Goal: Information Seeking & Learning: Learn about a topic

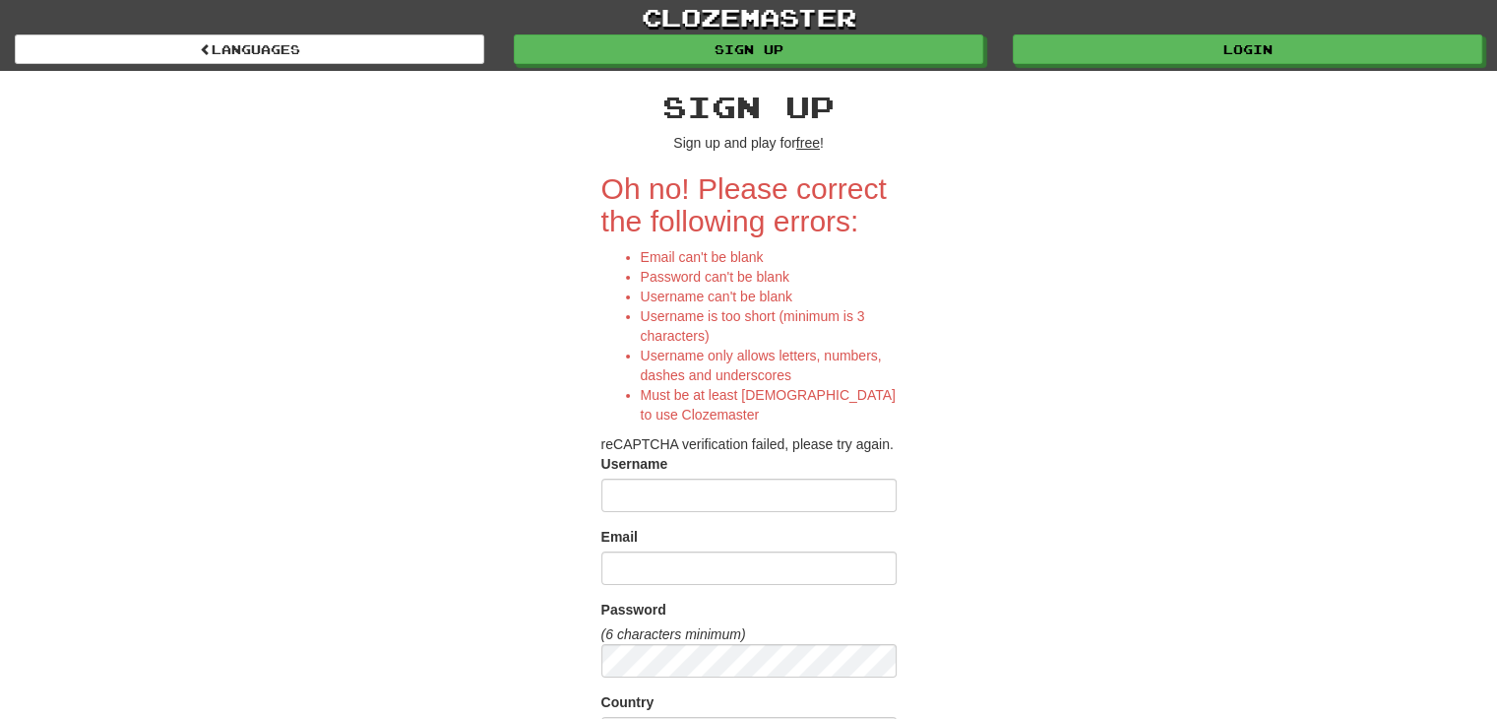
scroll to position [591, 0]
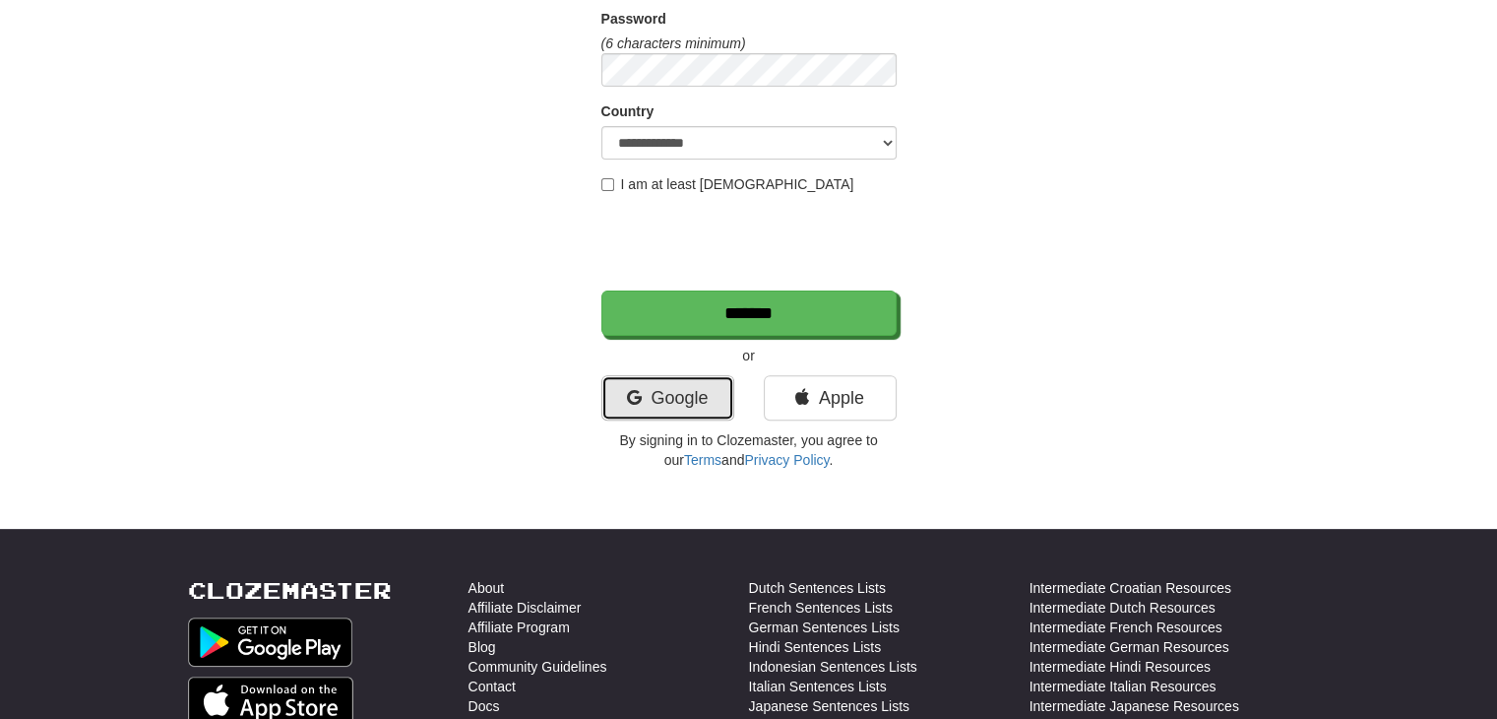
click at [659, 393] on link "Google" at bounding box center [667, 397] width 133 height 45
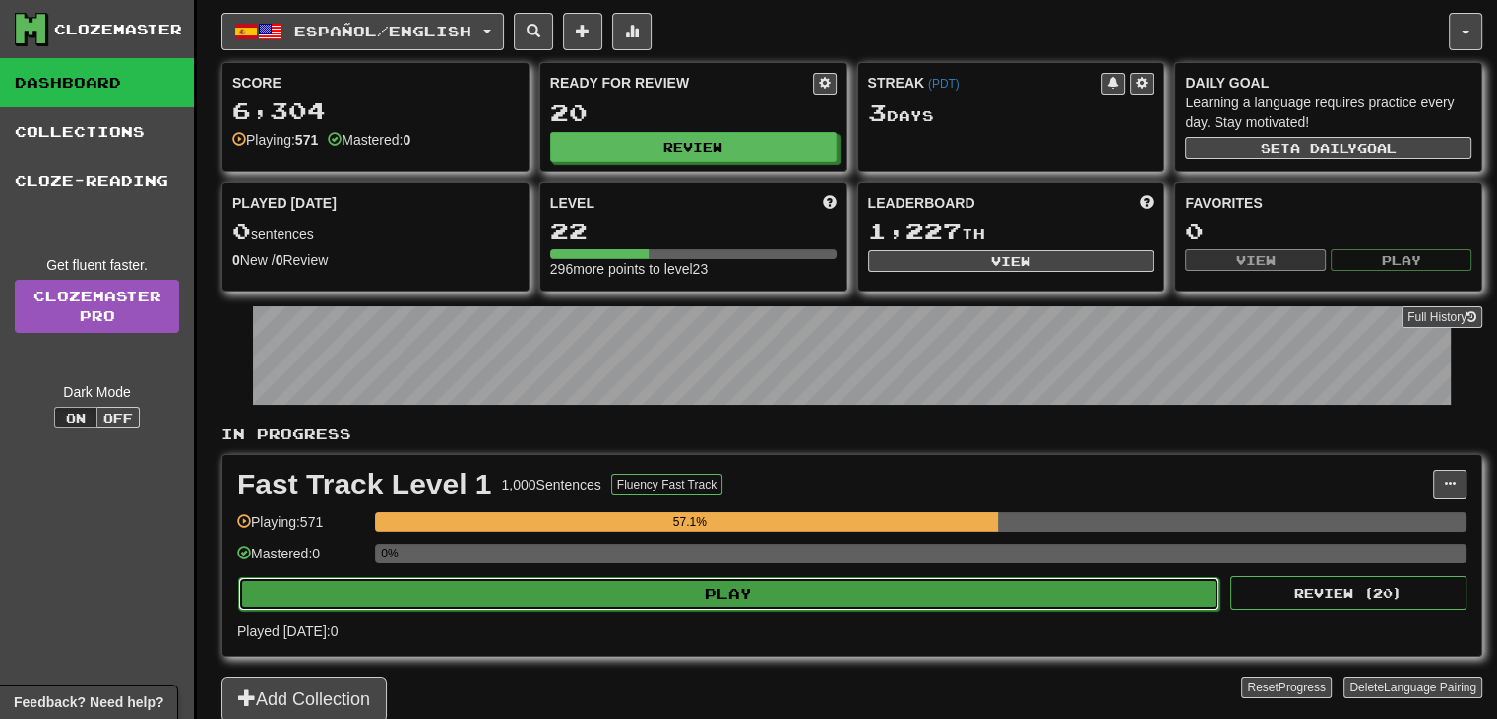
click at [706, 594] on button "Play" at bounding box center [728, 593] width 981 height 33
select select "**"
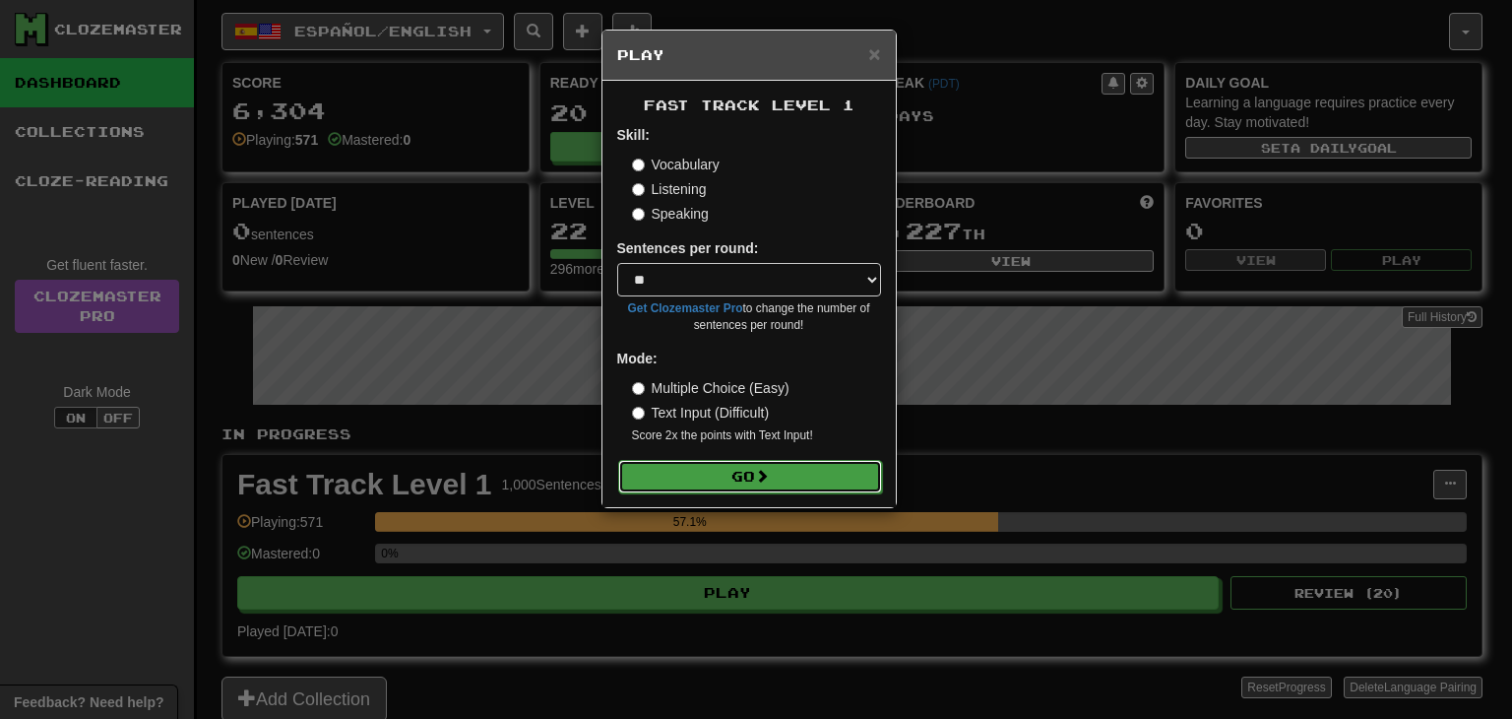
click at [735, 481] on button "Go" at bounding box center [750, 476] width 264 height 33
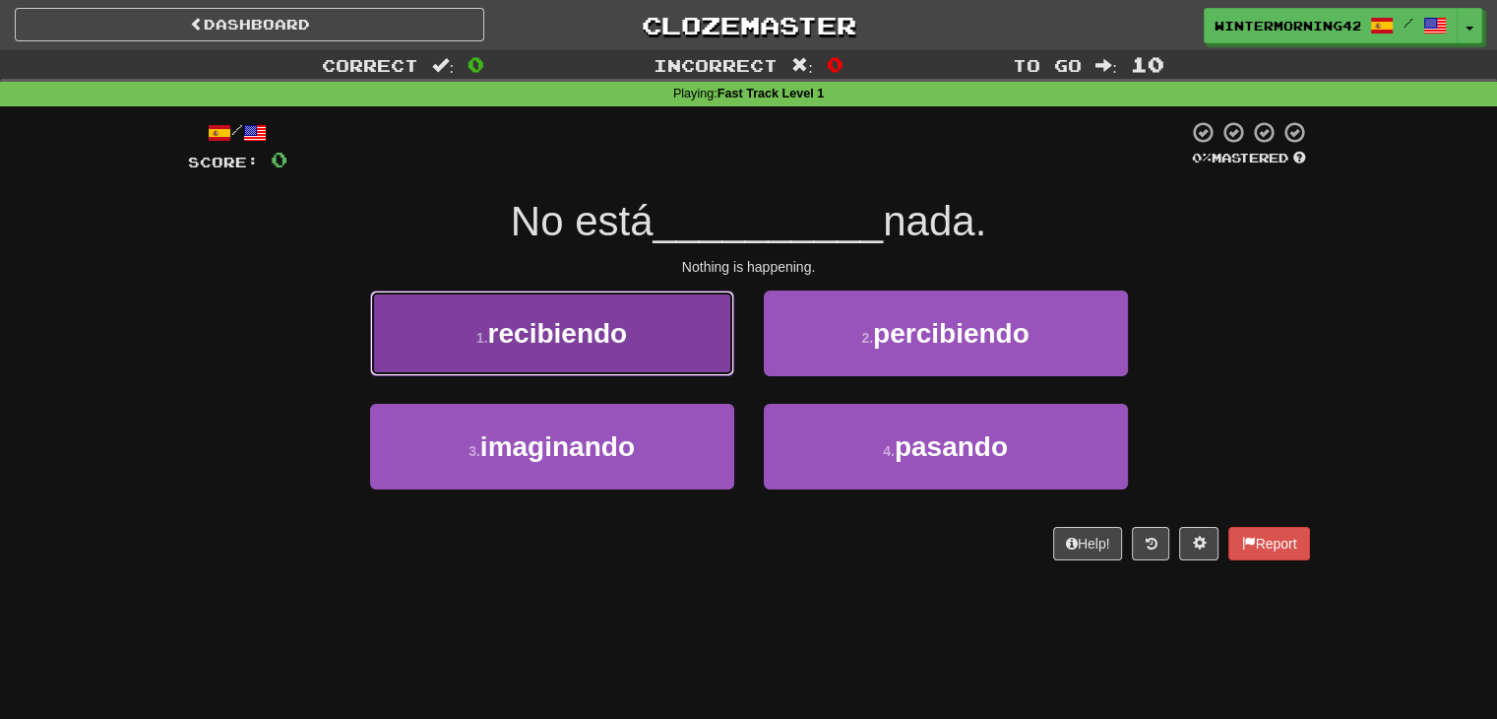
click at [460, 313] on button "1 . recibiendo" at bounding box center [552, 333] width 364 height 86
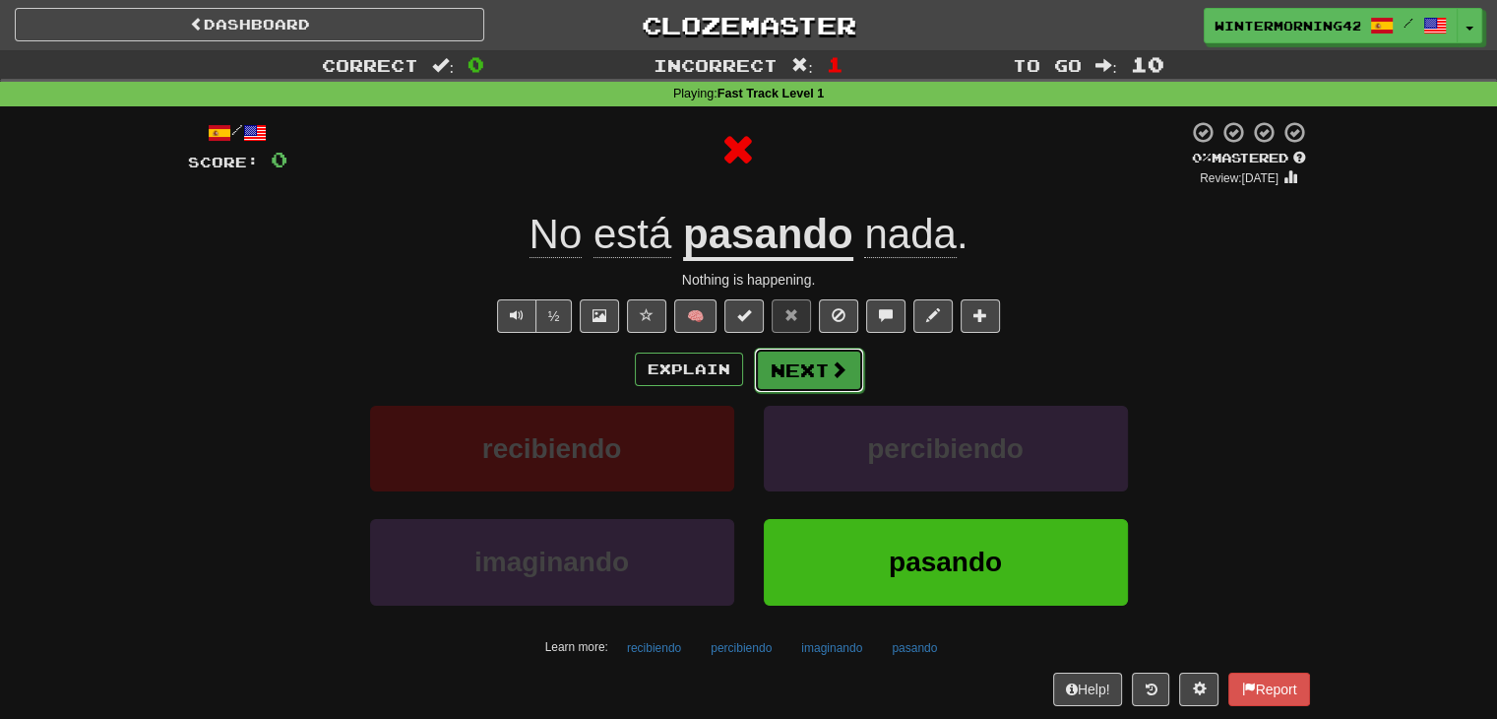
click at [792, 368] on button "Next" at bounding box center [809, 369] width 110 height 45
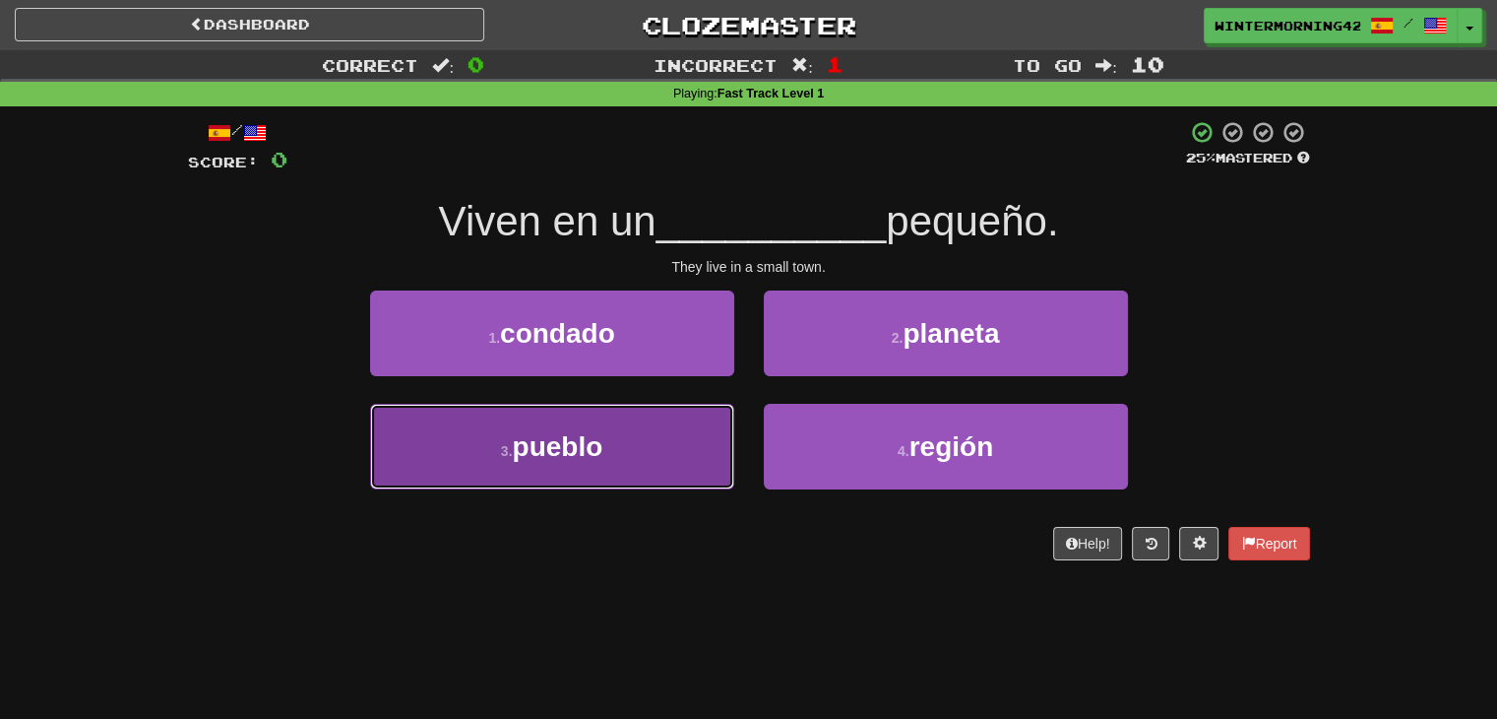
click at [669, 442] on button "3 . pueblo" at bounding box center [552, 447] width 364 height 86
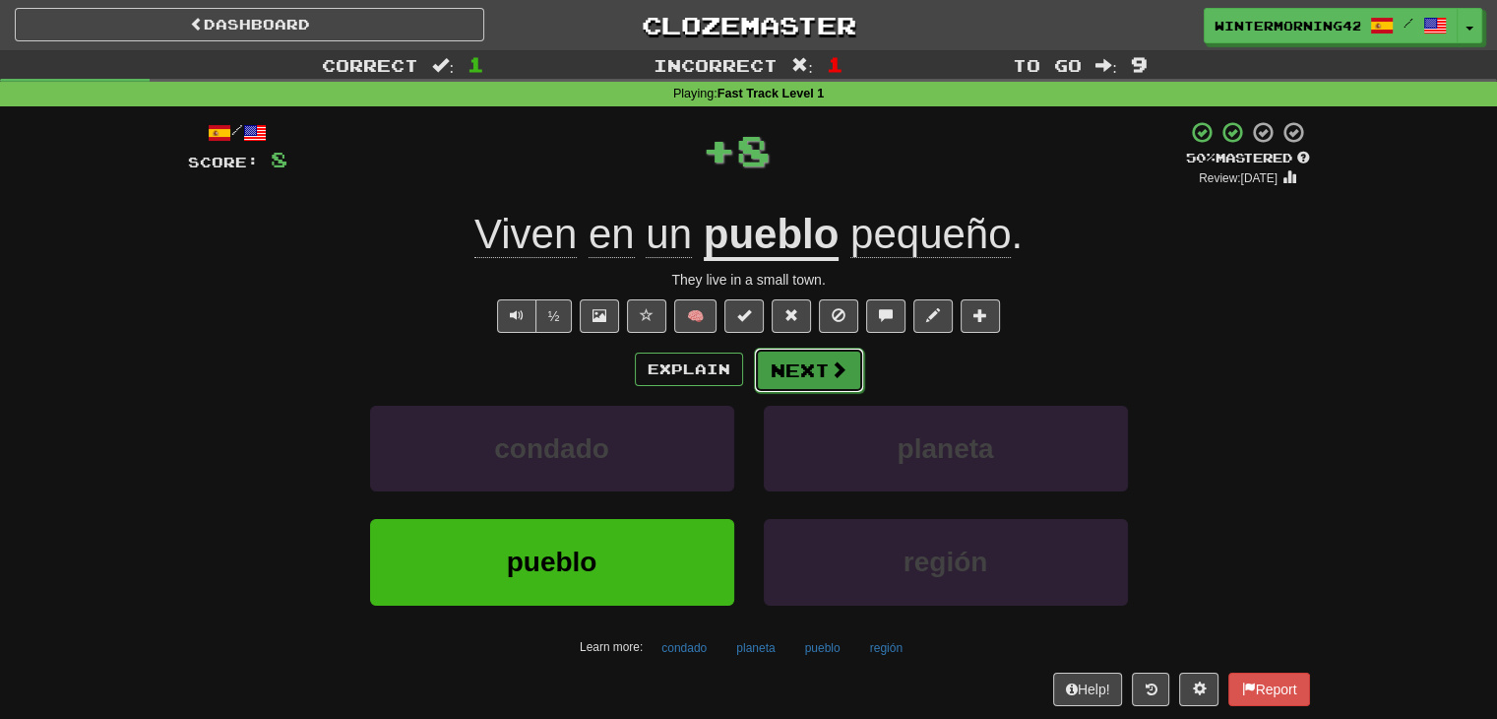
click at [786, 365] on button "Next" at bounding box center [809, 369] width 110 height 45
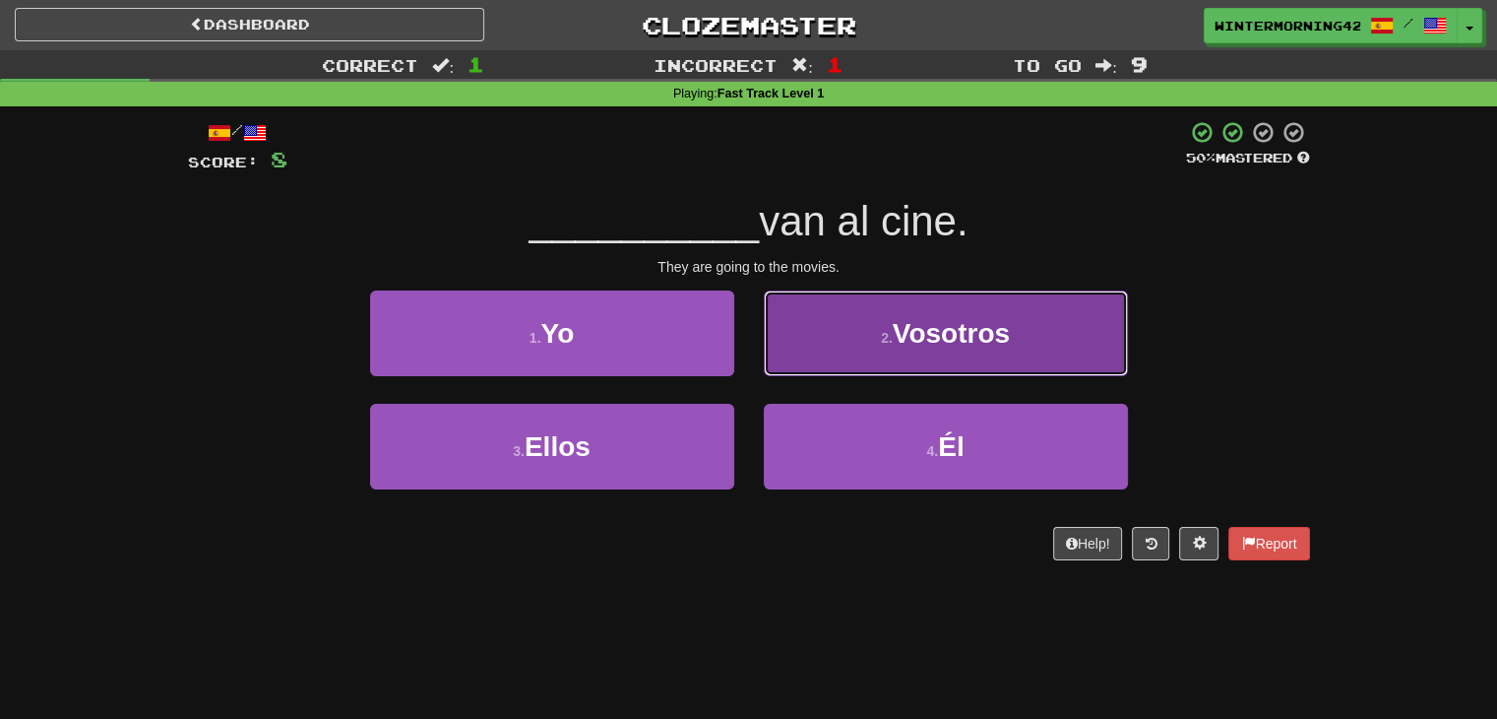
click at [860, 331] on button "2 . Vosotros" at bounding box center [946, 333] width 364 height 86
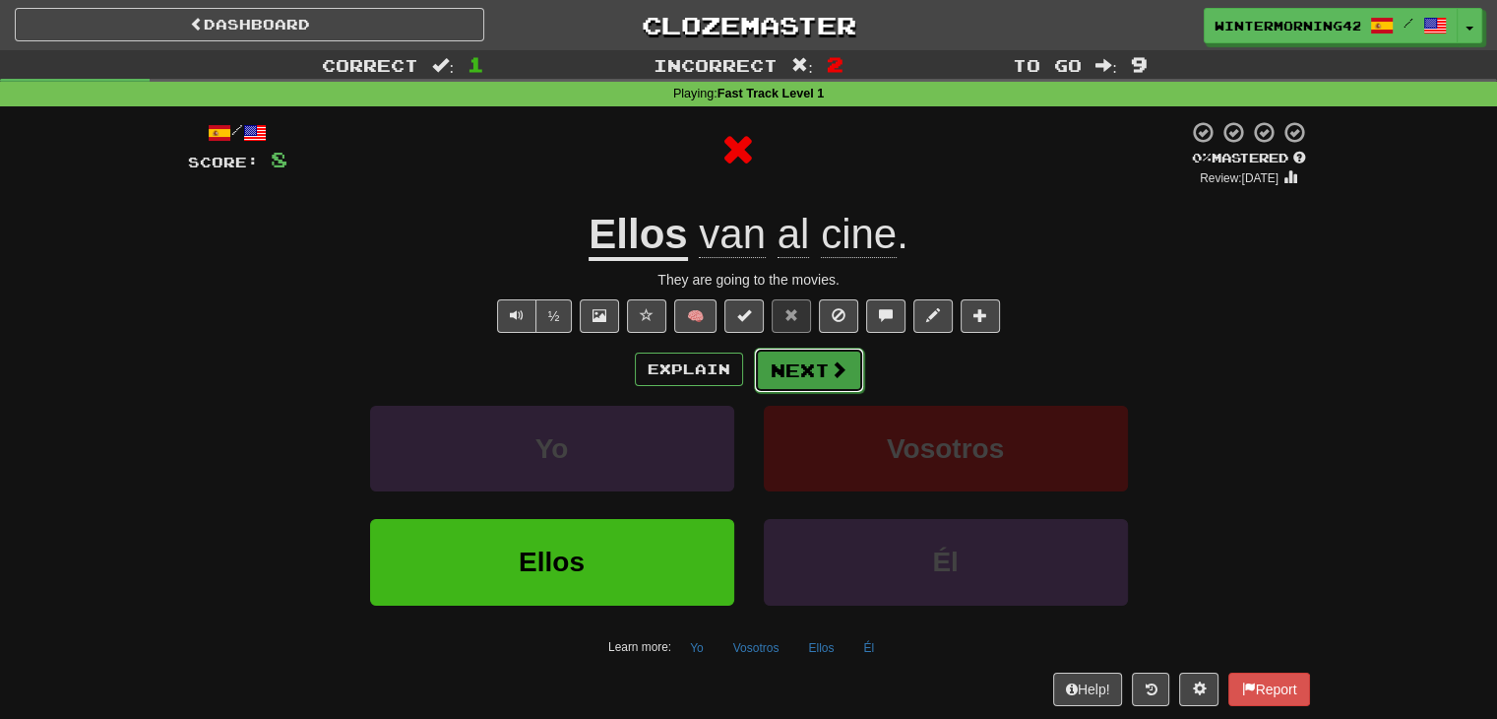
click at [807, 375] on button "Next" at bounding box center [809, 369] width 110 height 45
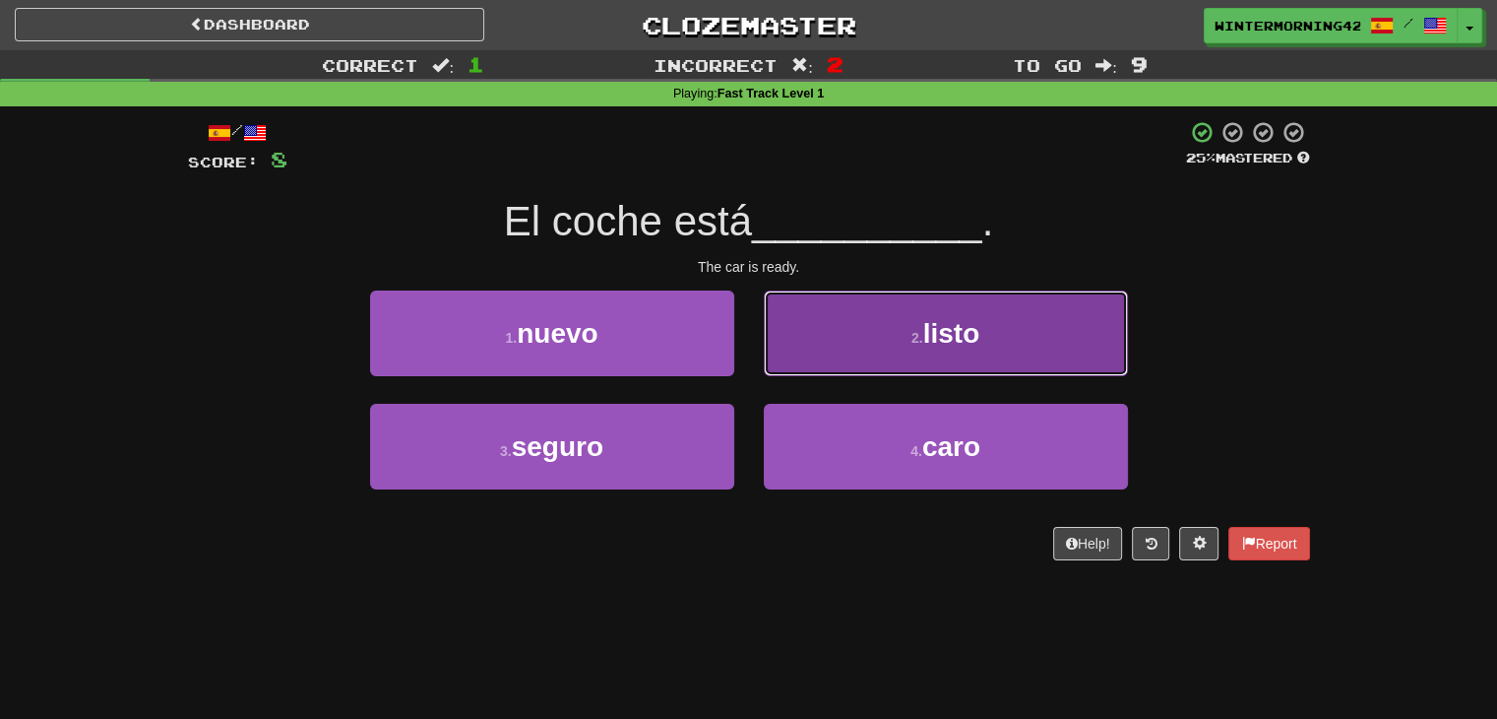
click at [807, 347] on button "2 . listo" at bounding box center [946, 333] width 364 height 86
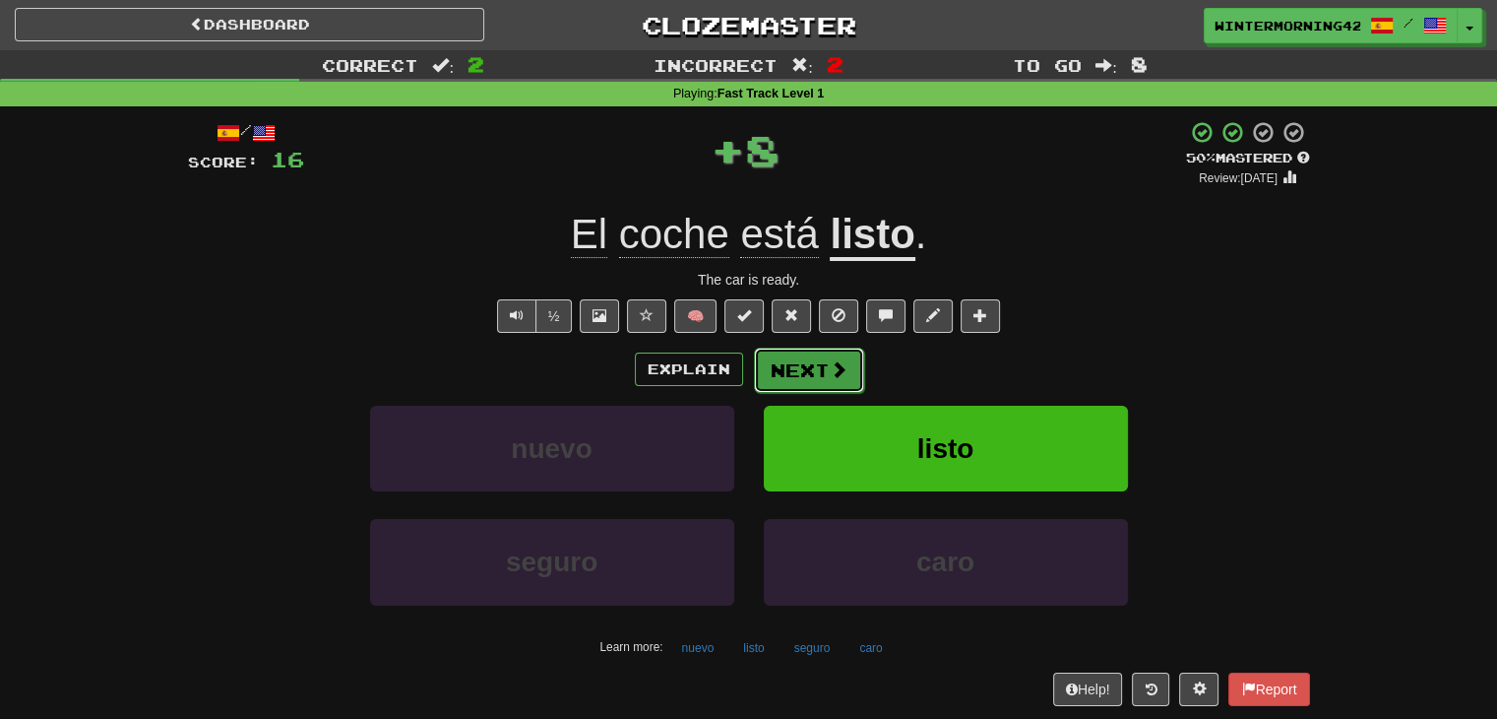
click at [796, 367] on button "Next" at bounding box center [809, 369] width 110 height 45
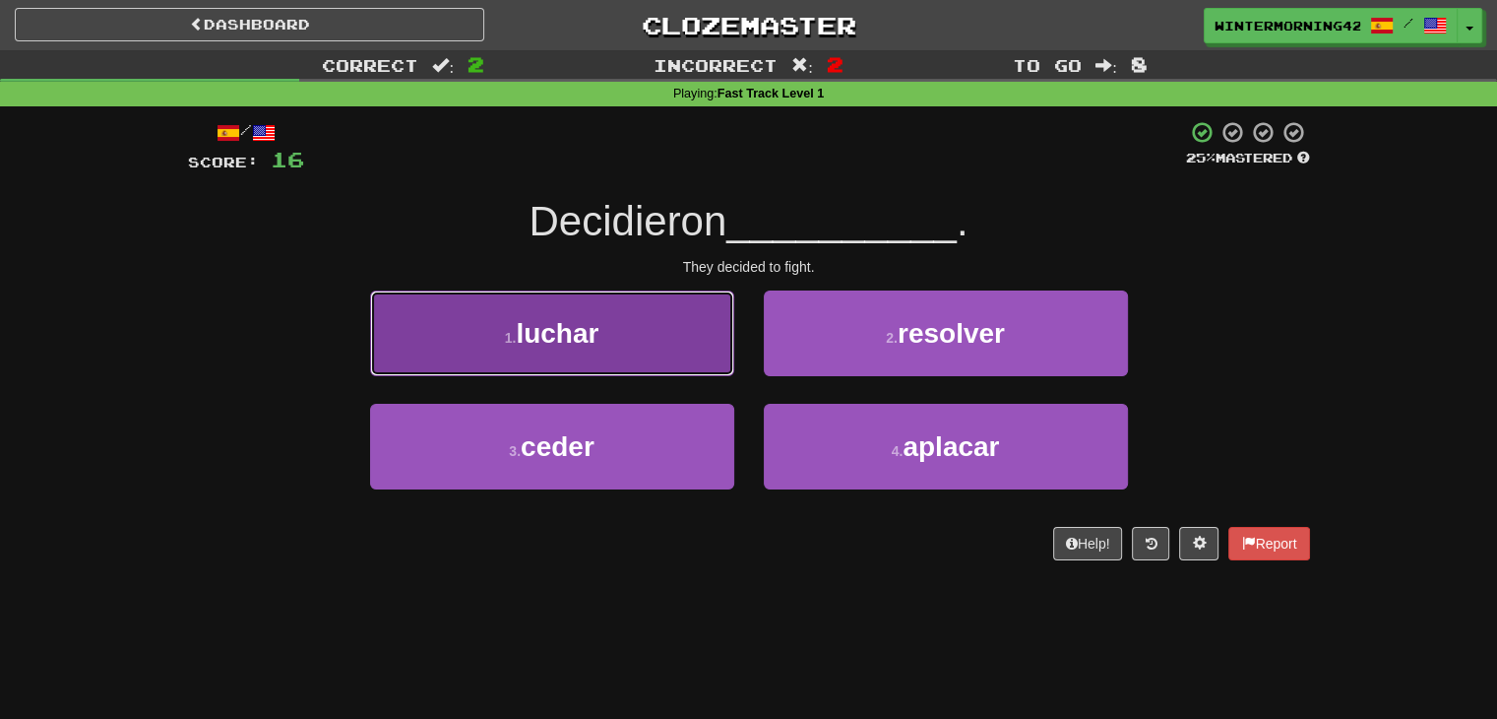
click at [605, 345] on button "1 . luchar" at bounding box center [552, 333] width 364 height 86
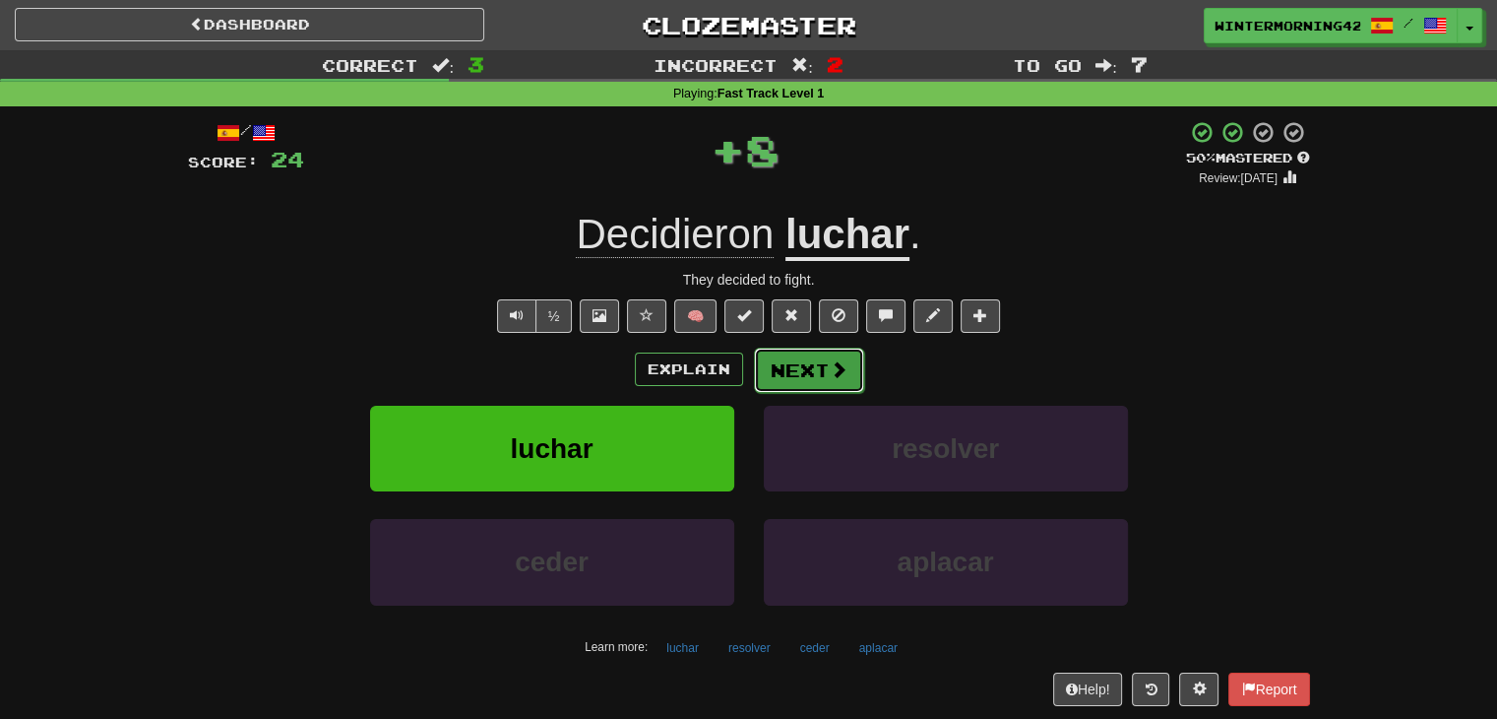
click at [792, 361] on button "Next" at bounding box center [809, 369] width 110 height 45
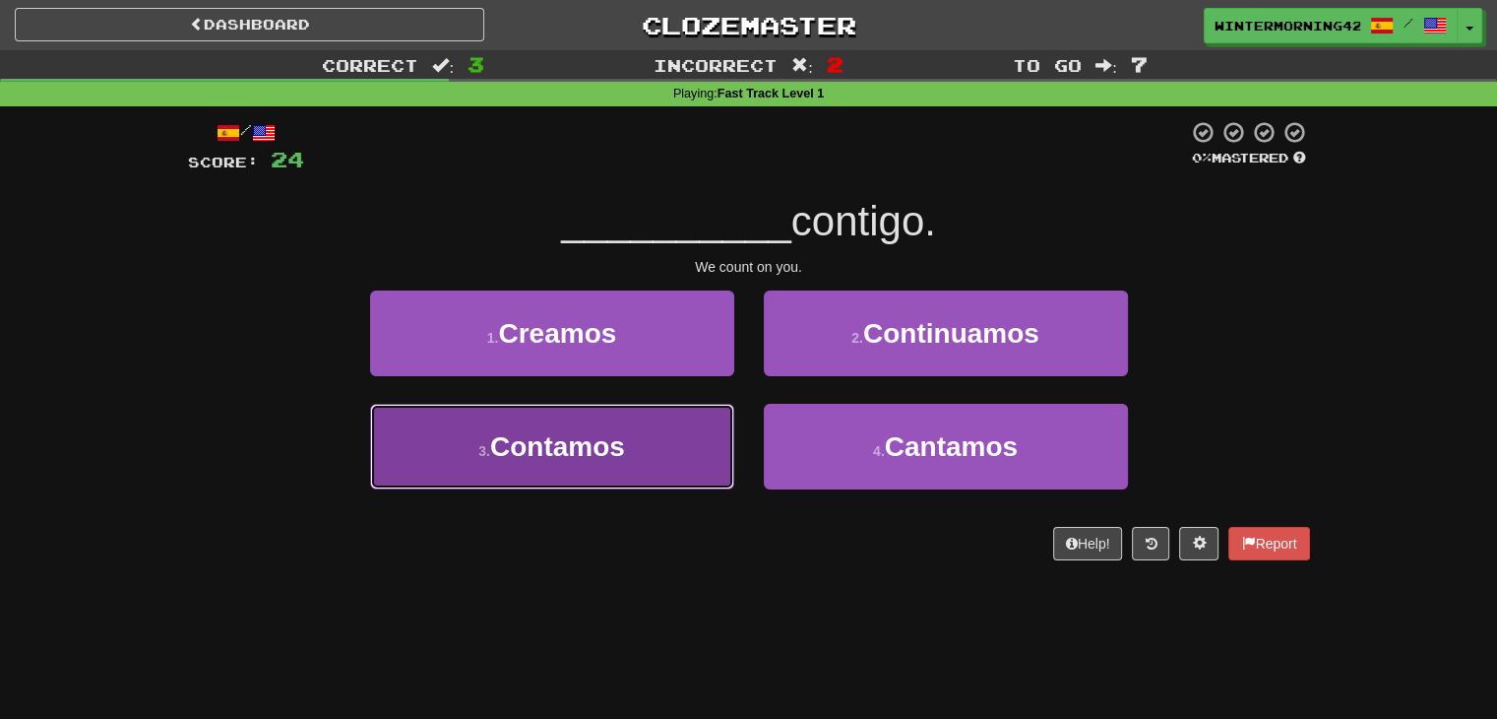
click at [672, 434] on button "3 . Contamos" at bounding box center [552, 447] width 364 height 86
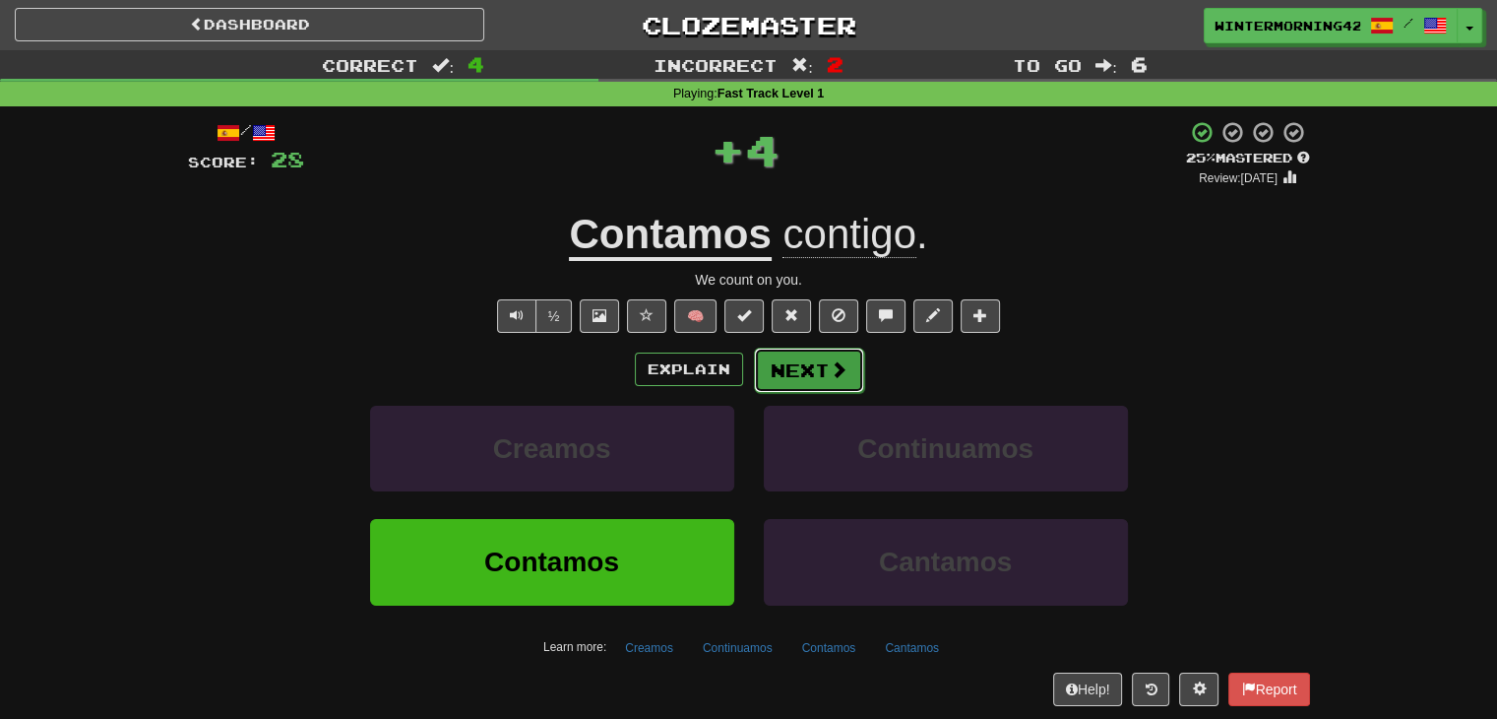
click at [805, 361] on button "Next" at bounding box center [809, 369] width 110 height 45
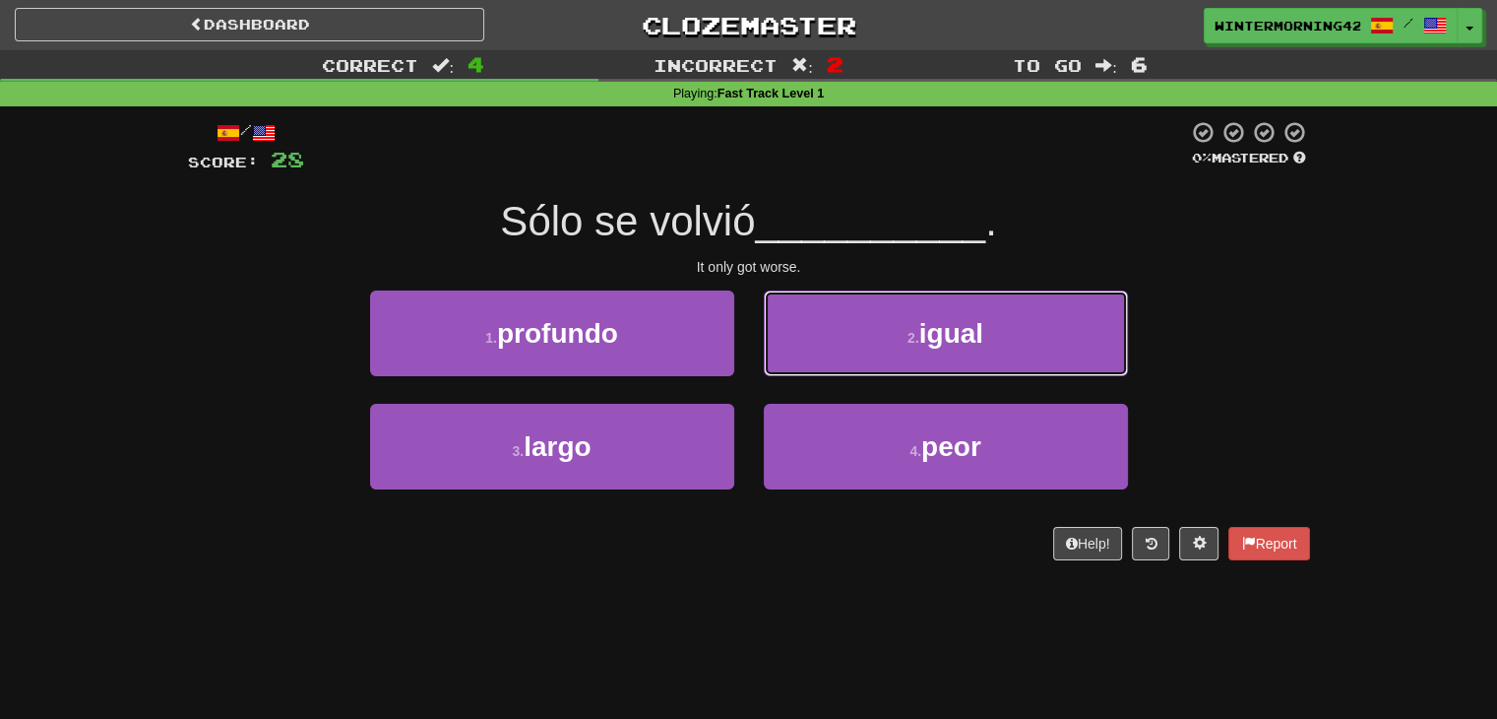
click at [805, 361] on button "2 . igual" at bounding box center [946, 333] width 364 height 86
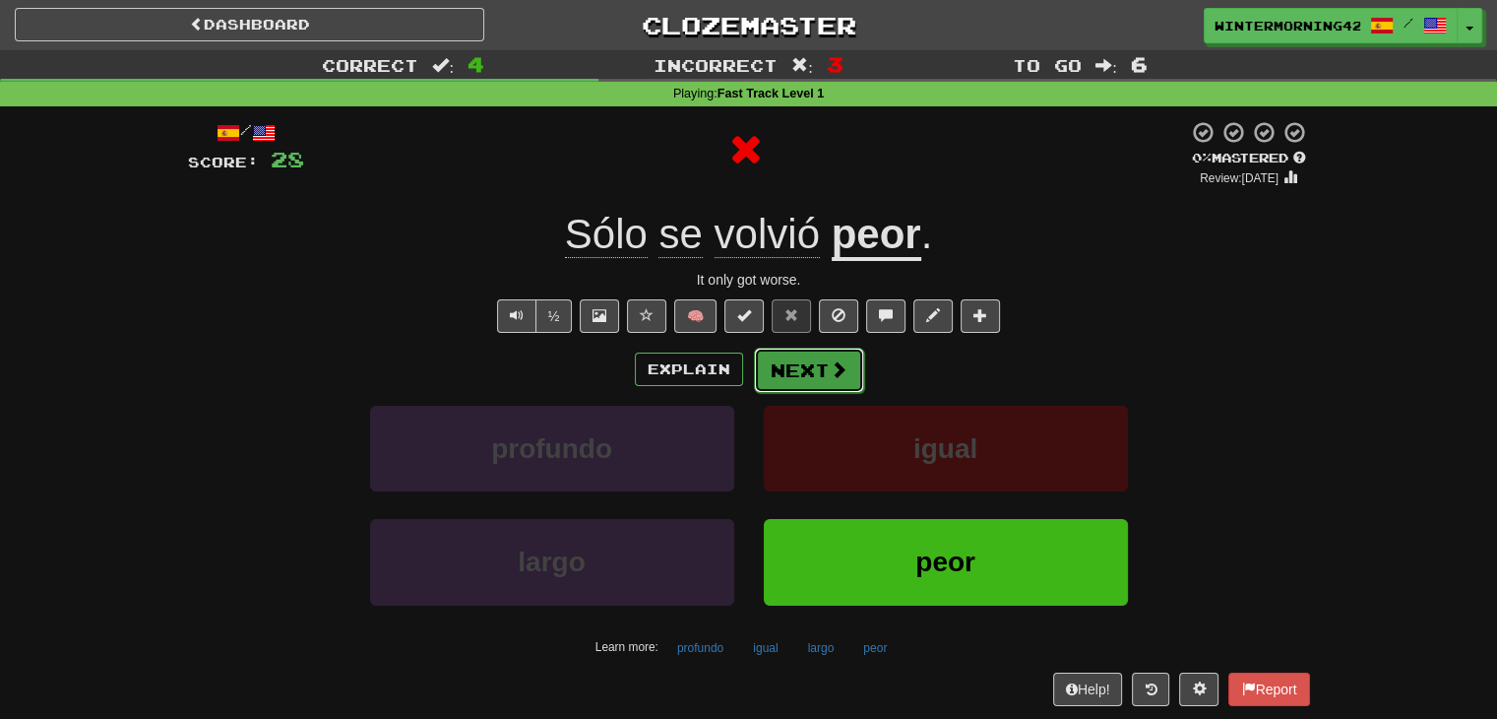
click at [803, 364] on button "Next" at bounding box center [809, 369] width 110 height 45
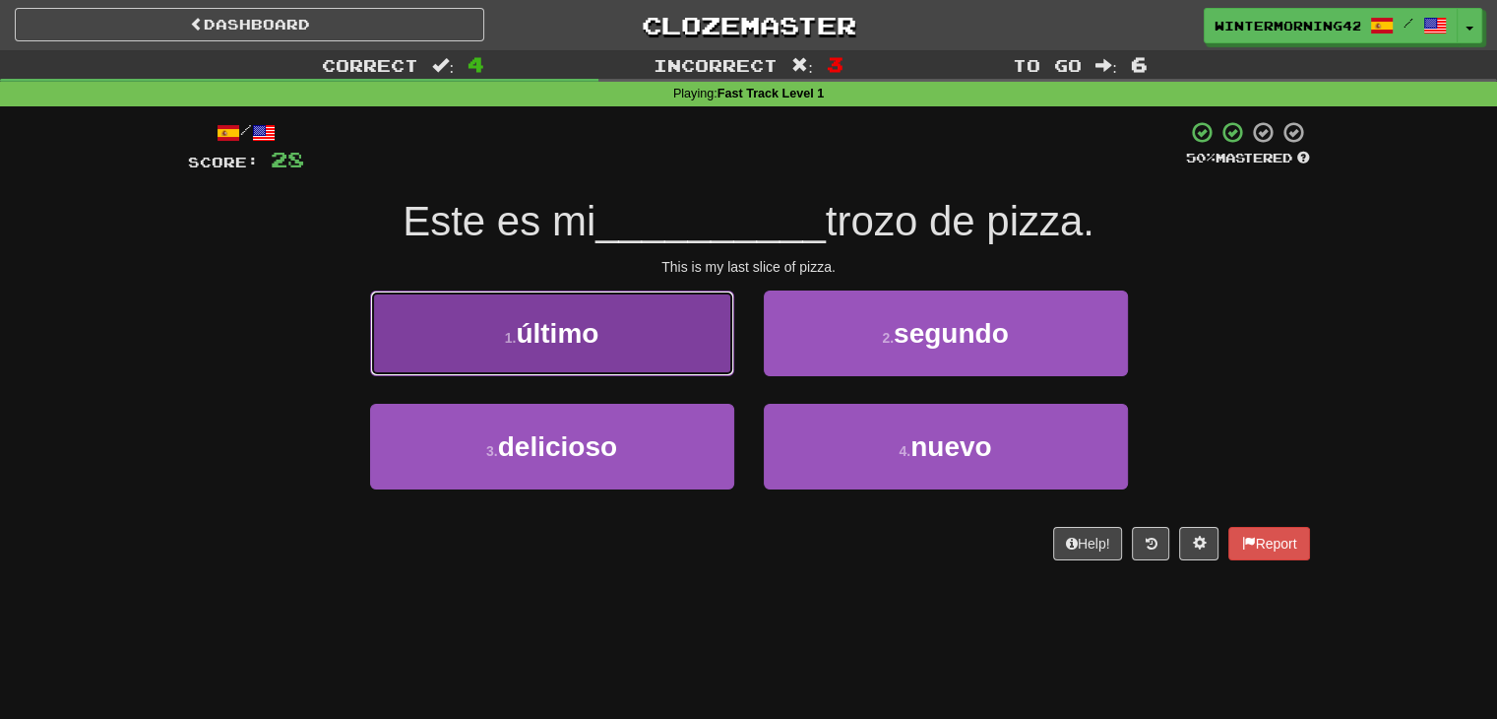
click at [559, 300] on button "1 . último" at bounding box center [552, 333] width 364 height 86
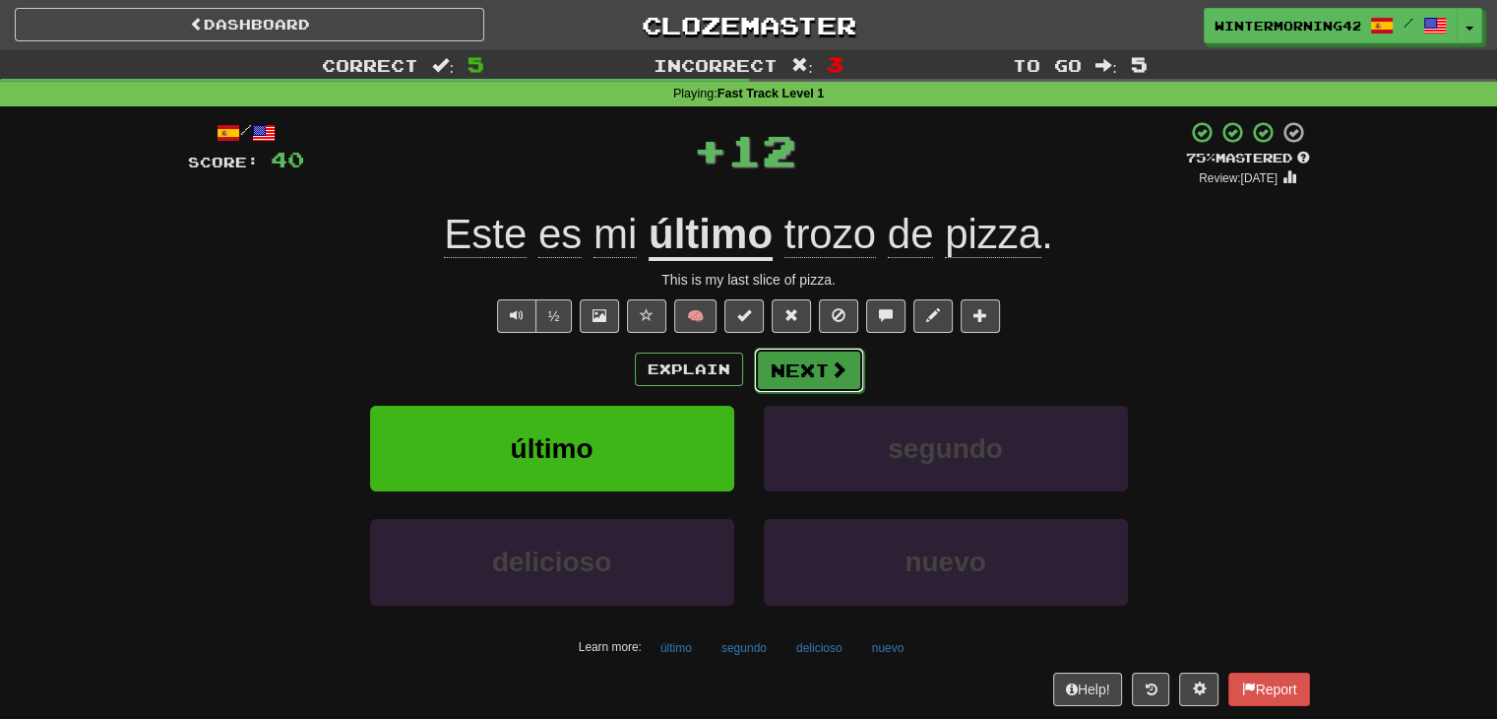
click at [795, 357] on button "Next" at bounding box center [809, 369] width 110 height 45
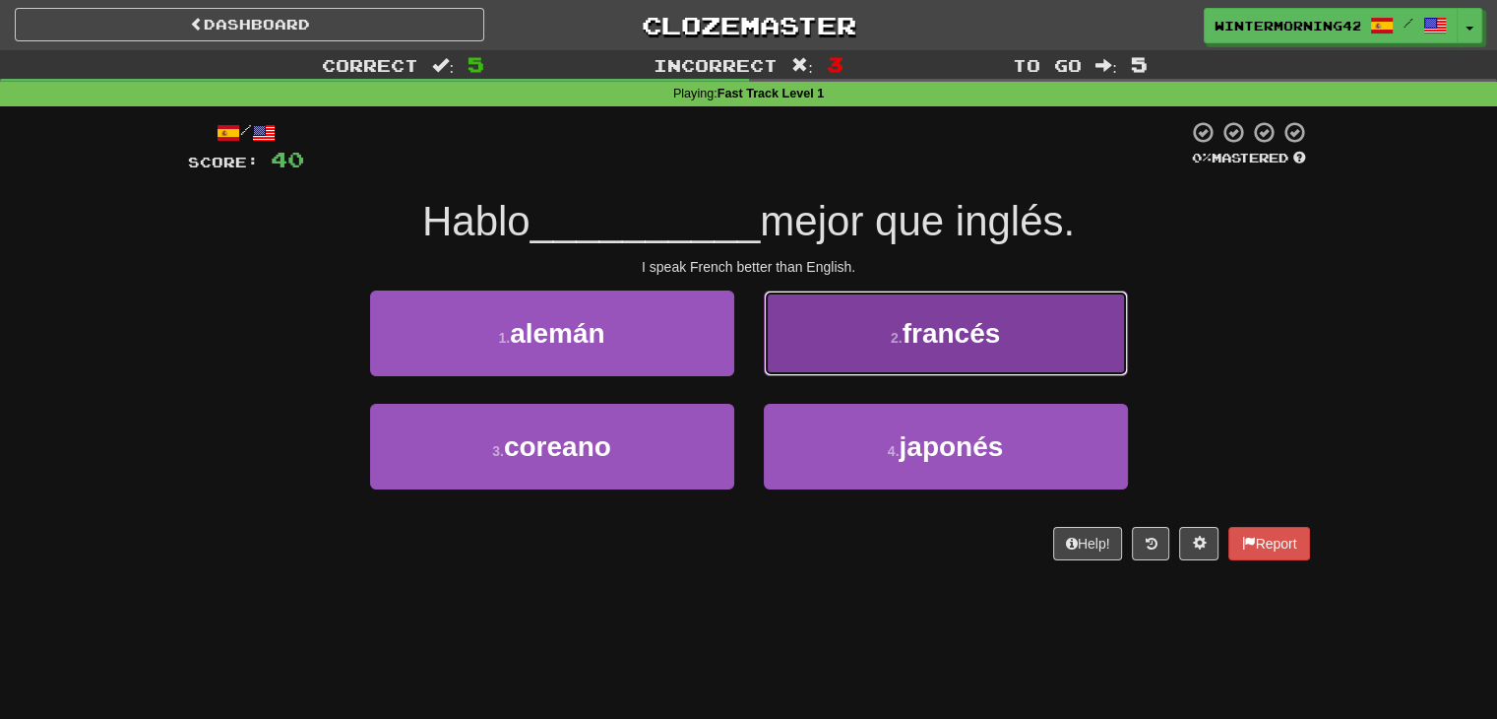
click at [818, 351] on button "2 . francés" at bounding box center [946, 333] width 364 height 86
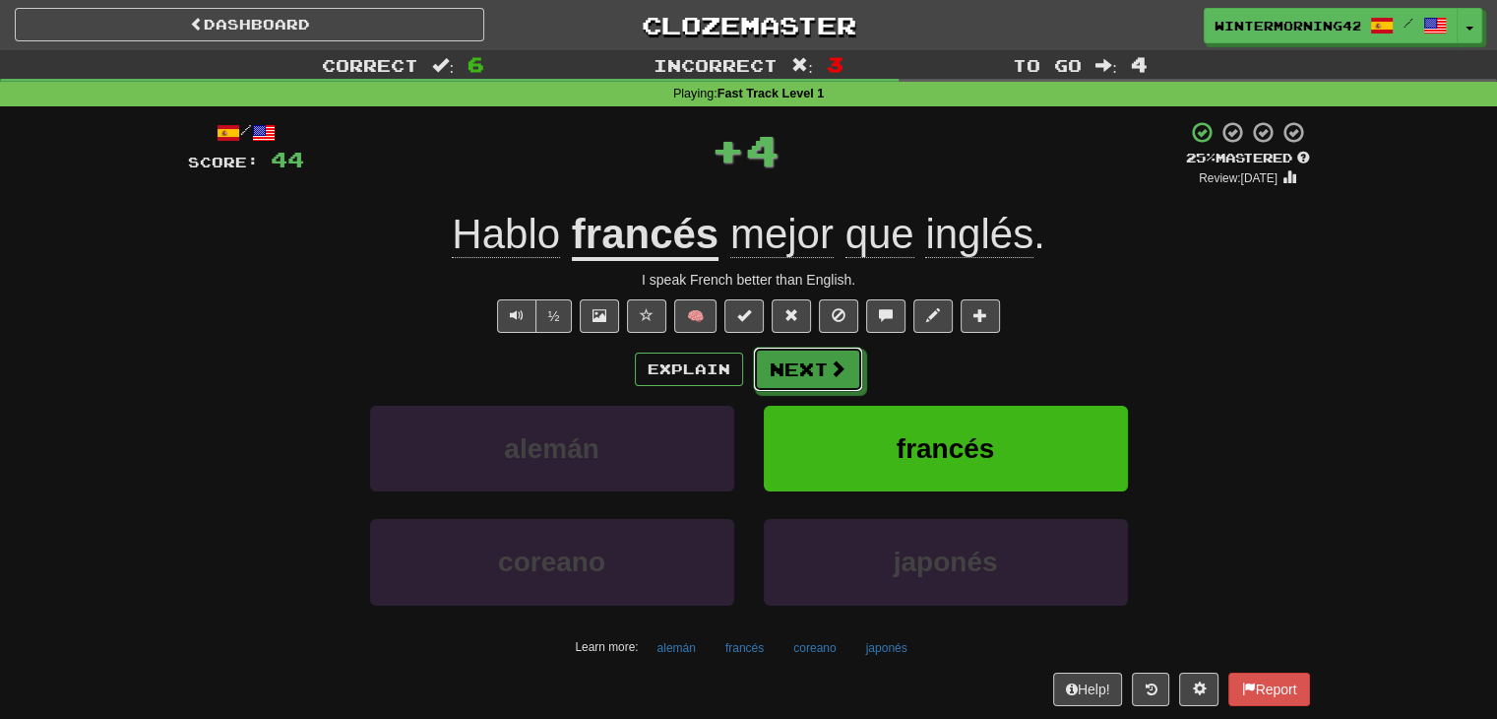
click at [818, 351] on button "Next" at bounding box center [808, 368] width 110 height 45
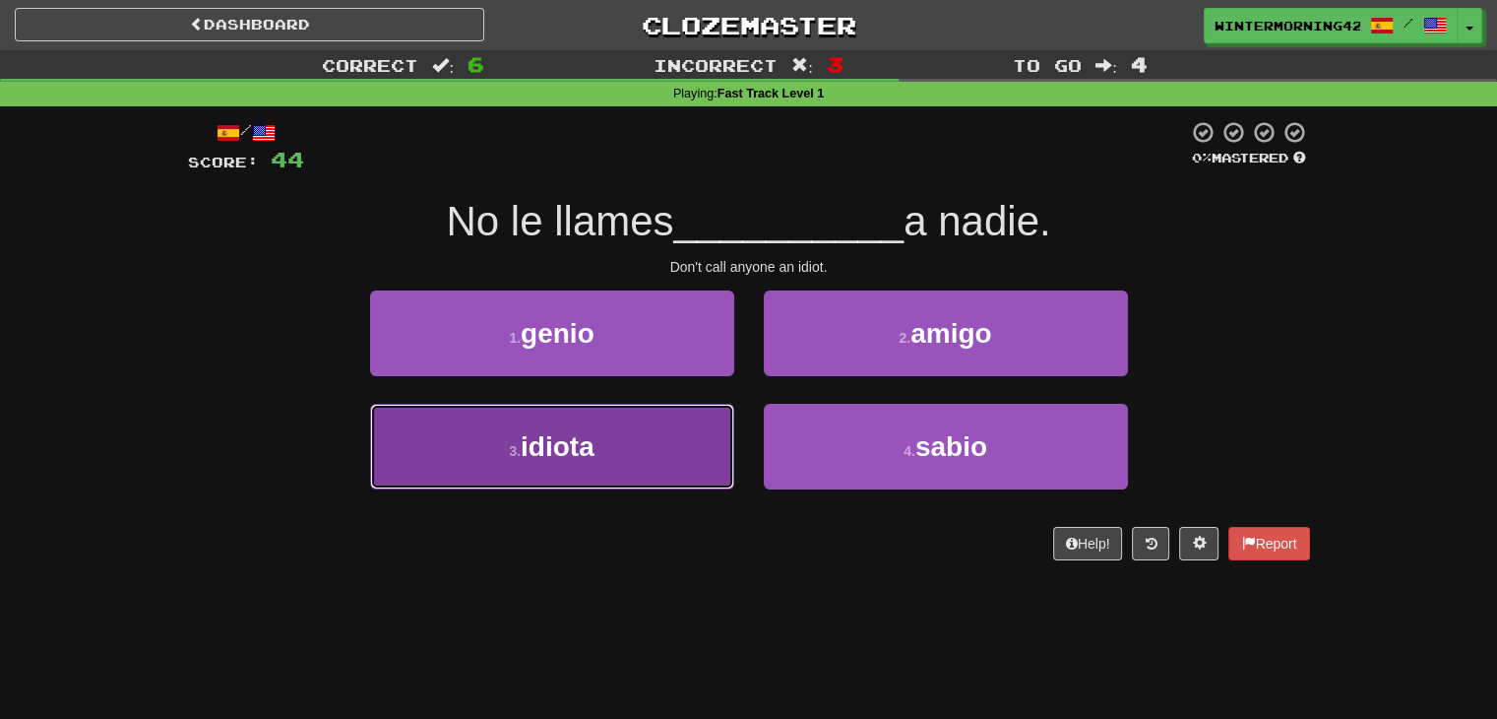
click at [671, 447] on button "3 . idiota" at bounding box center [552, 447] width 364 height 86
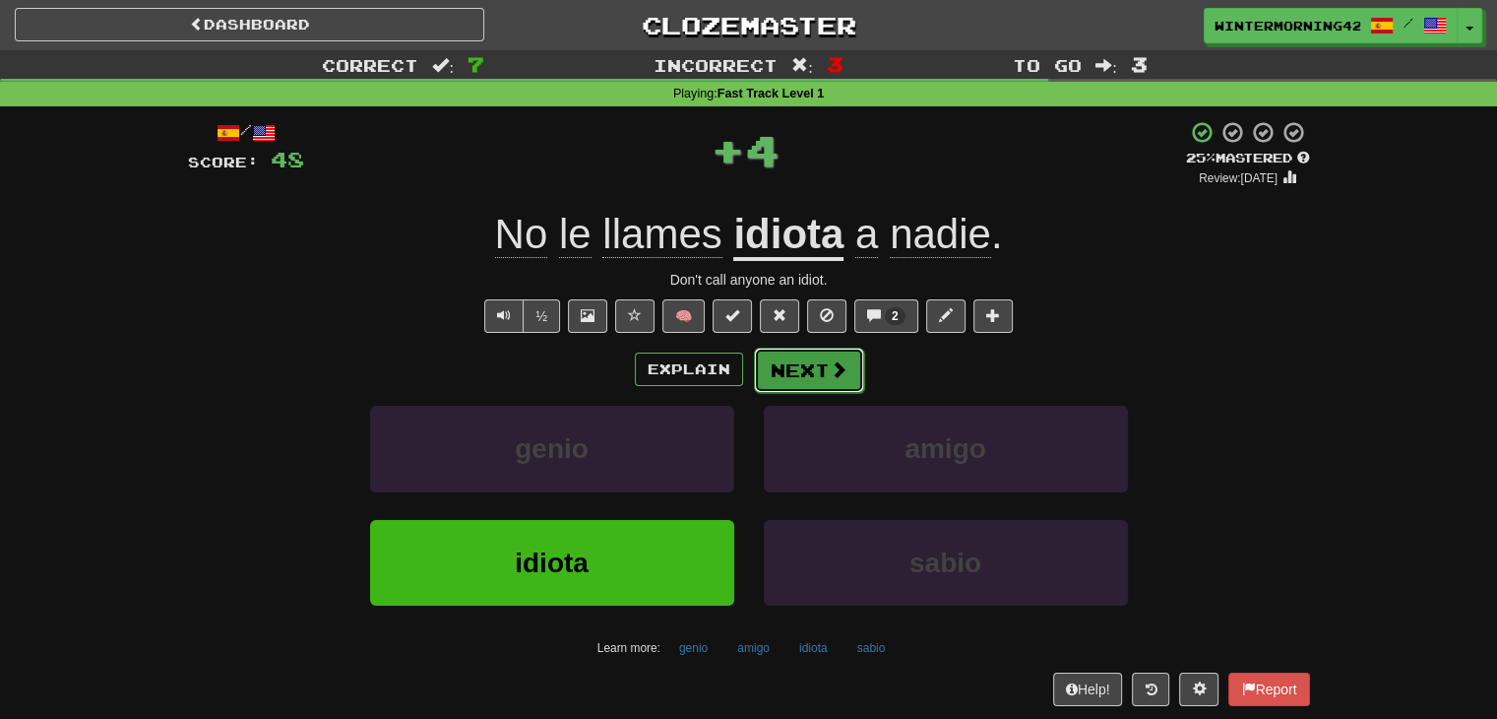
click at [780, 379] on button "Next" at bounding box center [809, 369] width 110 height 45
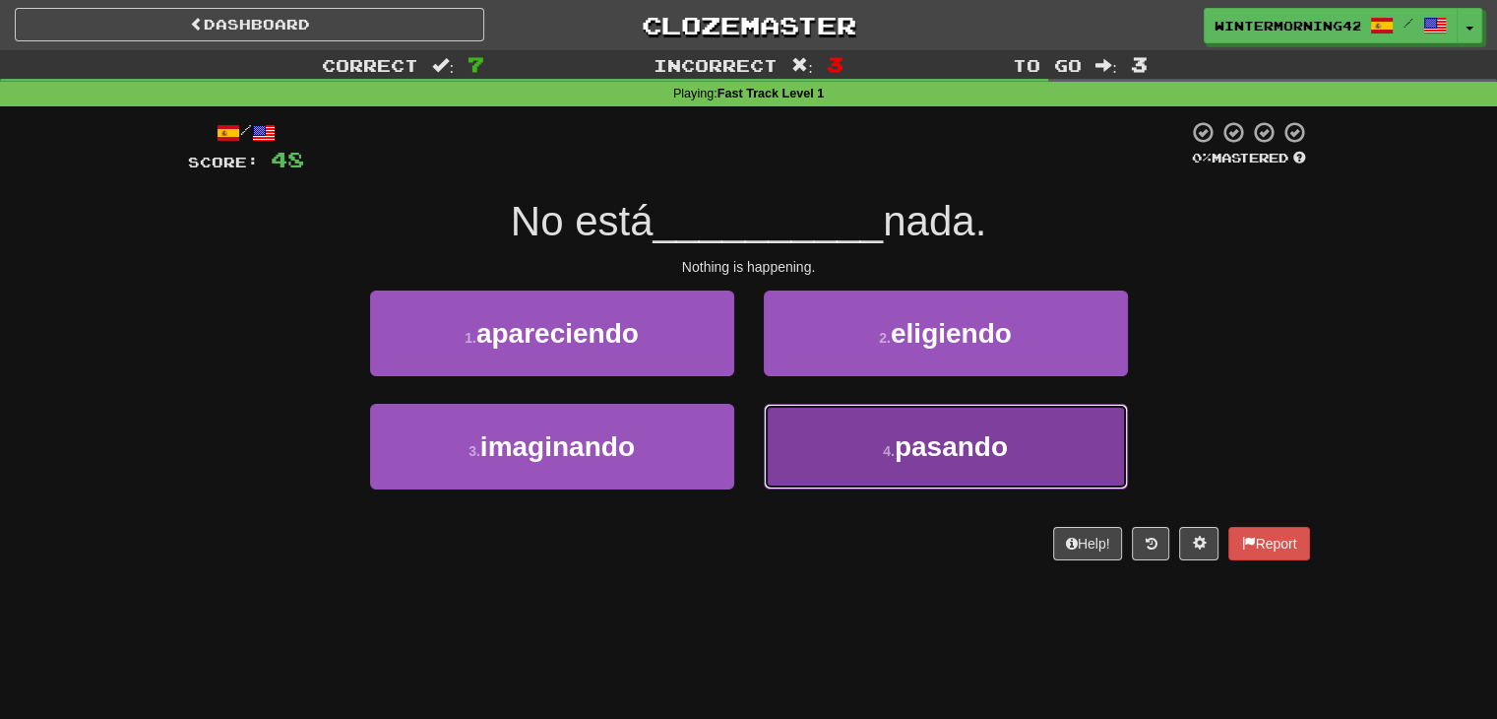
click at [820, 415] on button "4 . pasando" at bounding box center [946, 447] width 364 height 86
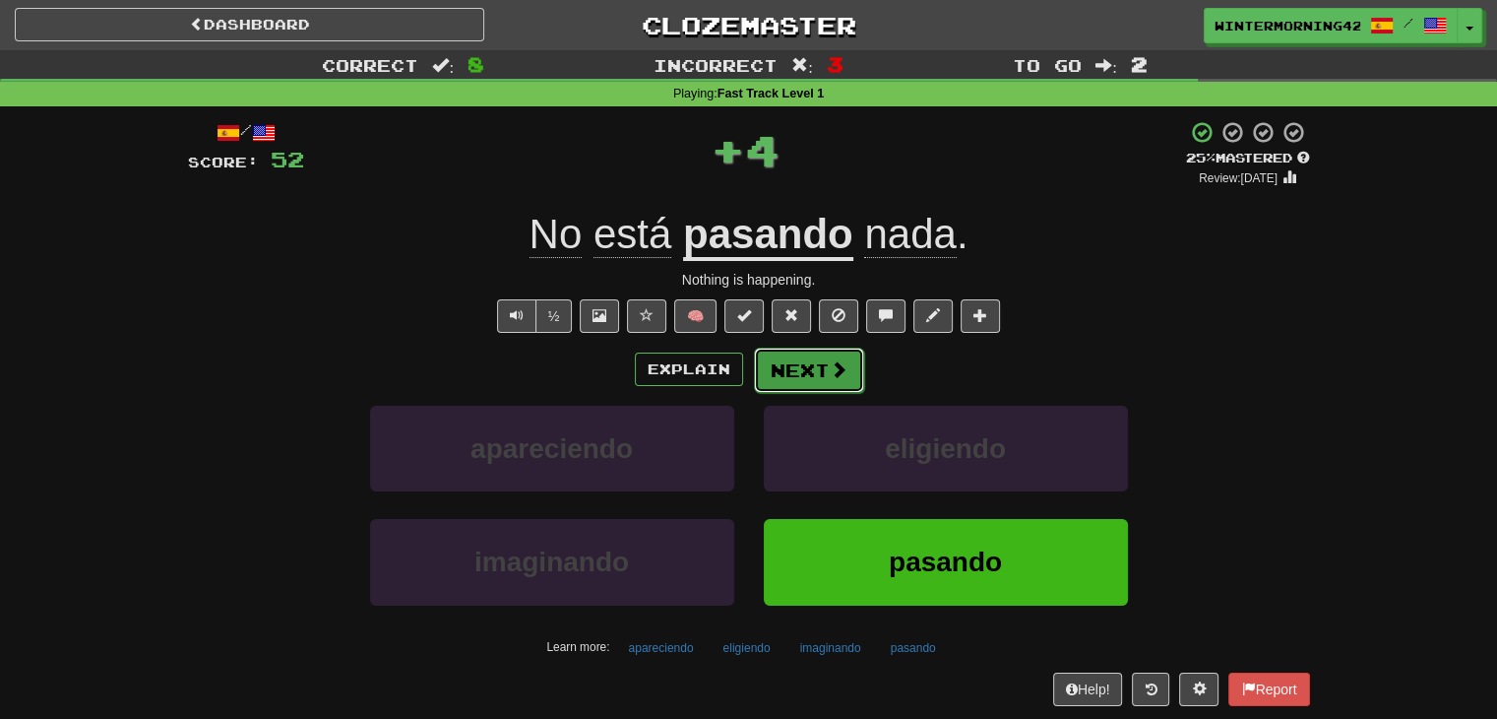
click at [813, 375] on button "Next" at bounding box center [809, 369] width 110 height 45
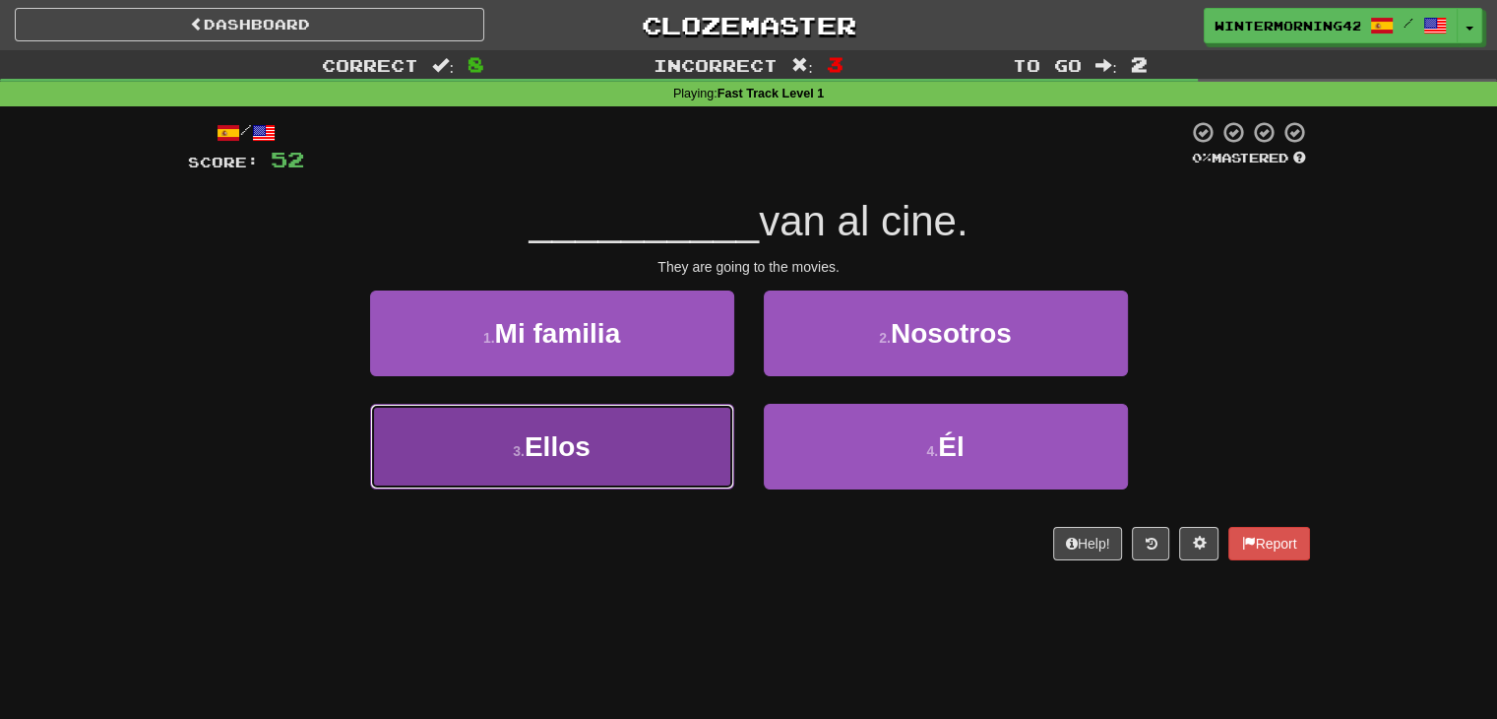
click at [678, 426] on button "3 . Ellos" at bounding box center [552, 447] width 364 height 86
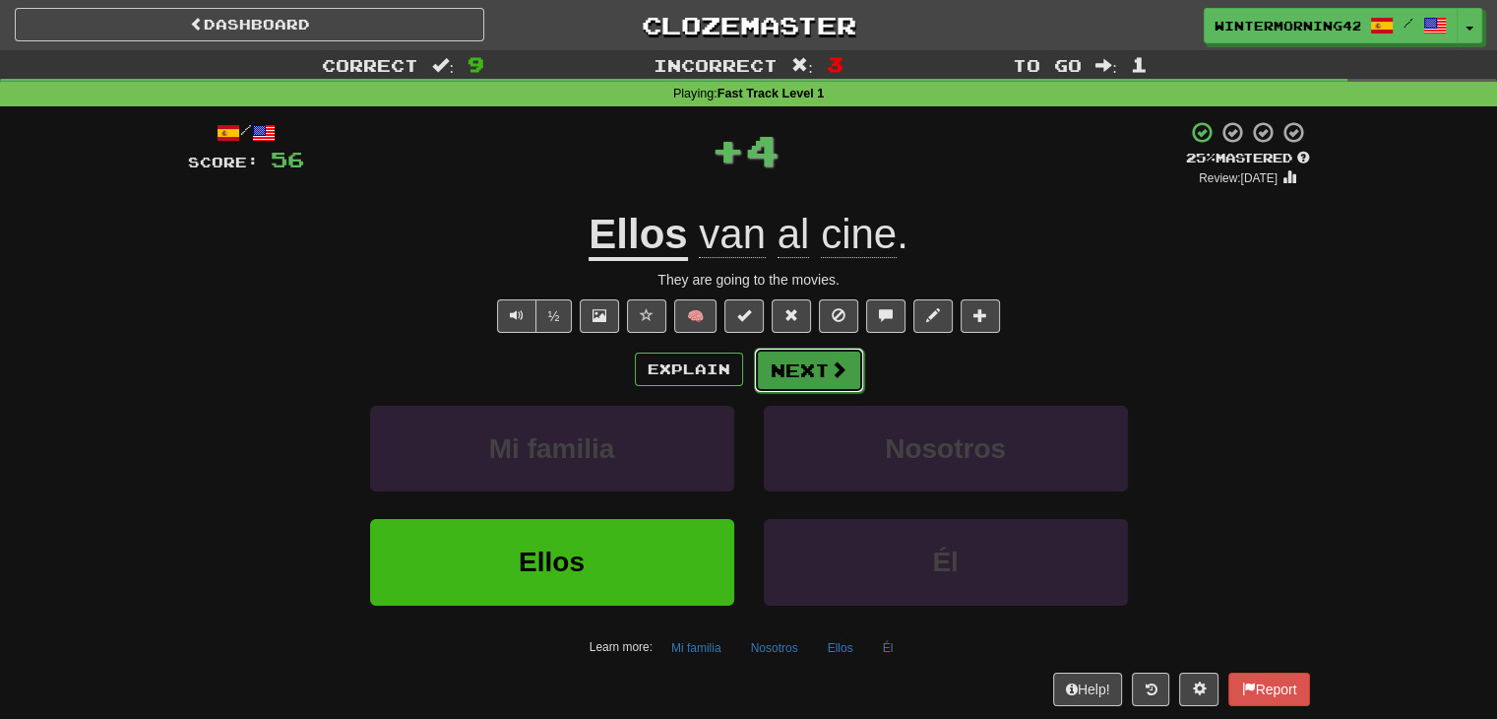
click at [797, 366] on button "Next" at bounding box center [809, 369] width 110 height 45
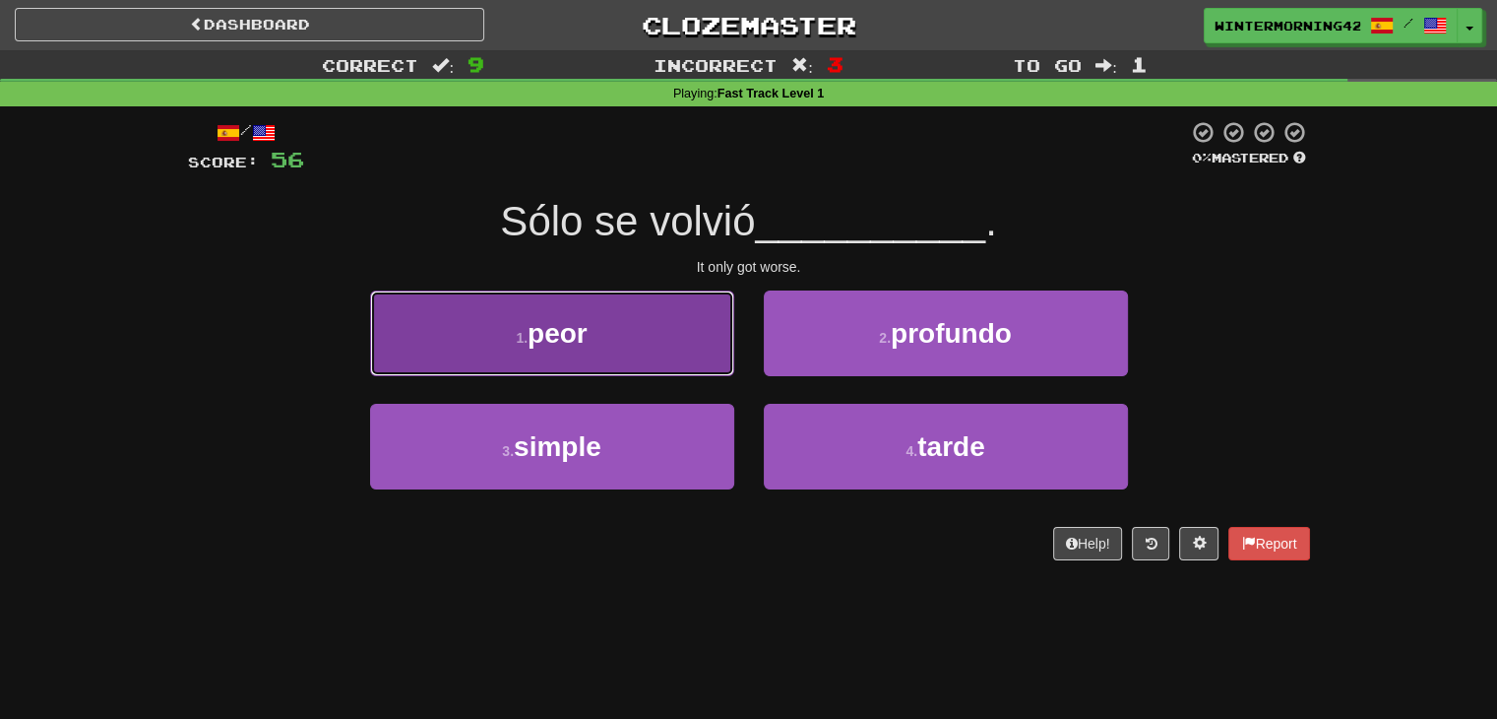
click at [676, 328] on button "1 . peor" at bounding box center [552, 333] width 364 height 86
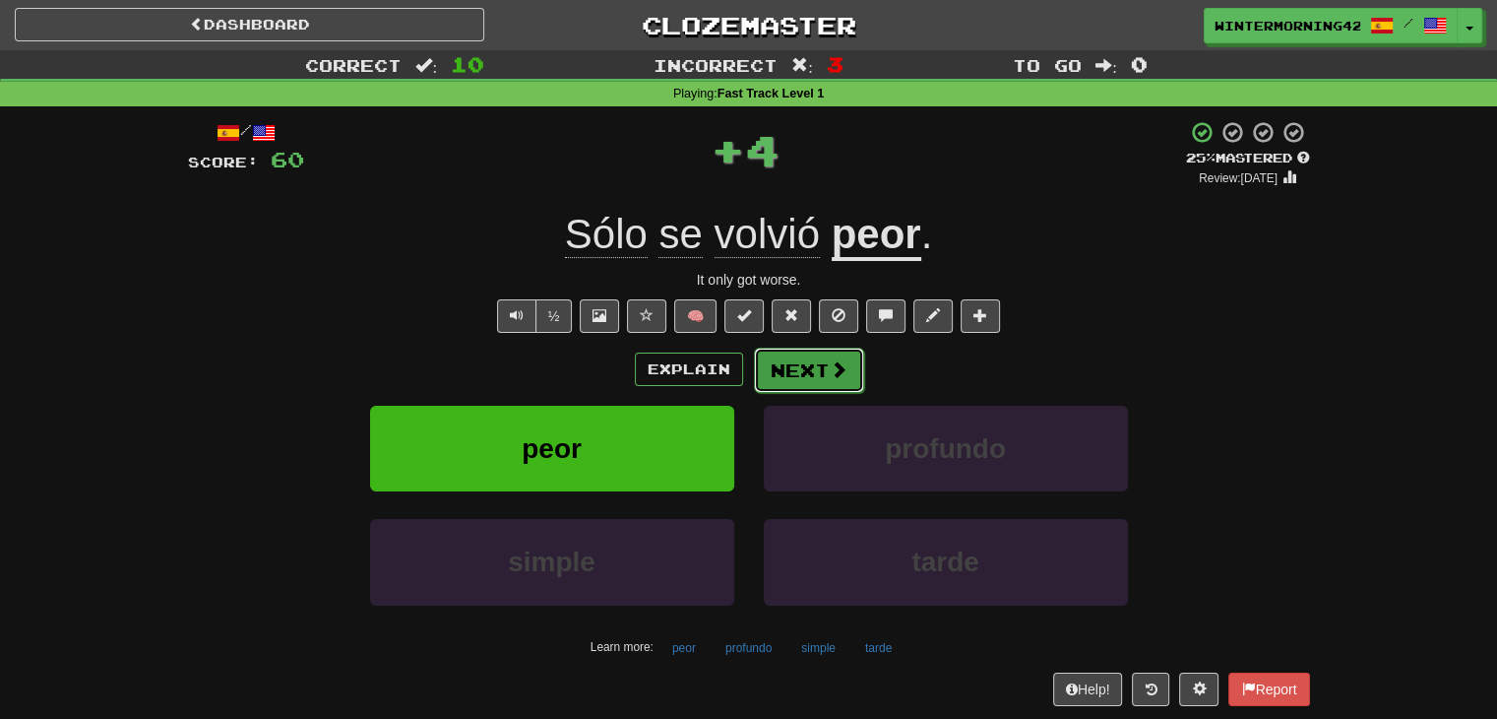
click at [818, 368] on button "Next" at bounding box center [809, 369] width 110 height 45
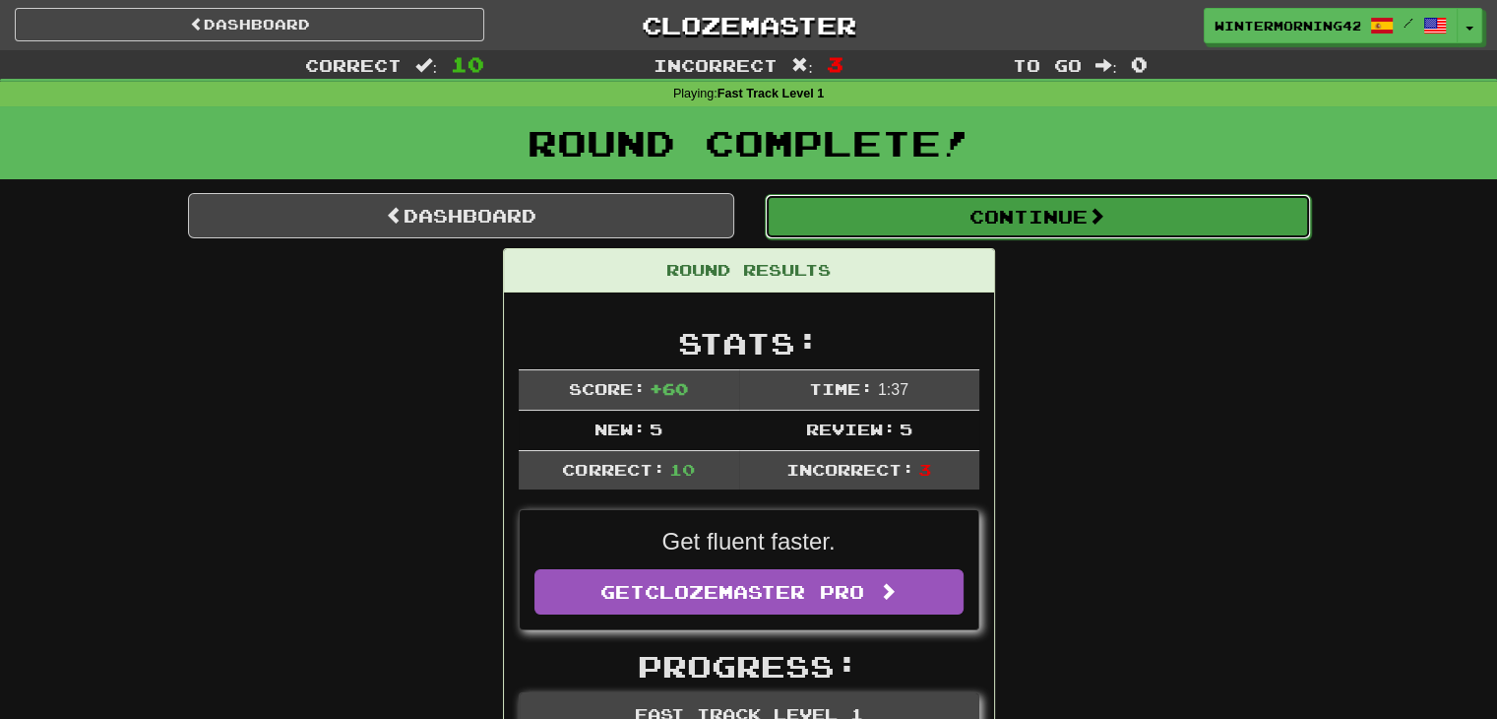
click at [872, 221] on button "Continue" at bounding box center [1038, 216] width 546 height 45
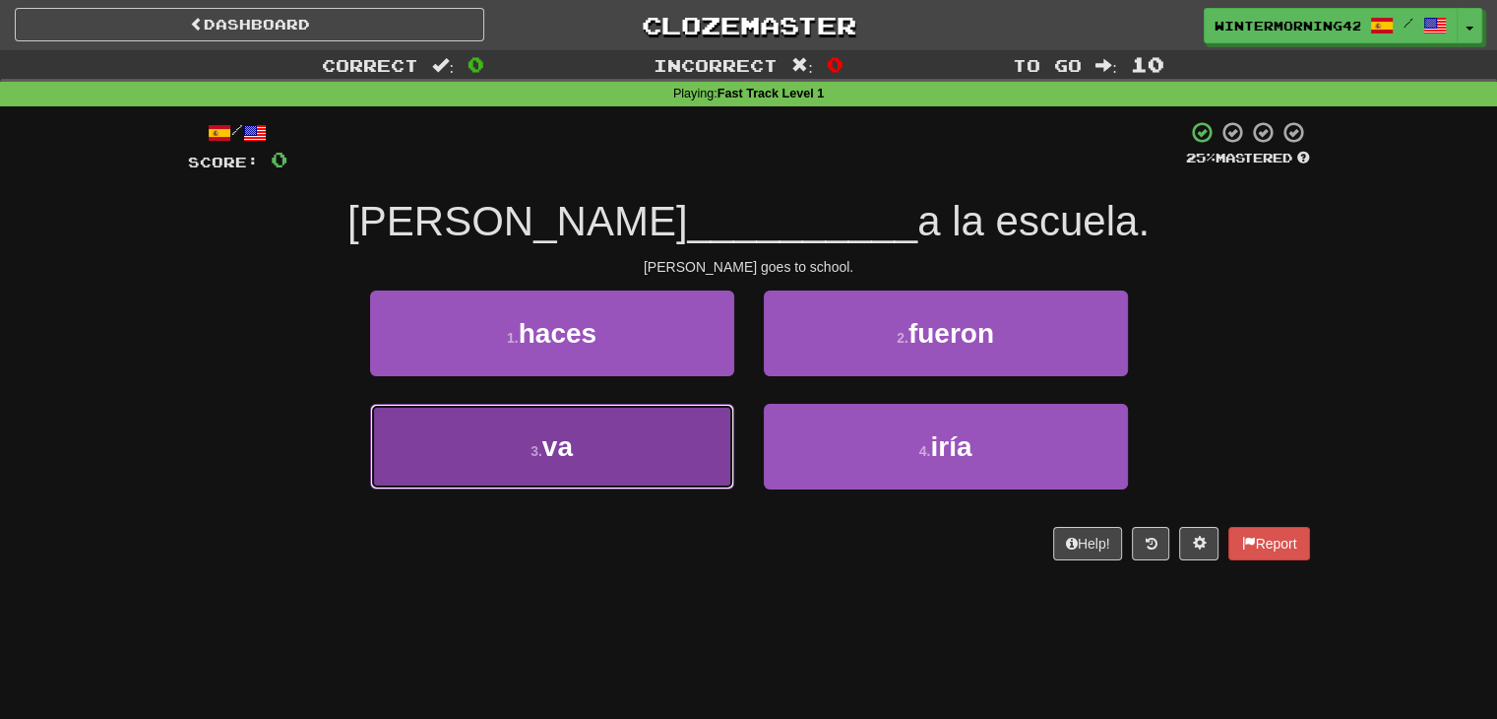
click at [644, 447] on button "3 . va" at bounding box center [552, 447] width 364 height 86
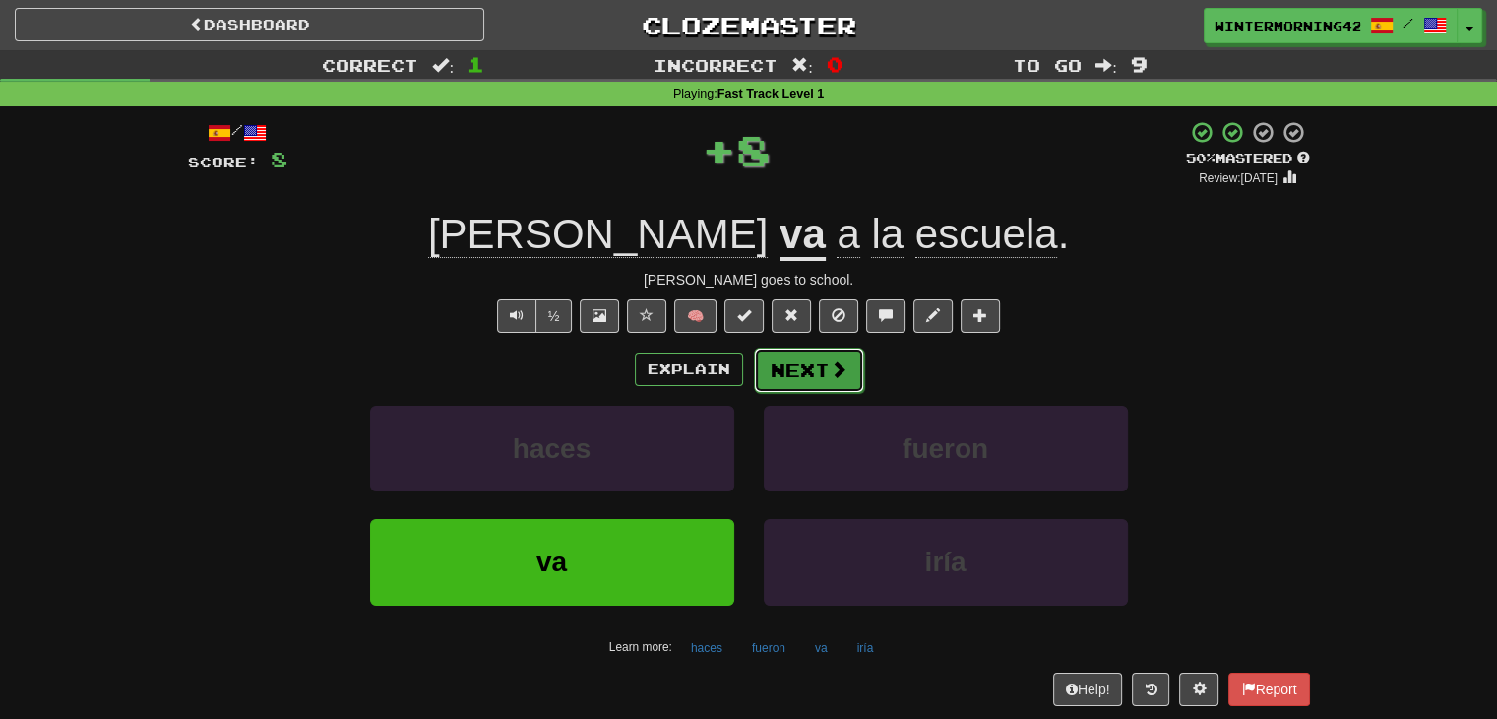
click at [799, 373] on button "Next" at bounding box center [809, 369] width 110 height 45
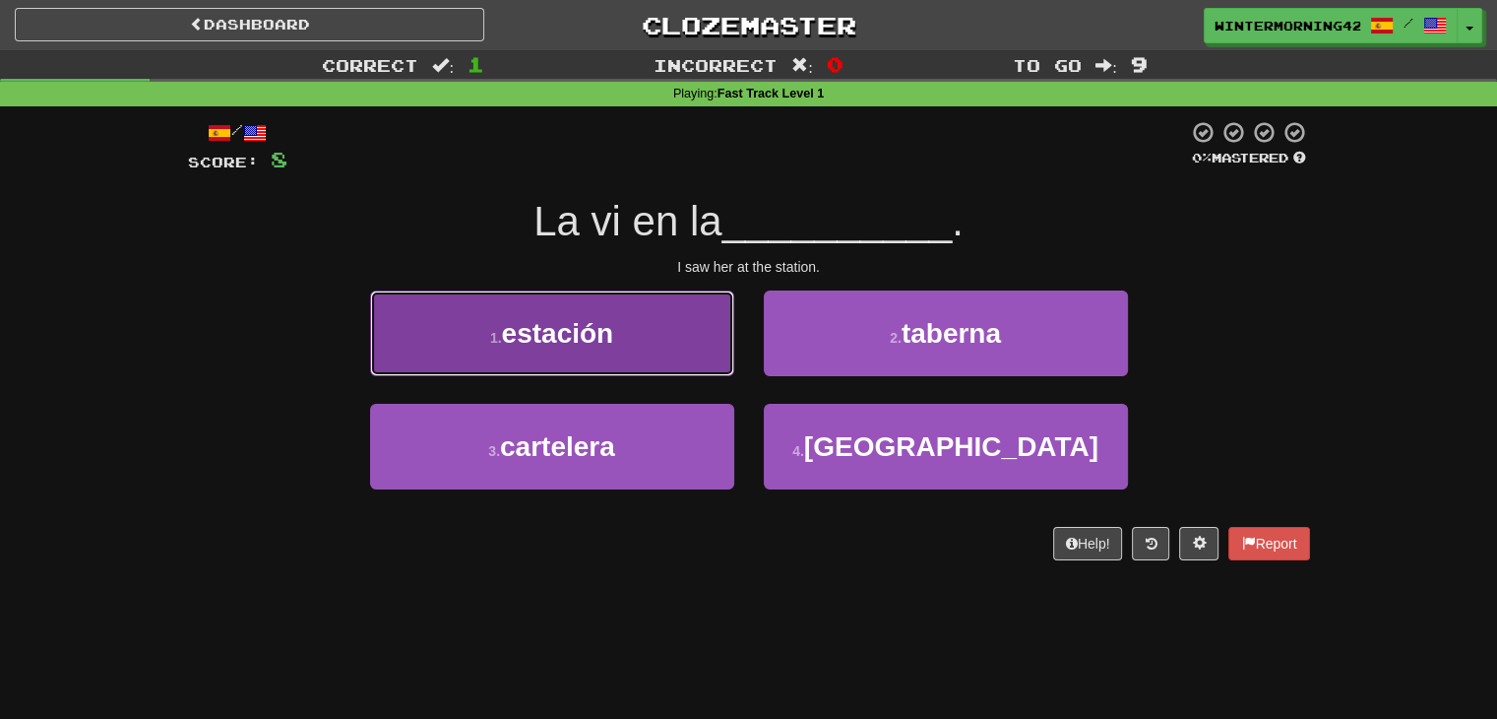
click at [689, 355] on button "1 . estación" at bounding box center [552, 333] width 364 height 86
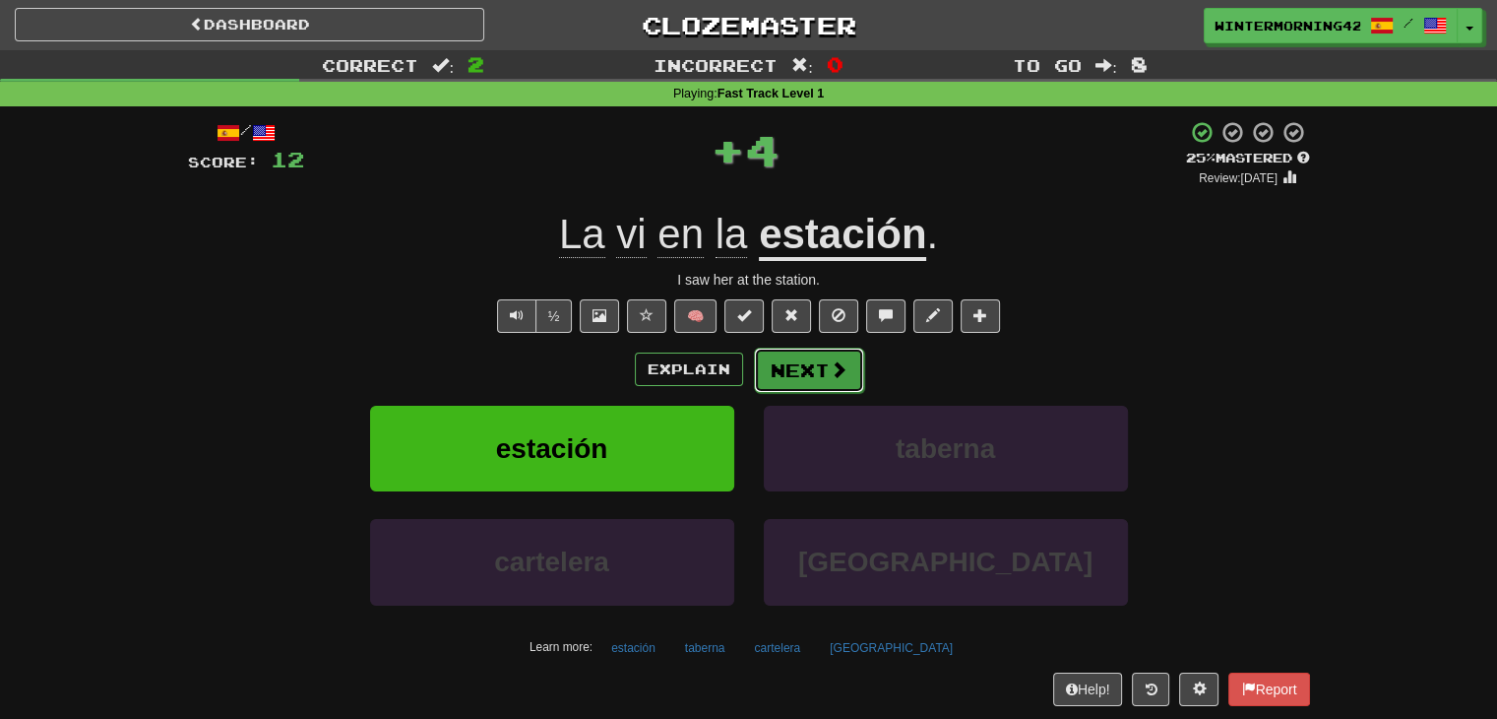
click at [800, 367] on button "Next" at bounding box center [809, 369] width 110 height 45
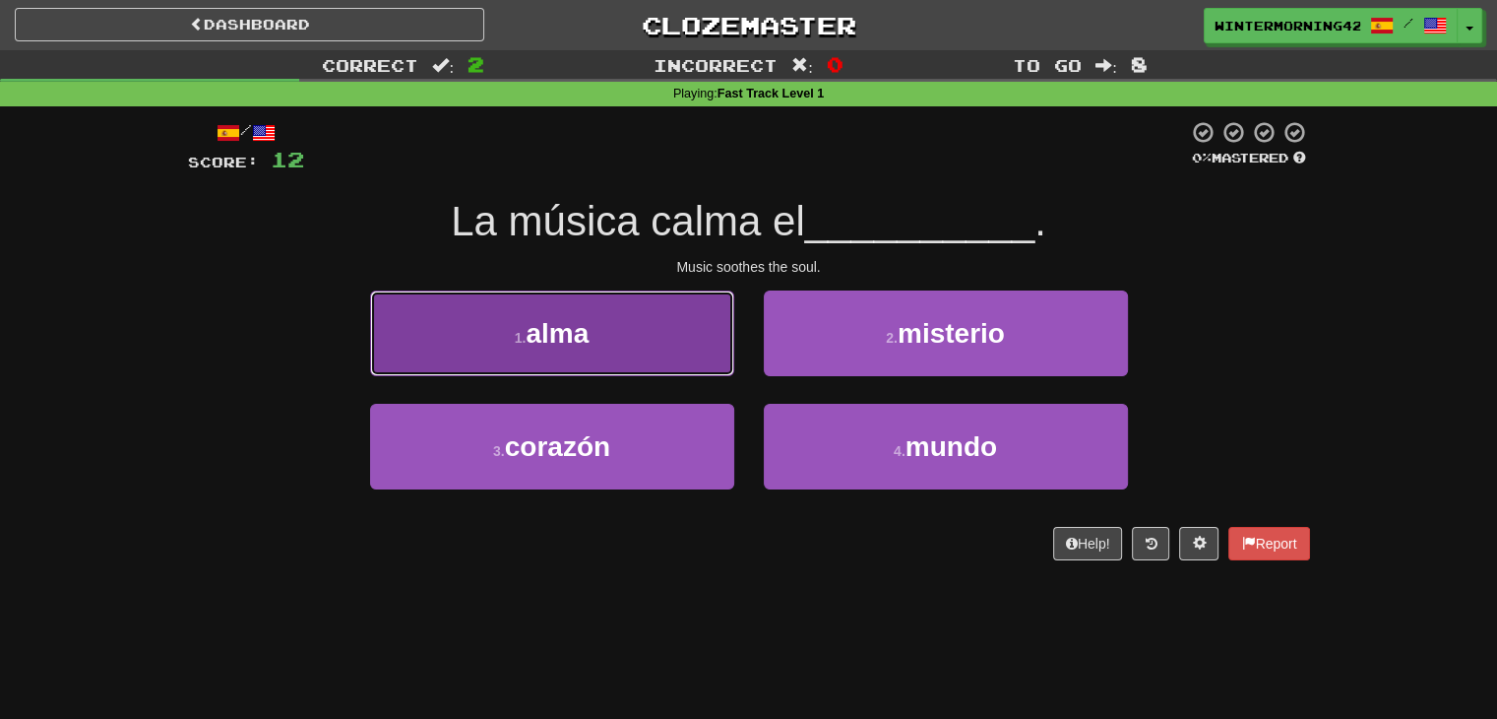
click at [662, 344] on button "1 . alma" at bounding box center [552, 333] width 364 height 86
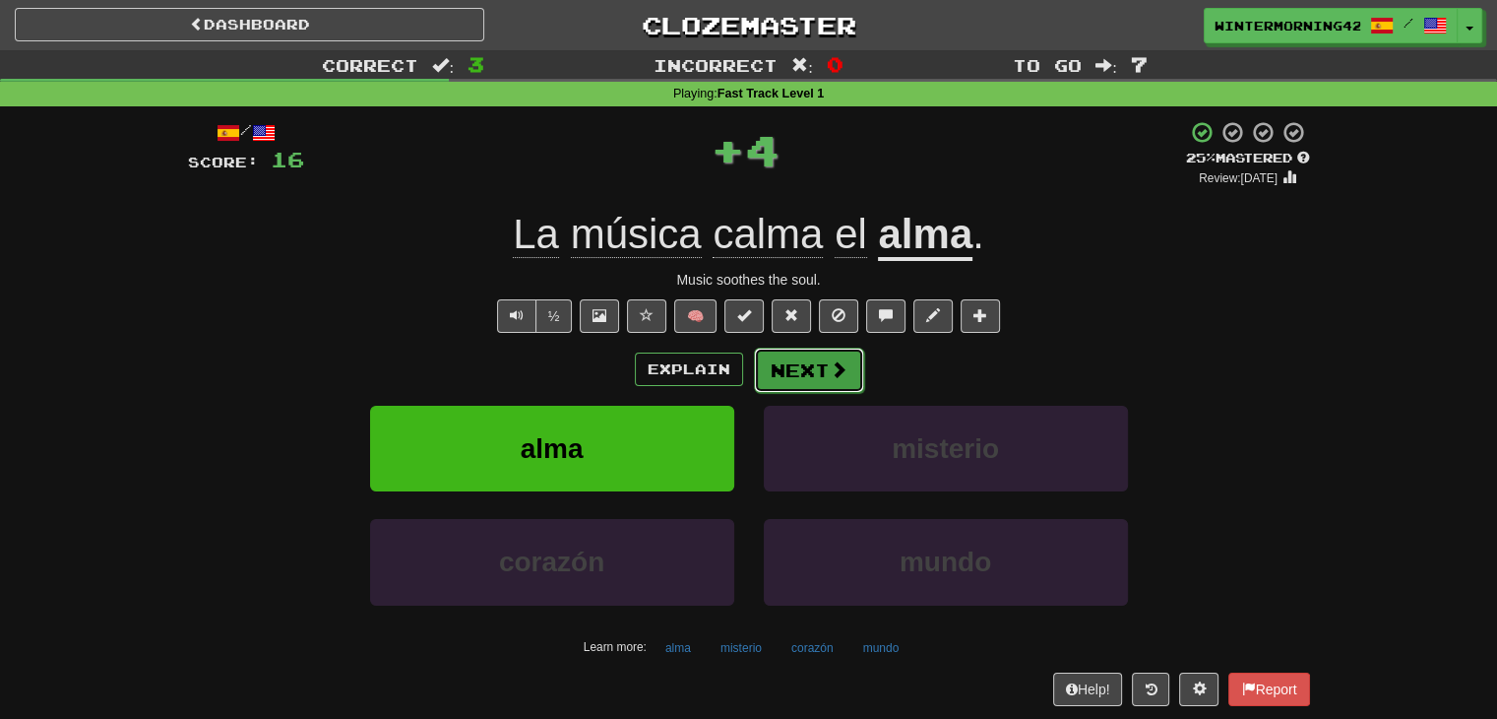
click at [799, 373] on button "Next" at bounding box center [809, 369] width 110 height 45
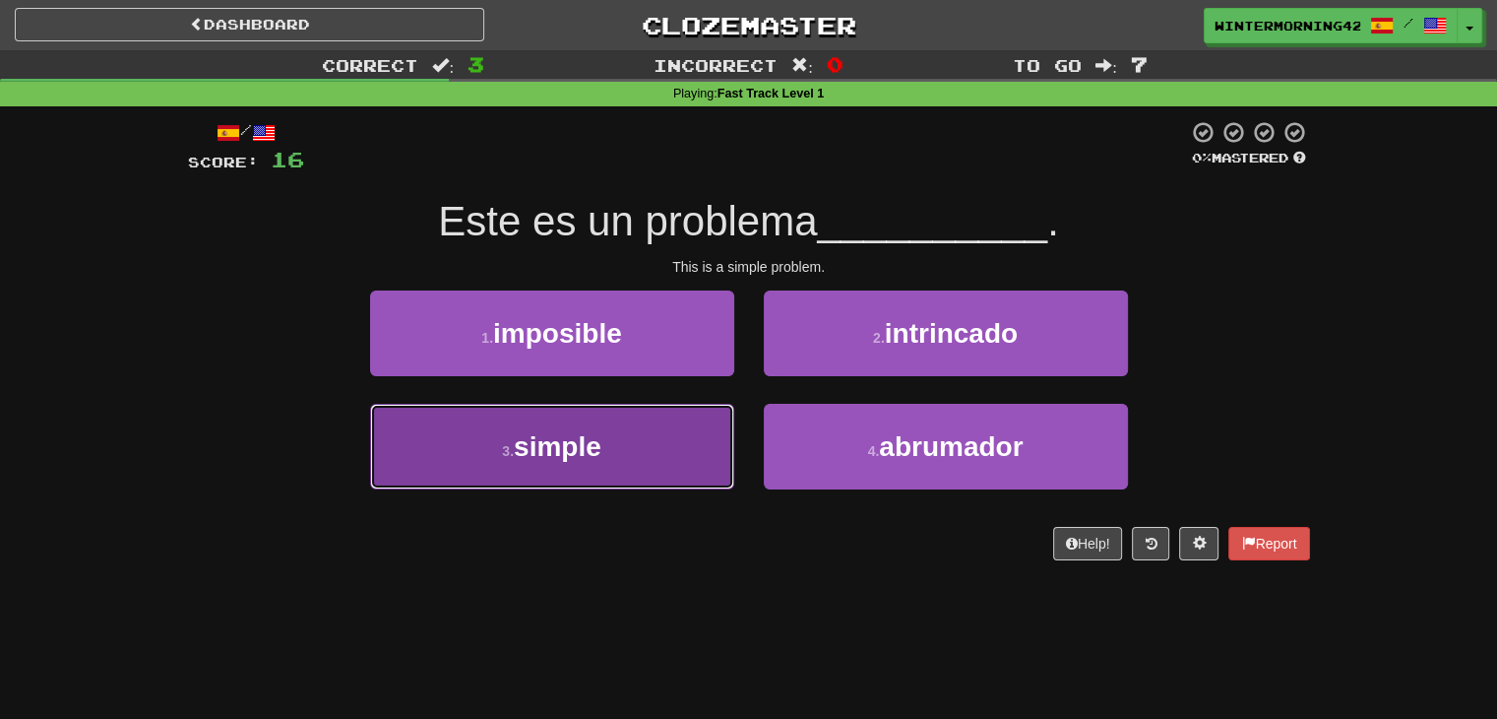
click at [644, 436] on button "3 . simple" at bounding box center [552, 447] width 364 height 86
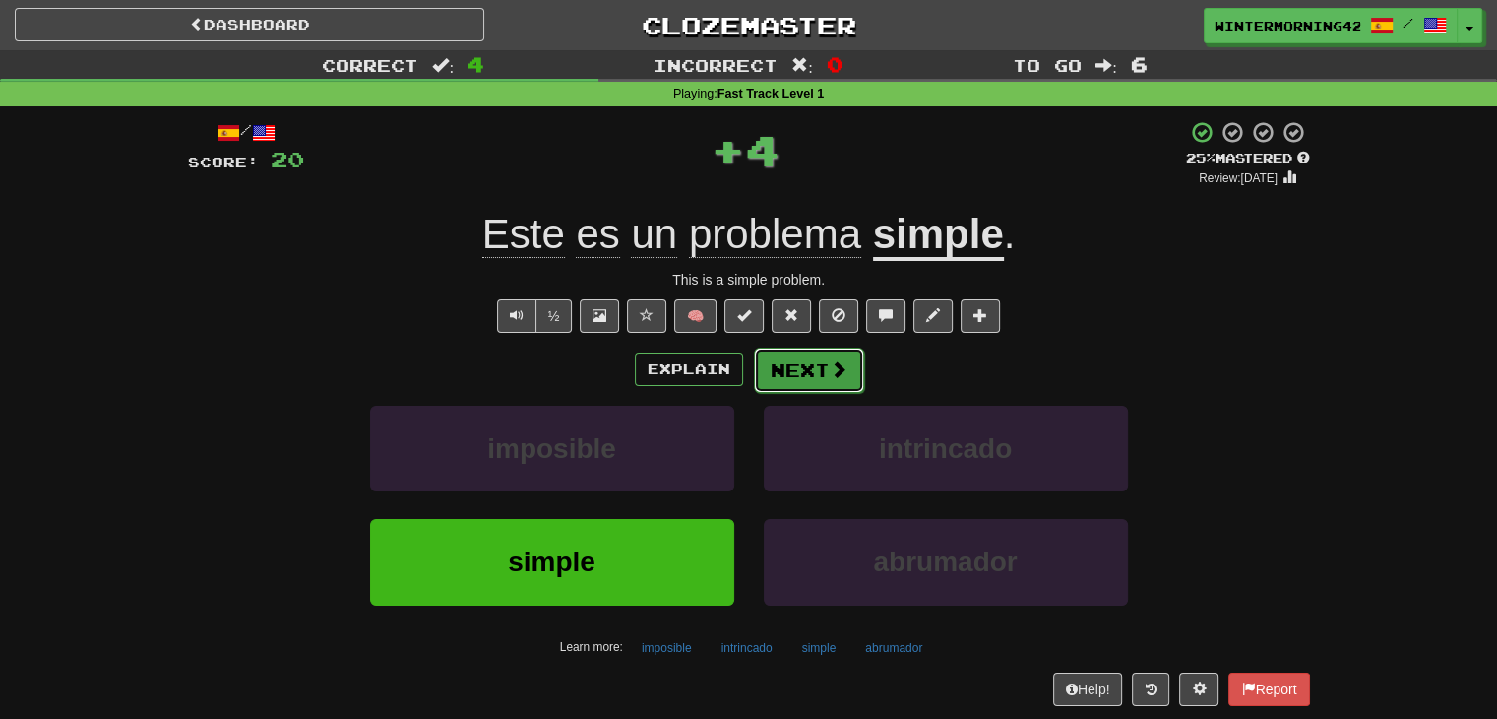
click at [846, 351] on button "Next" at bounding box center [809, 369] width 110 height 45
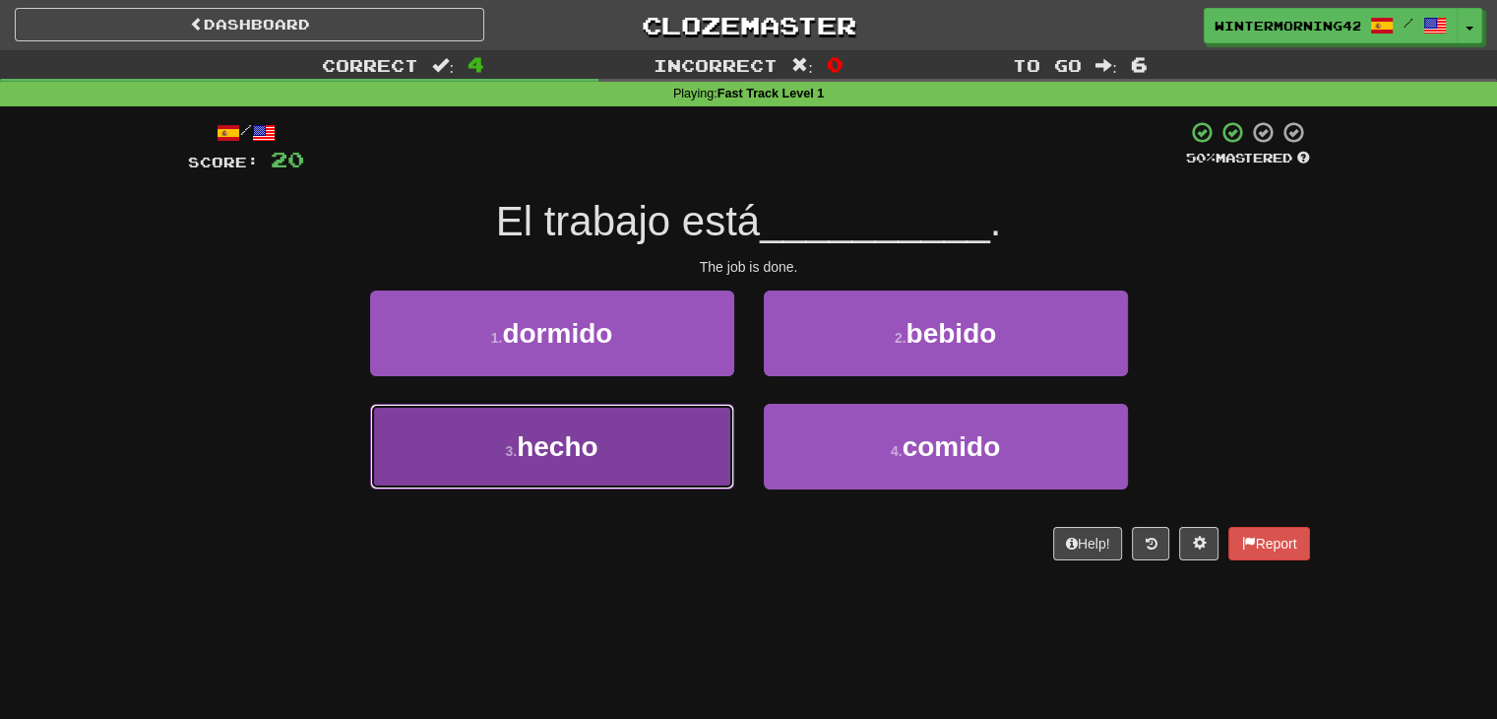
click at [654, 475] on button "3 . hecho" at bounding box center [552, 447] width 364 height 86
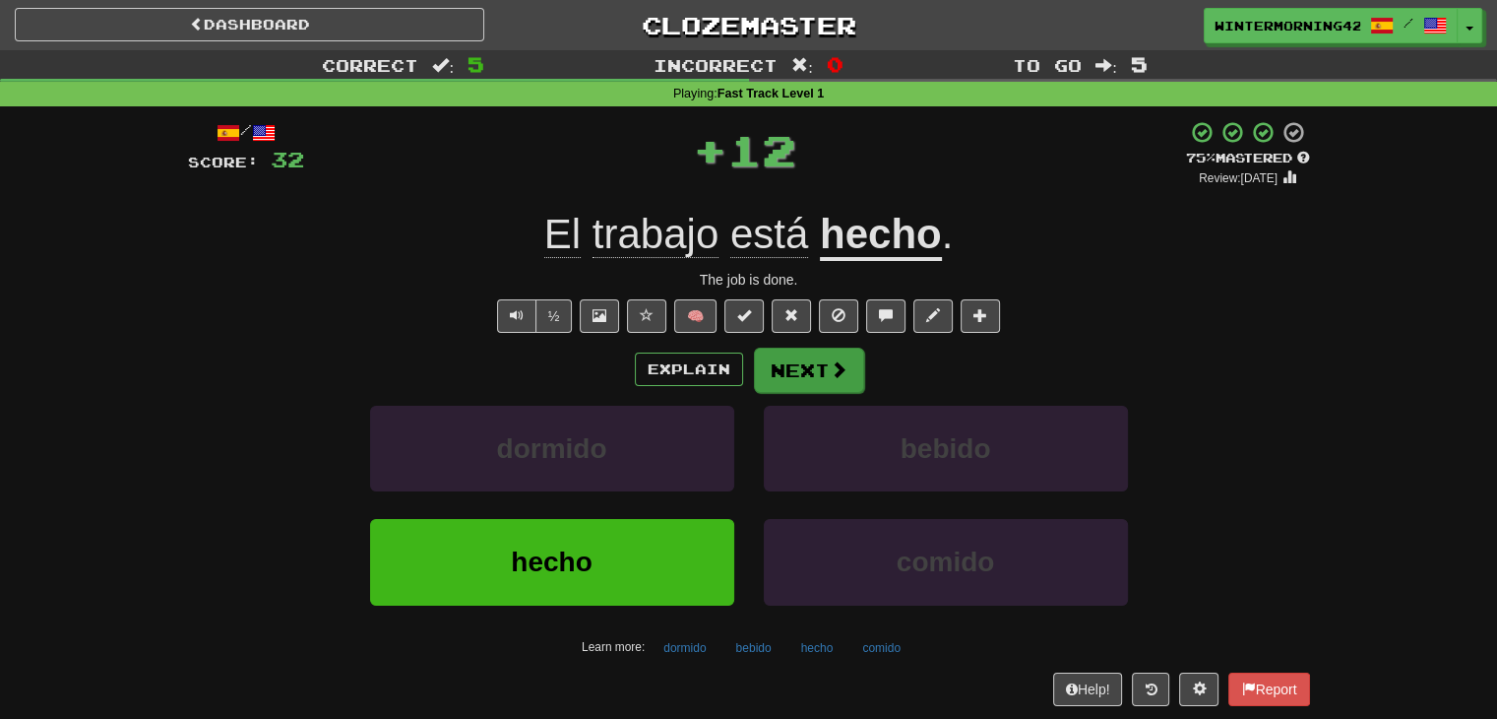
click at [846, 391] on div "Explain Next dormido bebido hecho comido Learn more: dormido bebido hecho comido" at bounding box center [749, 504] width 1122 height 316
click at [837, 381] on button "Next" at bounding box center [809, 369] width 110 height 45
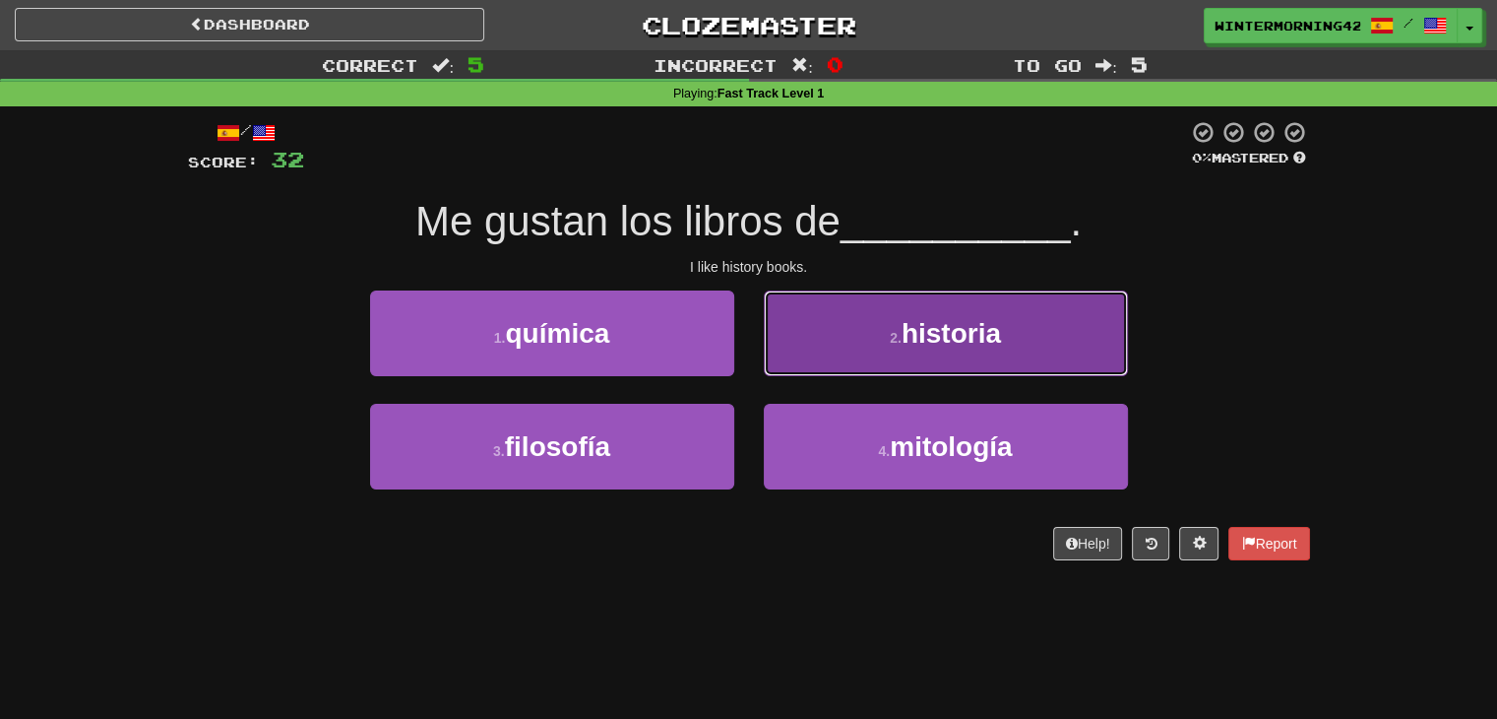
click at [905, 343] on span "historia" at bounding box center [951, 333] width 99 height 31
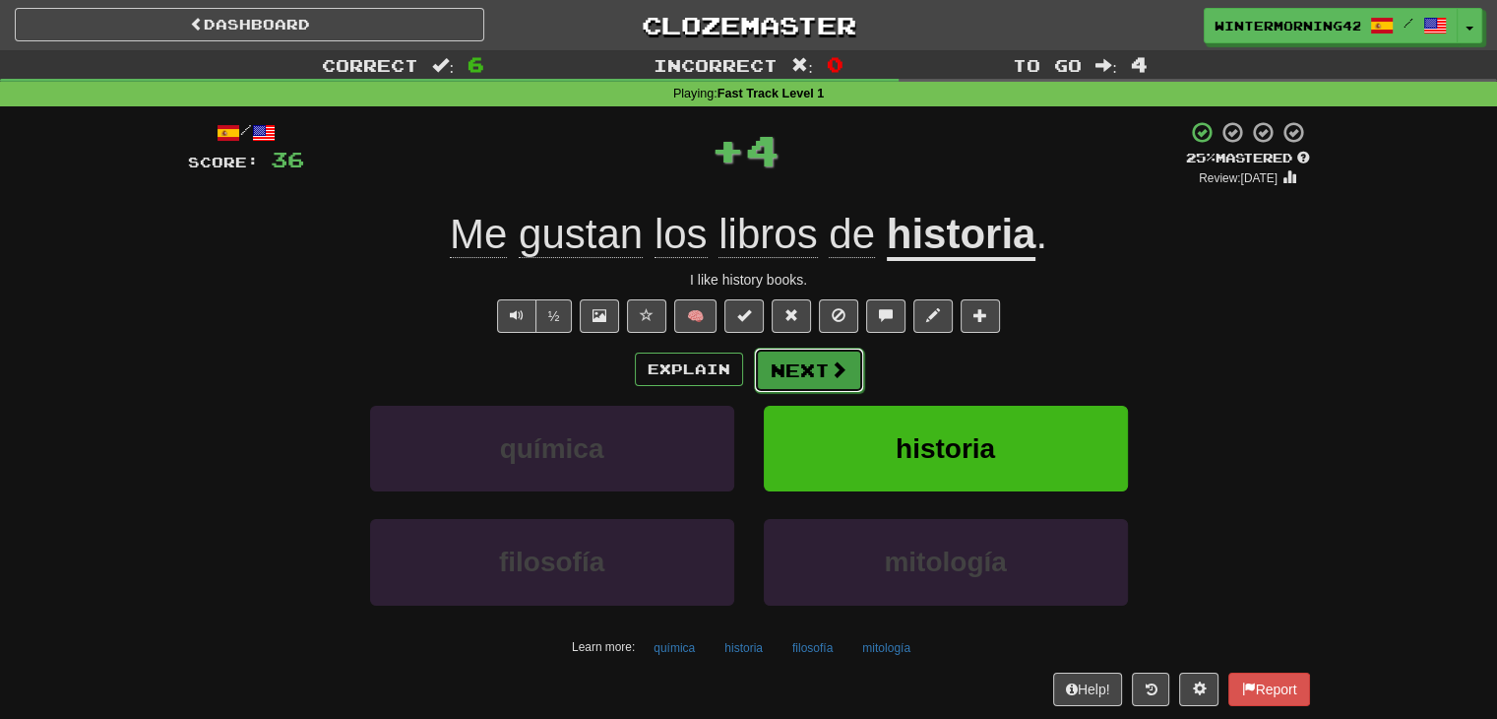
click at [818, 360] on button "Next" at bounding box center [809, 369] width 110 height 45
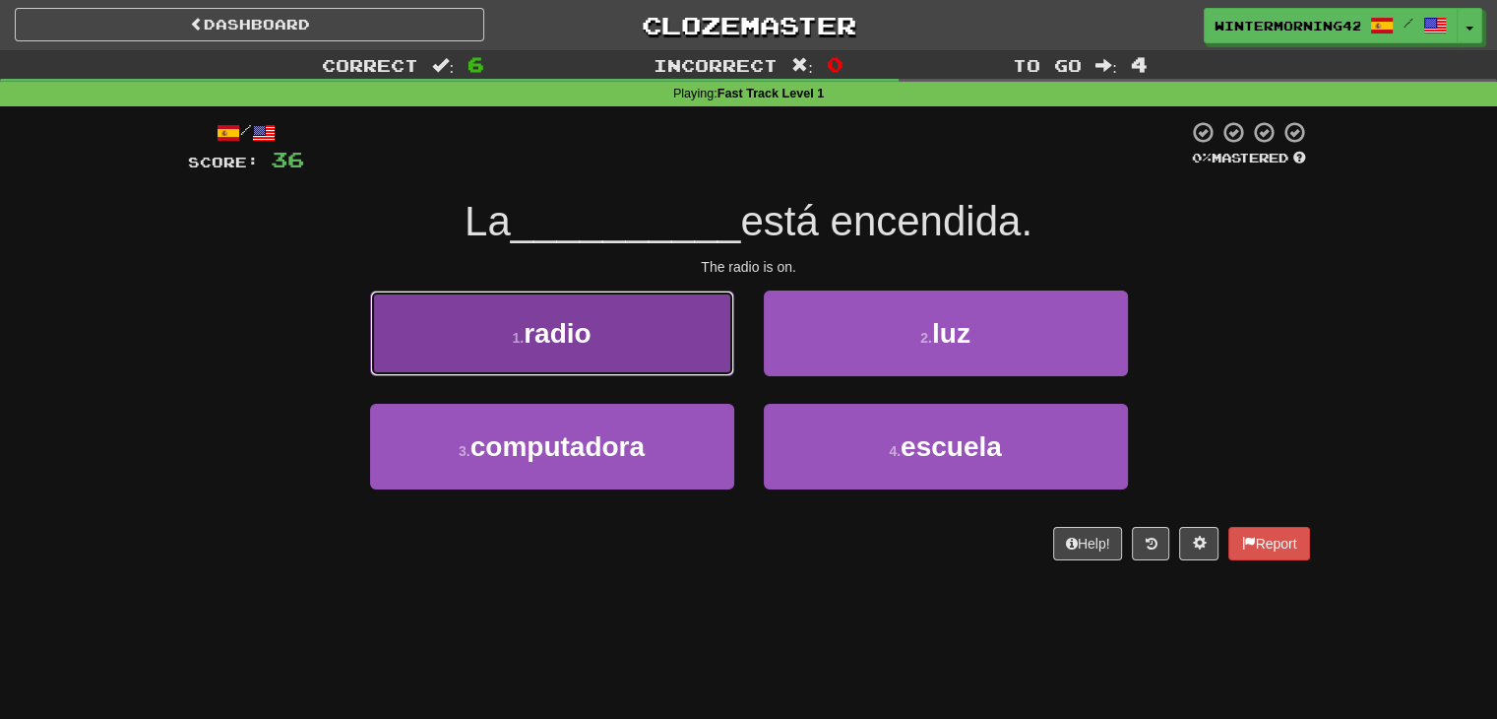
click at [687, 345] on button "1 . radio" at bounding box center [552, 333] width 364 height 86
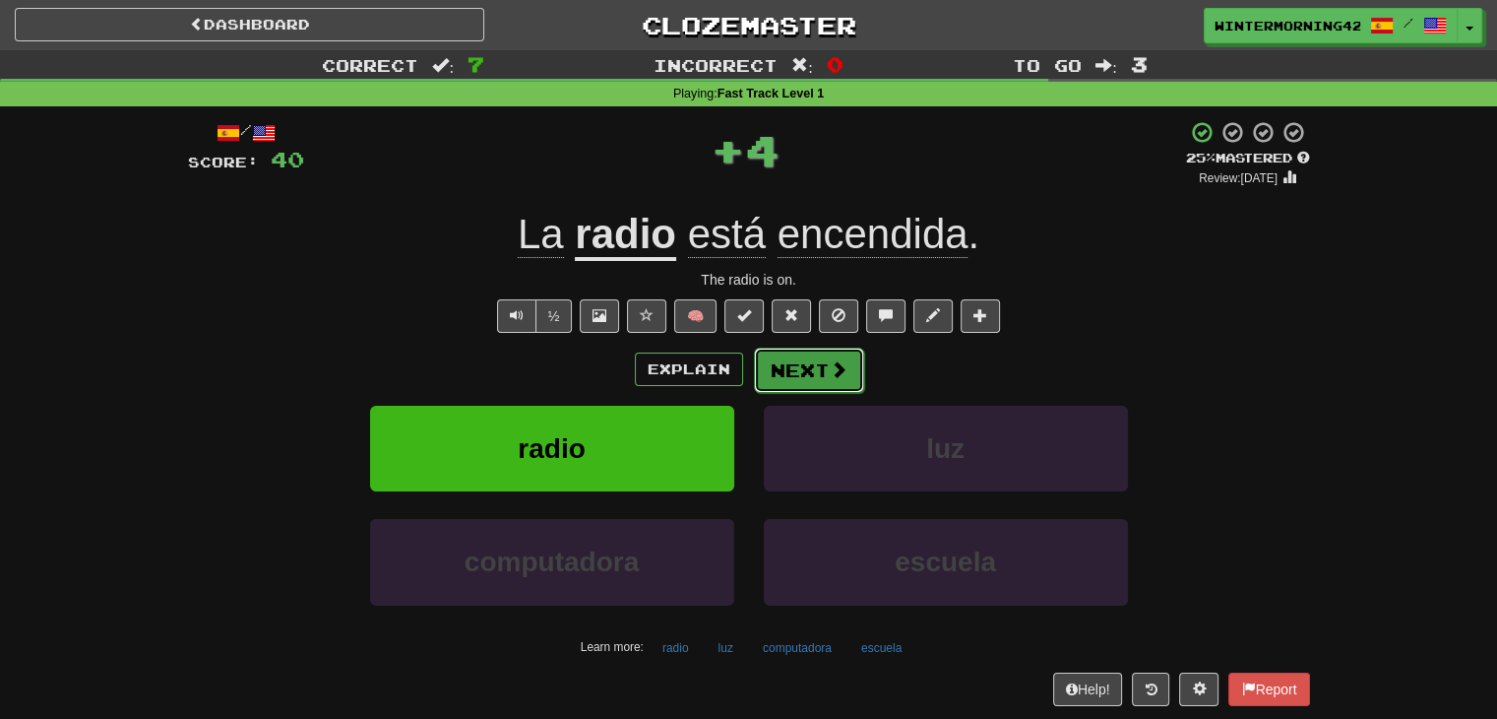
click at [795, 371] on button "Next" at bounding box center [809, 369] width 110 height 45
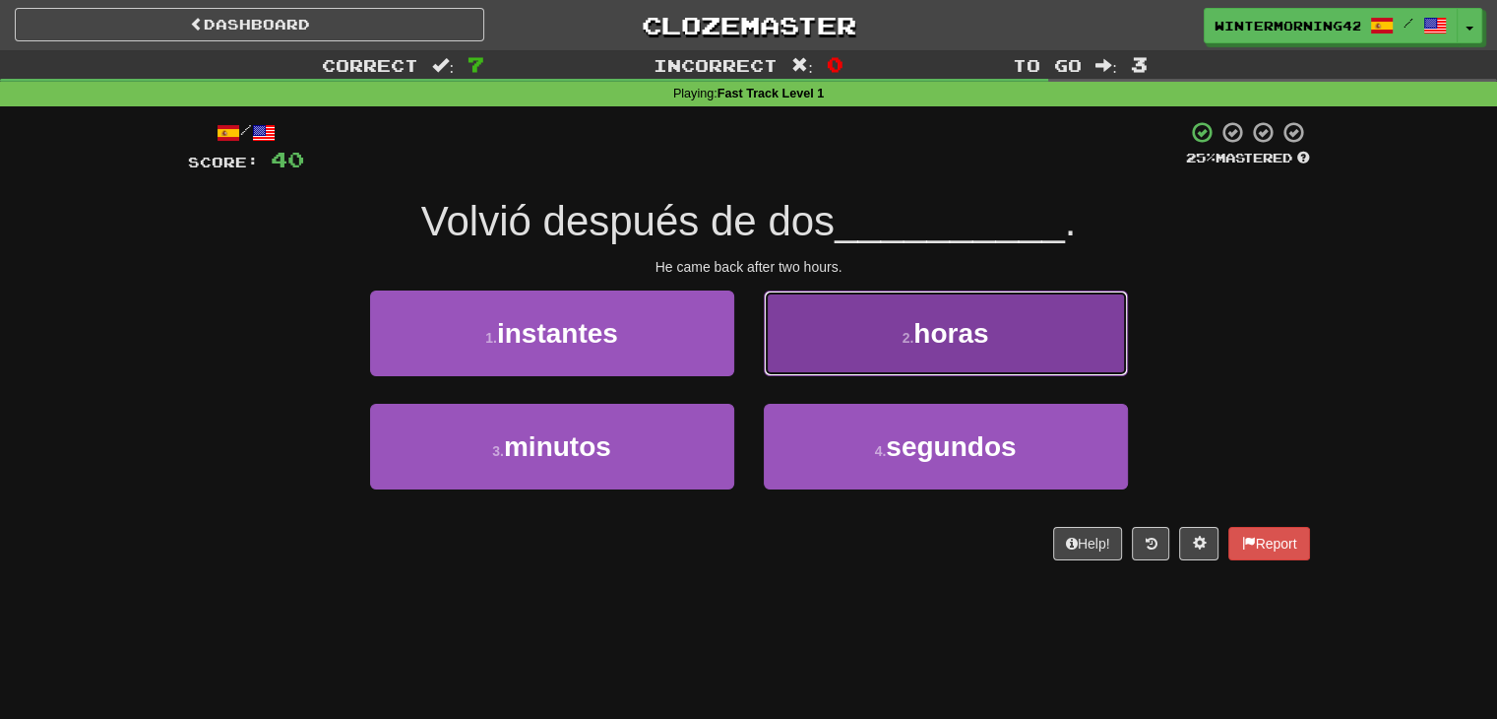
click at [815, 355] on button "2 . horas" at bounding box center [946, 333] width 364 height 86
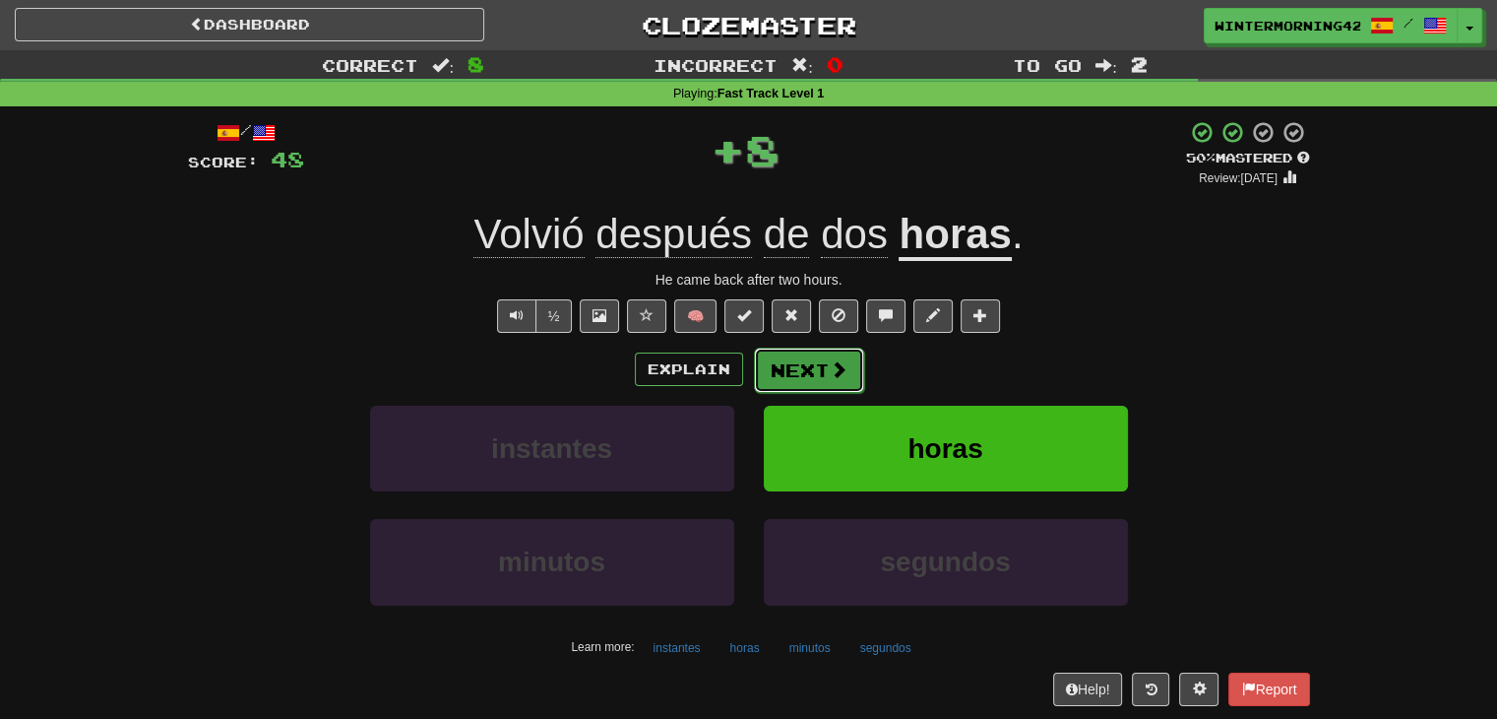
click at [809, 368] on button "Next" at bounding box center [809, 369] width 110 height 45
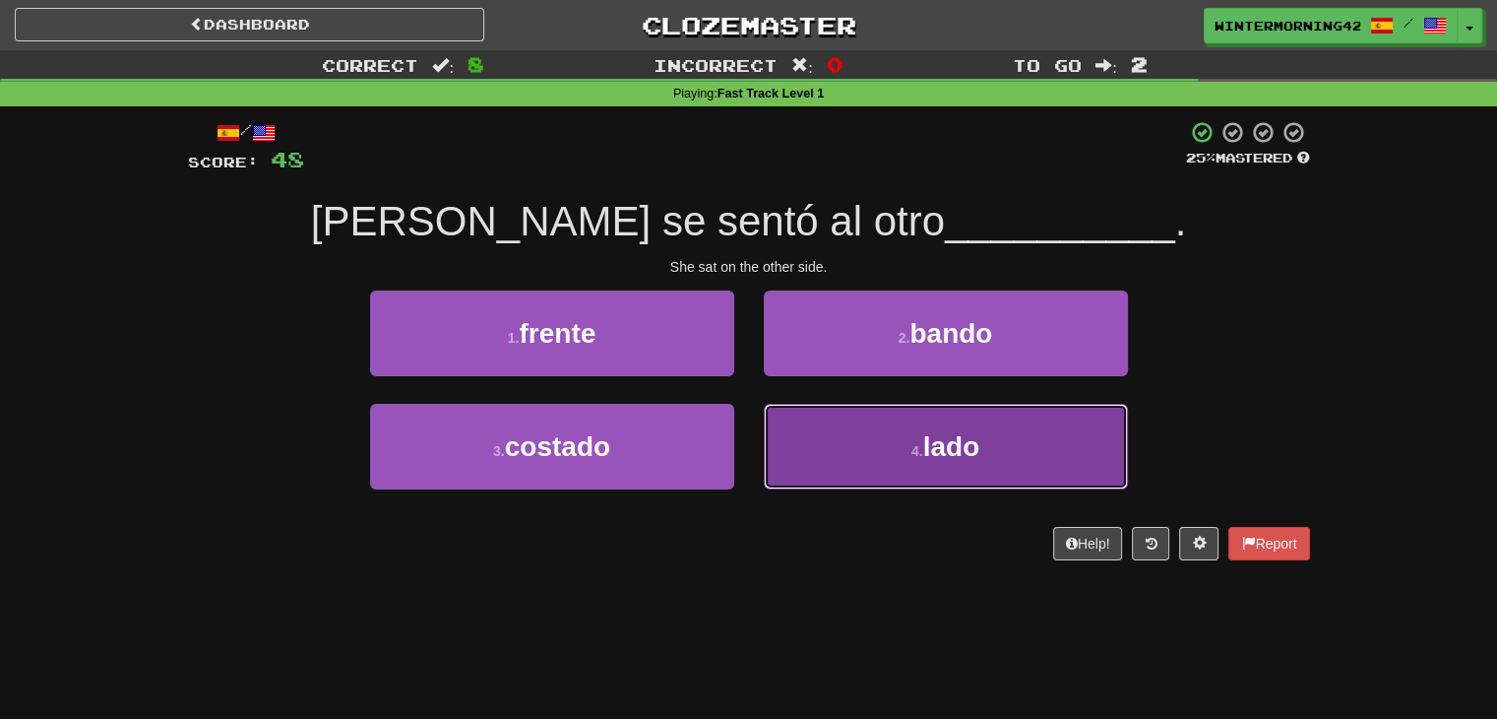
click at [884, 439] on button "4 . lado" at bounding box center [946, 447] width 364 height 86
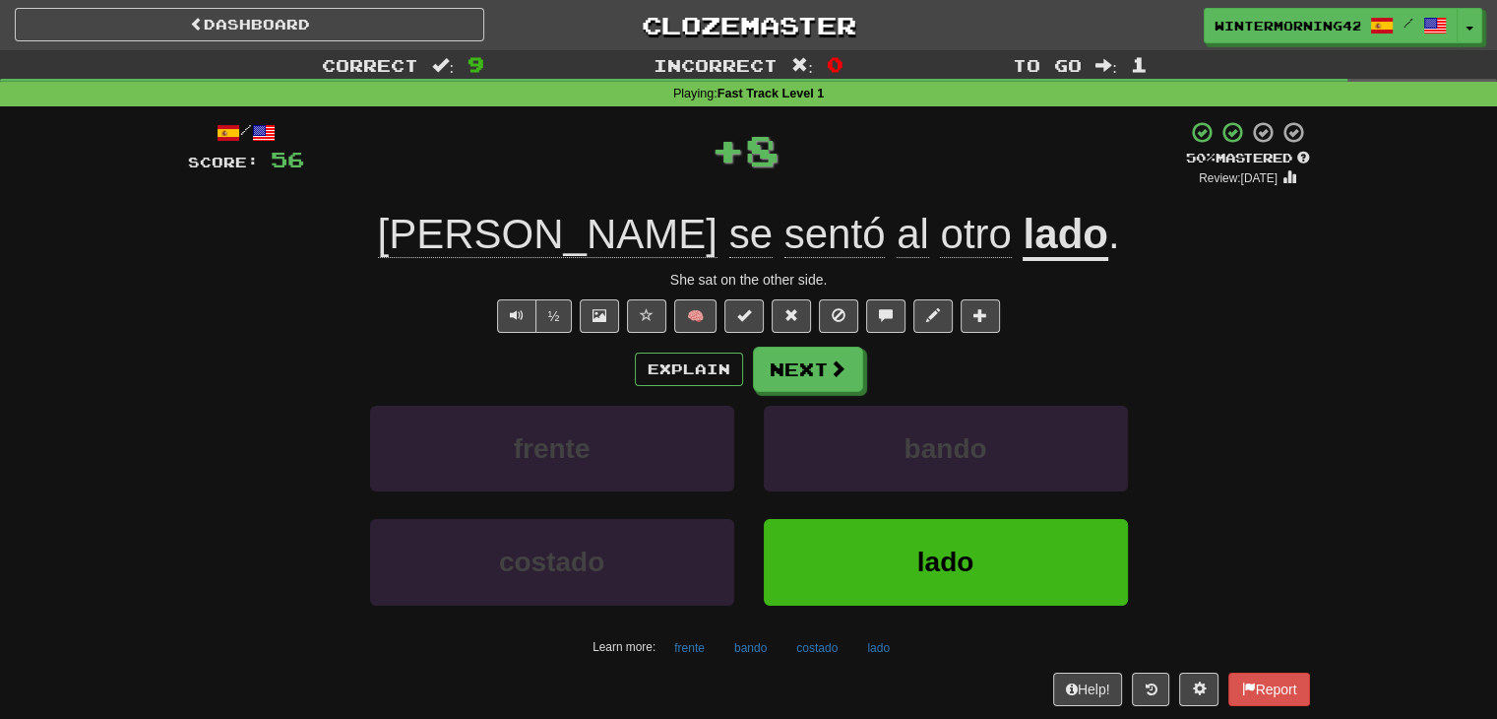
click at [823, 344] on div "/ Score: 56 + 8 50 % Mastered Review: 2025-08-24 Ella se sentó al otro lado . S…" at bounding box center [749, 412] width 1122 height 585
click at [818, 359] on button "Next" at bounding box center [809, 369] width 110 height 45
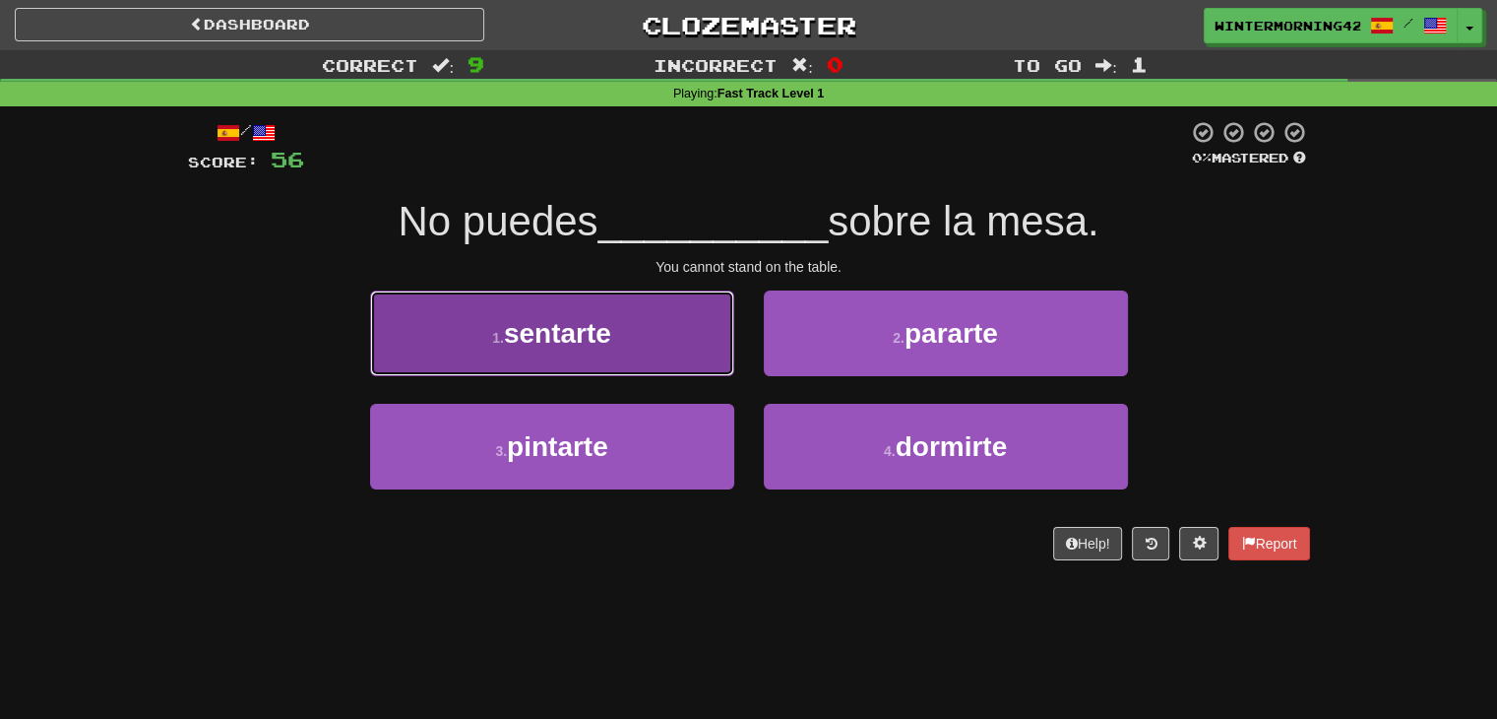
click at [697, 337] on button "1 . sentarte" at bounding box center [552, 333] width 364 height 86
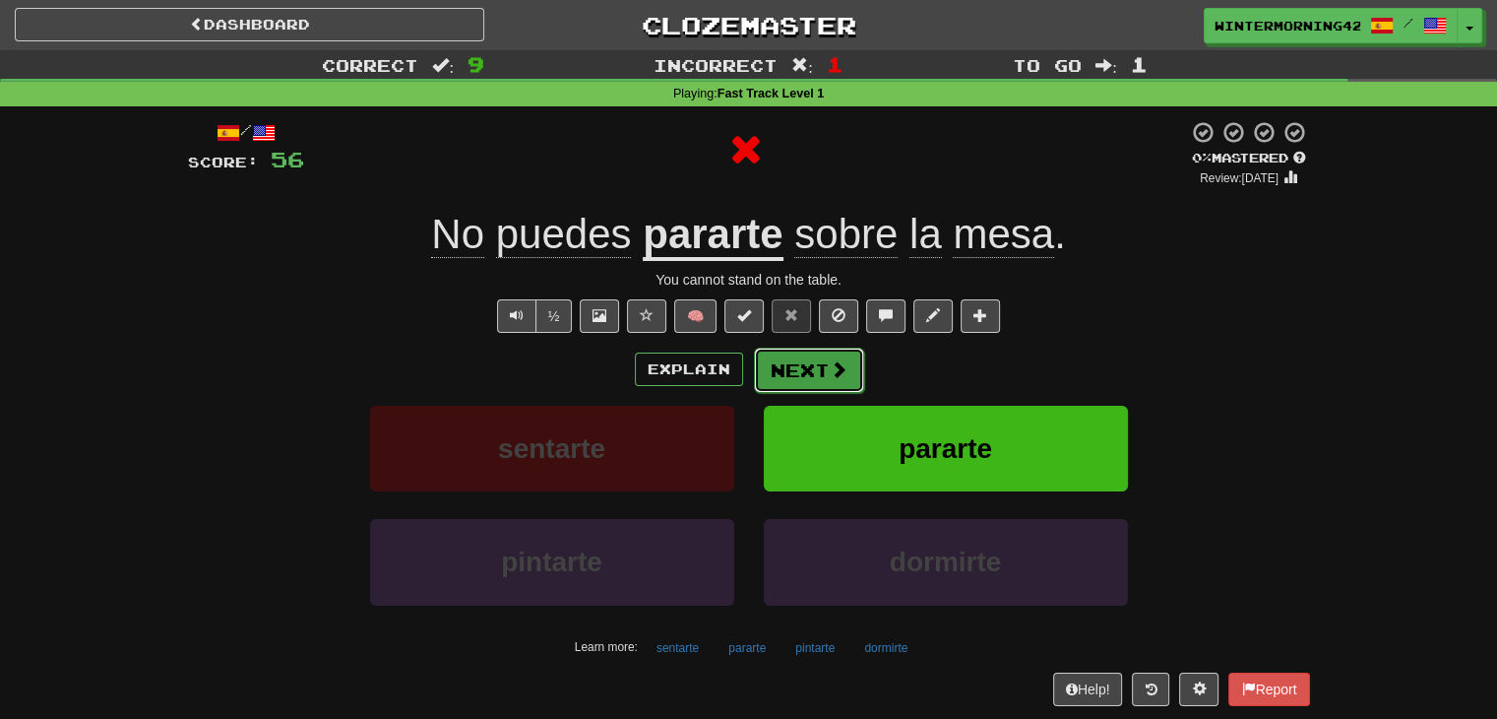
click at [799, 357] on button "Next" at bounding box center [809, 369] width 110 height 45
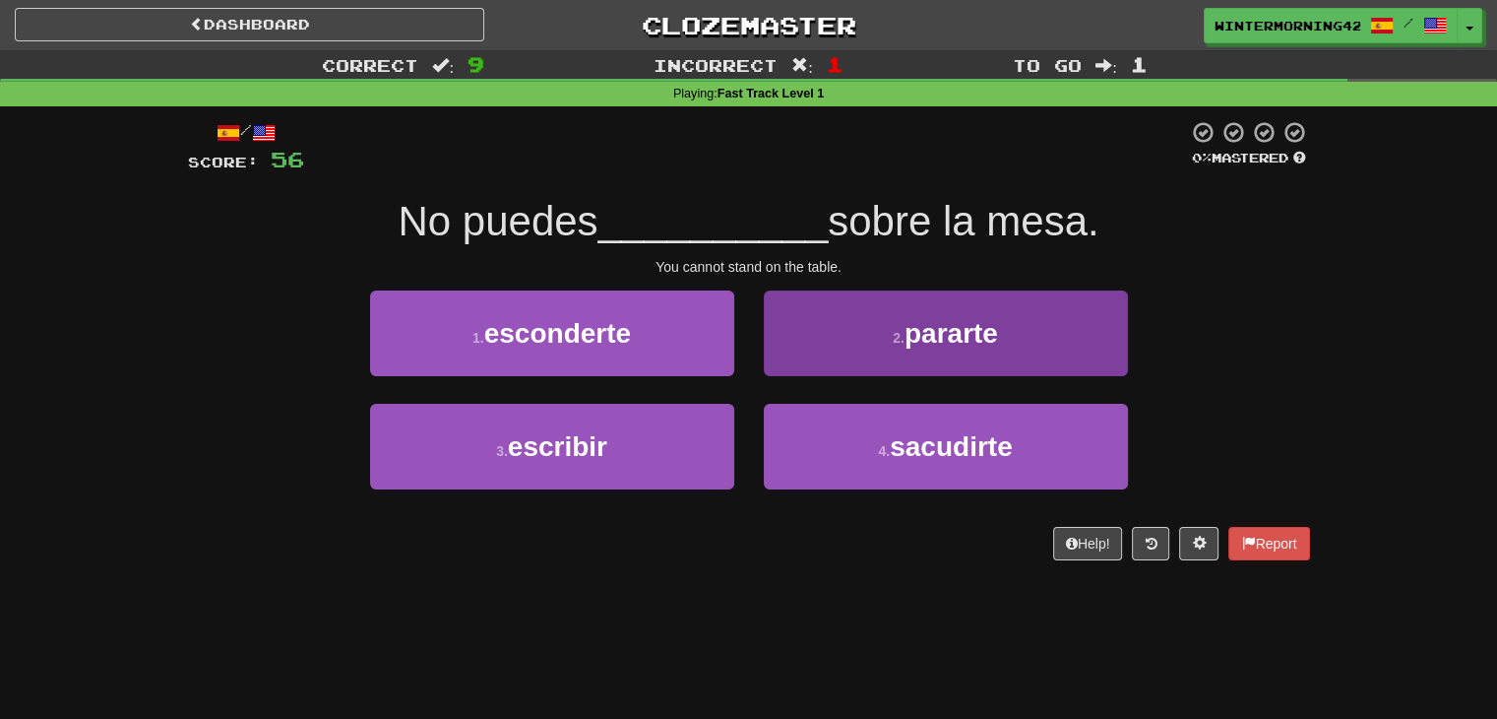
click at [861, 377] on div "2 . pararte" at bounding box center [946, 346] width 394 height 113
click at [854, 341] on button "2 . pararte" at bounding box center [946, 333] width 364 height 86
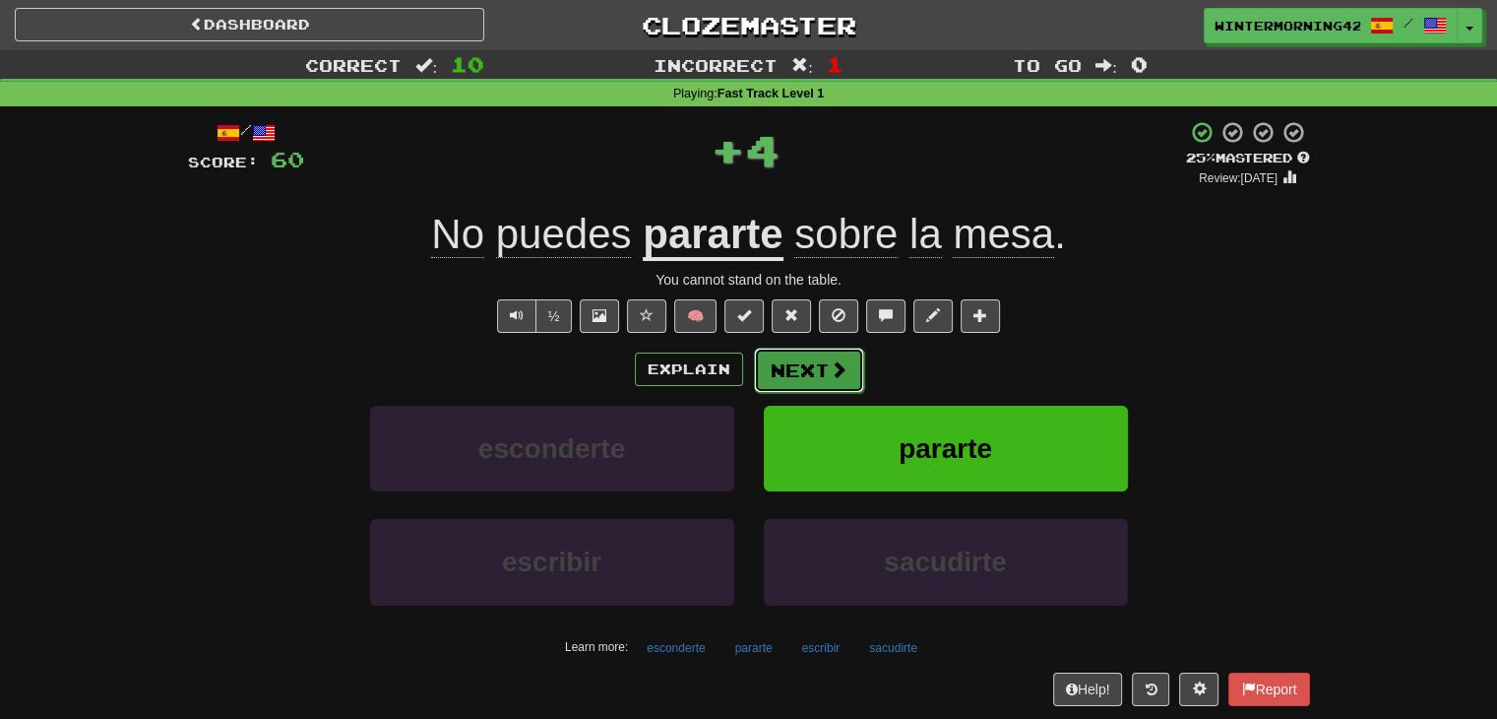
click at [783, 361] on button "Next" at bounding box center [809, 369] width 110 height 45
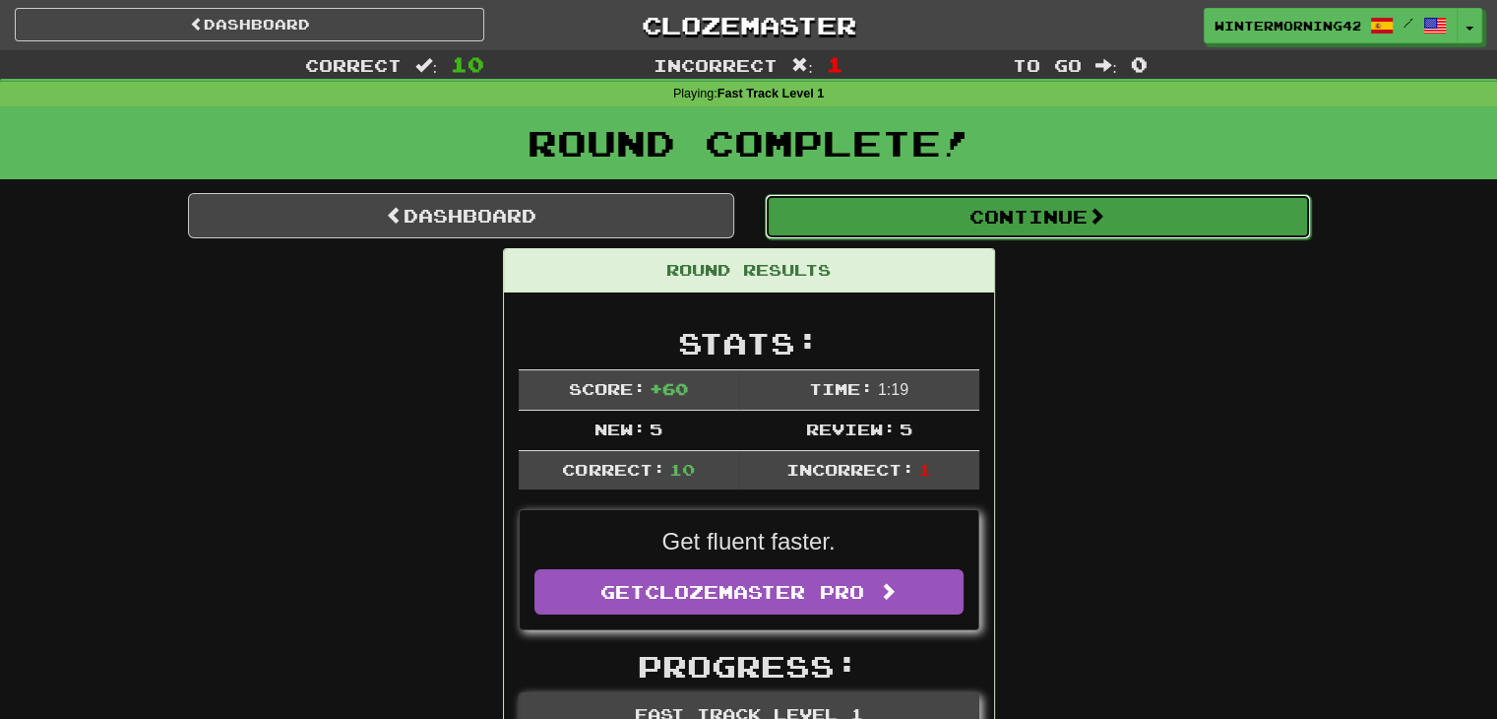
click at [894, 217] on button "Continue" at bounding box center [1038, 216] width 546 height 45
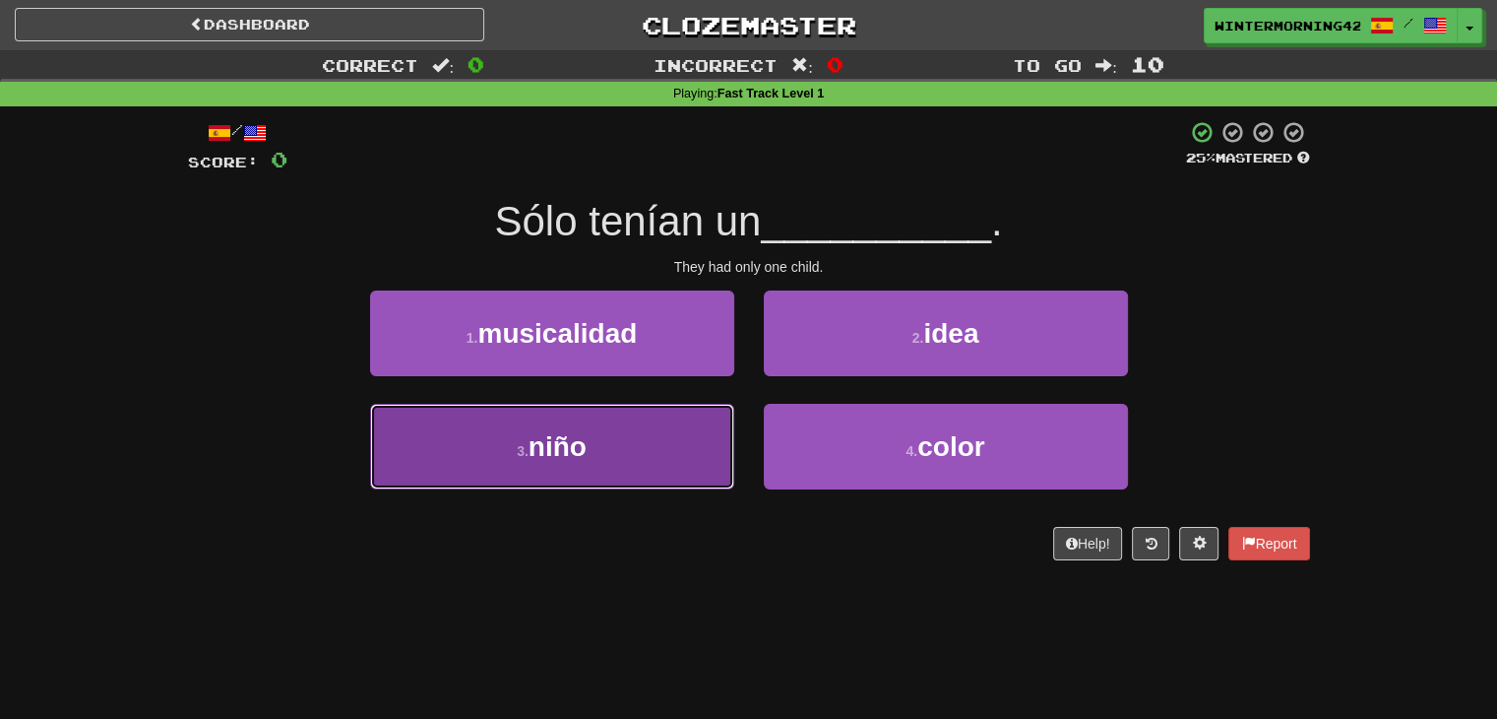
click at [684, 420] on button "3 . niño" at bounding box center [552, 447] width 364 height 86
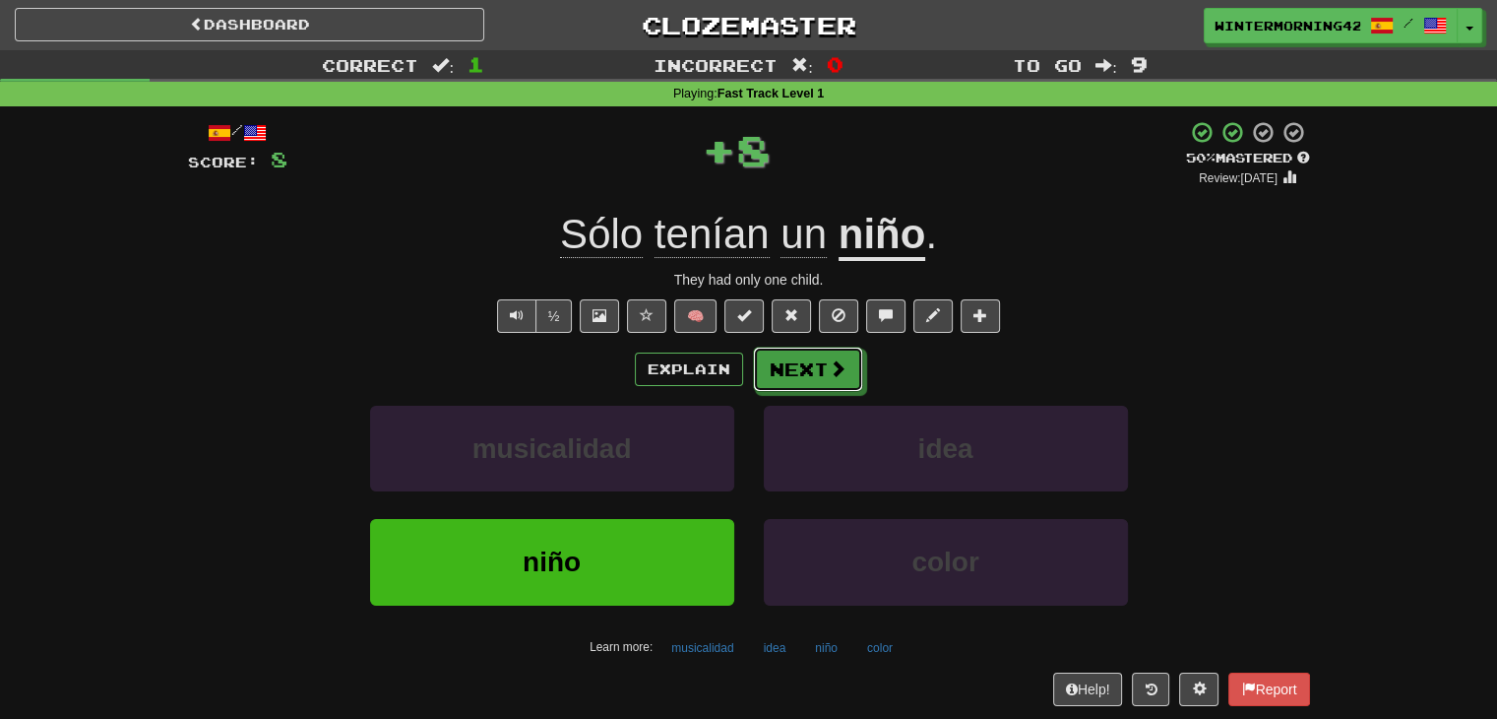
click at [830, 359] on span at bounding box center [838, 368] width 18 height 18
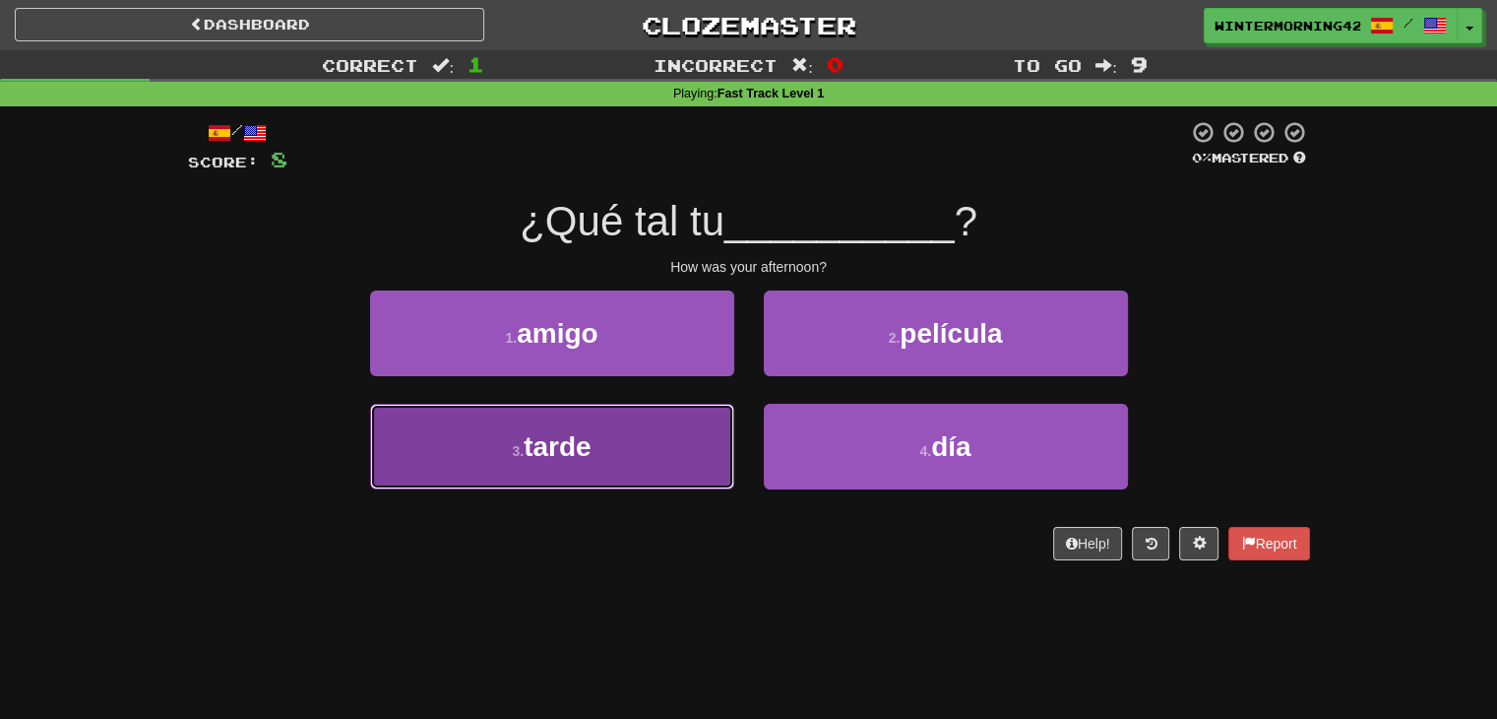
click at [644, 426] on button "3 . tarde" at bounding box center [552, 447] width 364 height 86
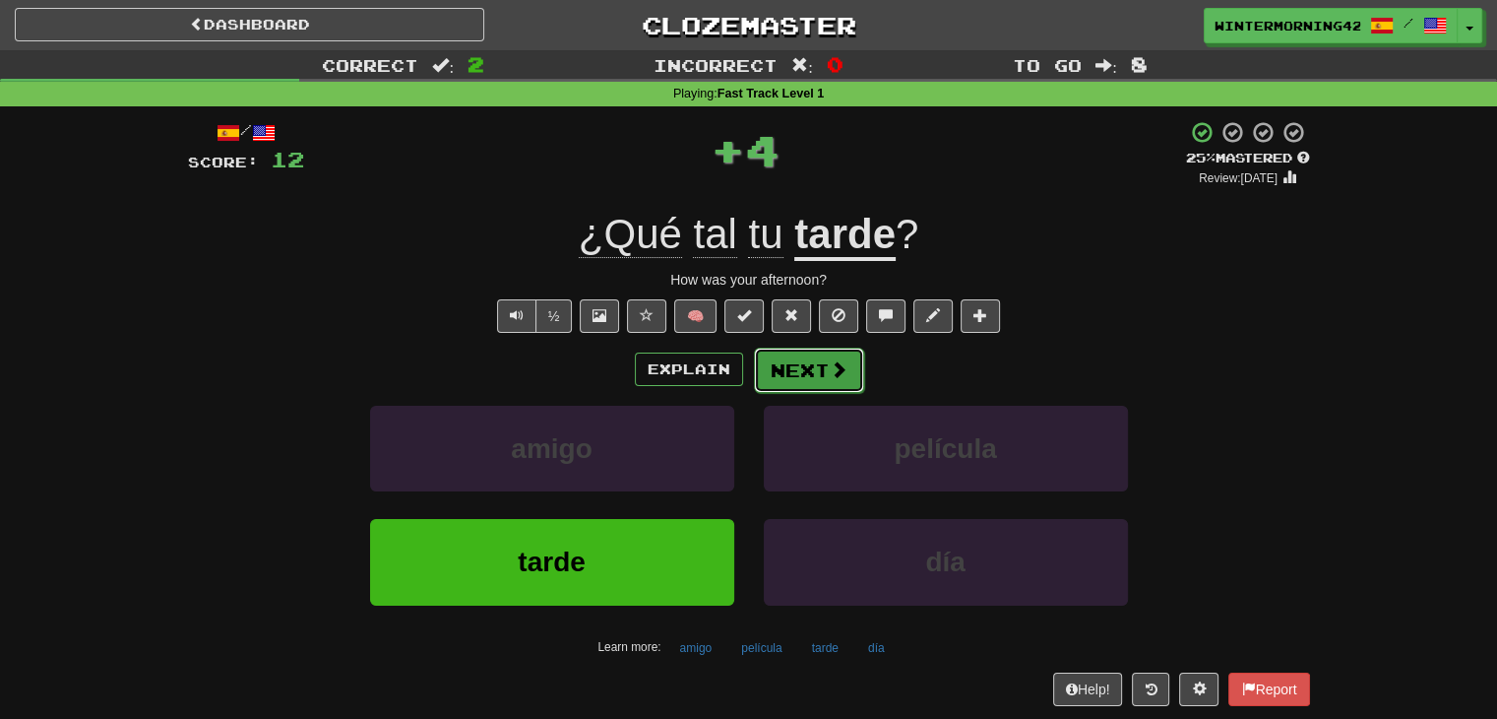
click at [806, 355] on button "Next" at bounding box center [809, 369] width 110 height 45
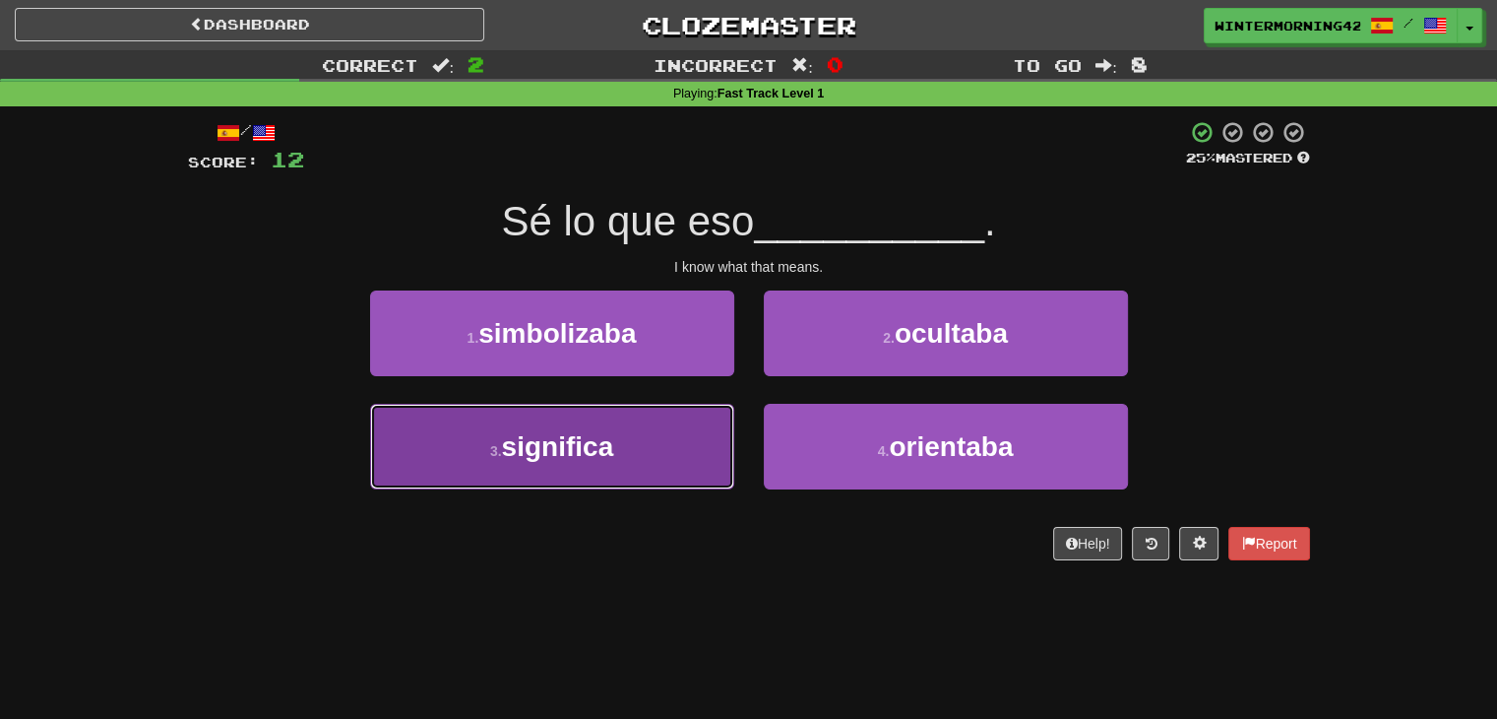
click at [648, 454] on button "3 . significa" at bounding box center [552, 447] width 364 height 86
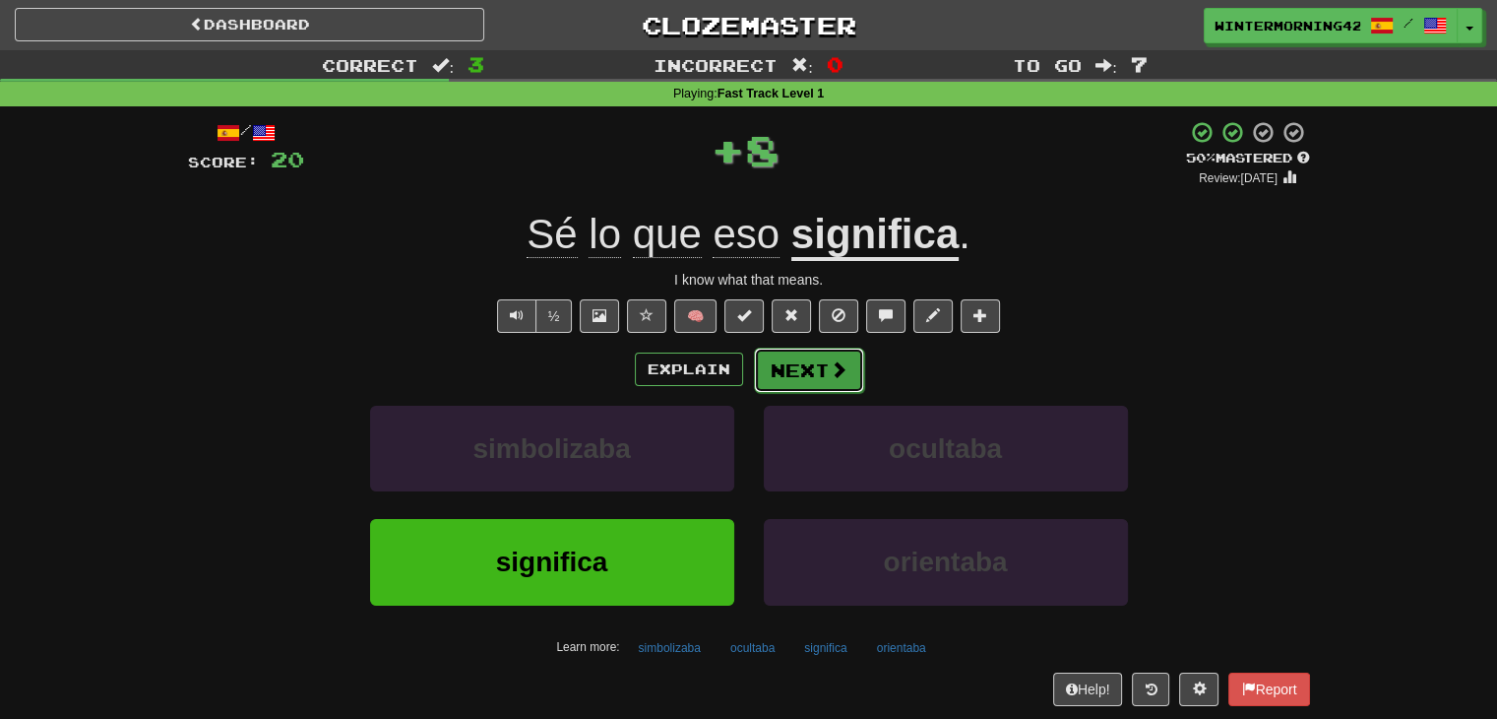
click at [819, 373] on button "Next" at bounding box center [809, 369] width 110 height 45
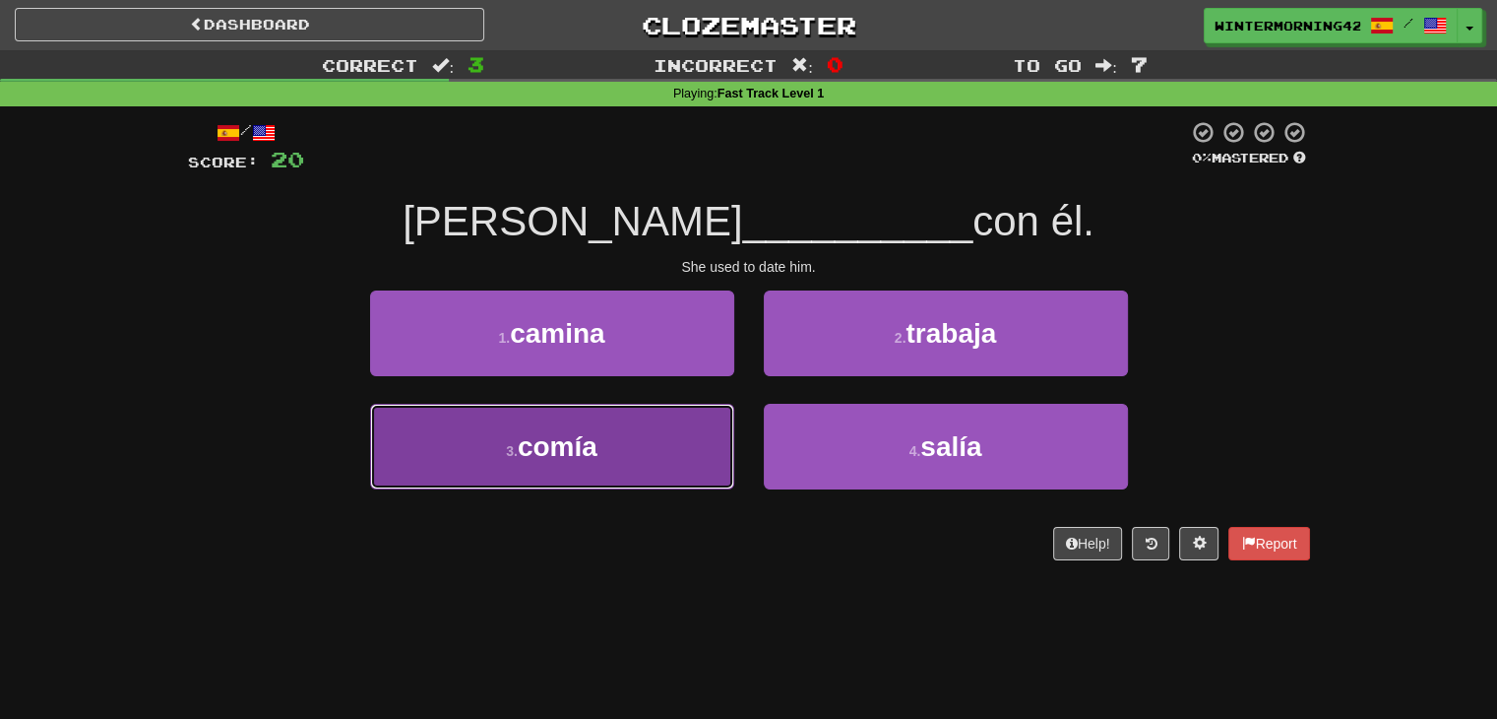
click at [658, 446] on button "3 . comía" at bounding box center [552, 447] width 364 height 86
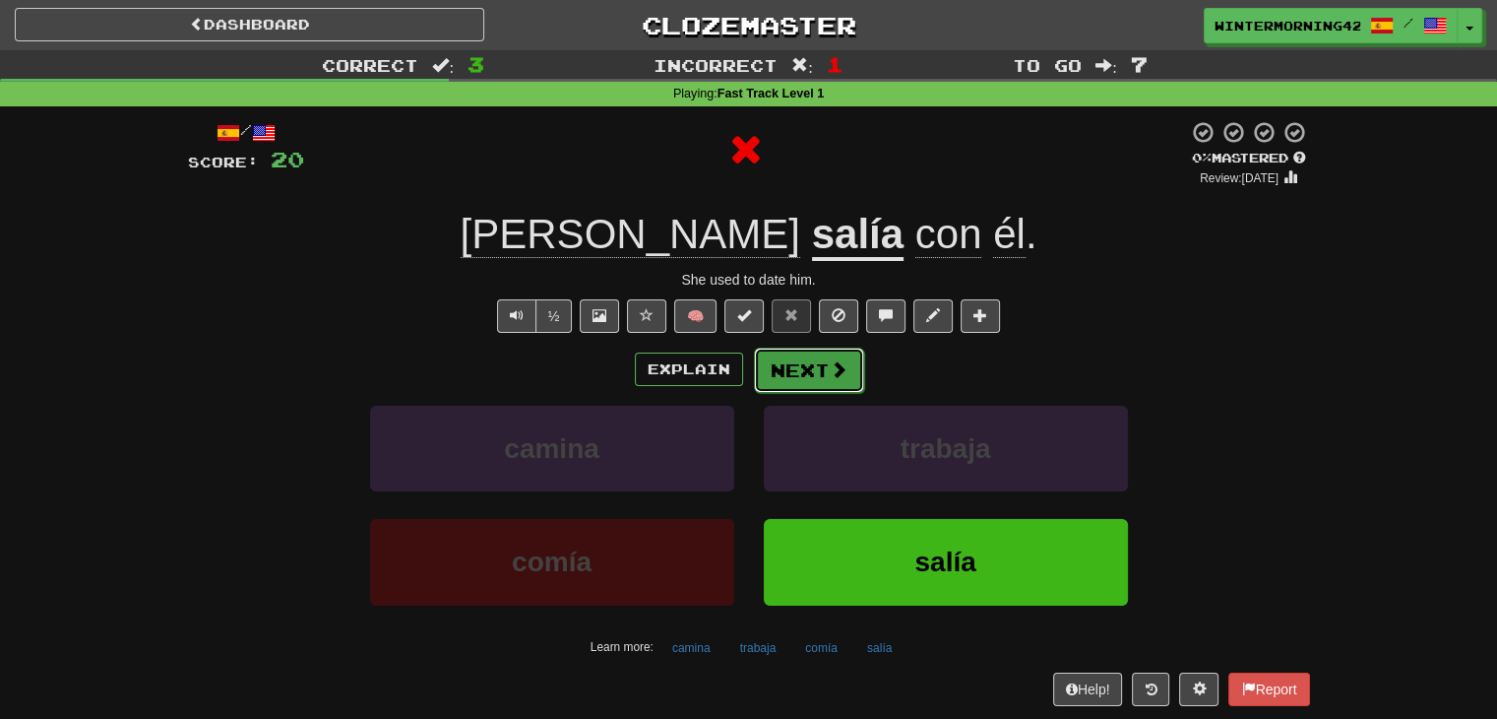
click at [759, 385] on button "Next" at bounding box center [809, 369] width 110 height 45
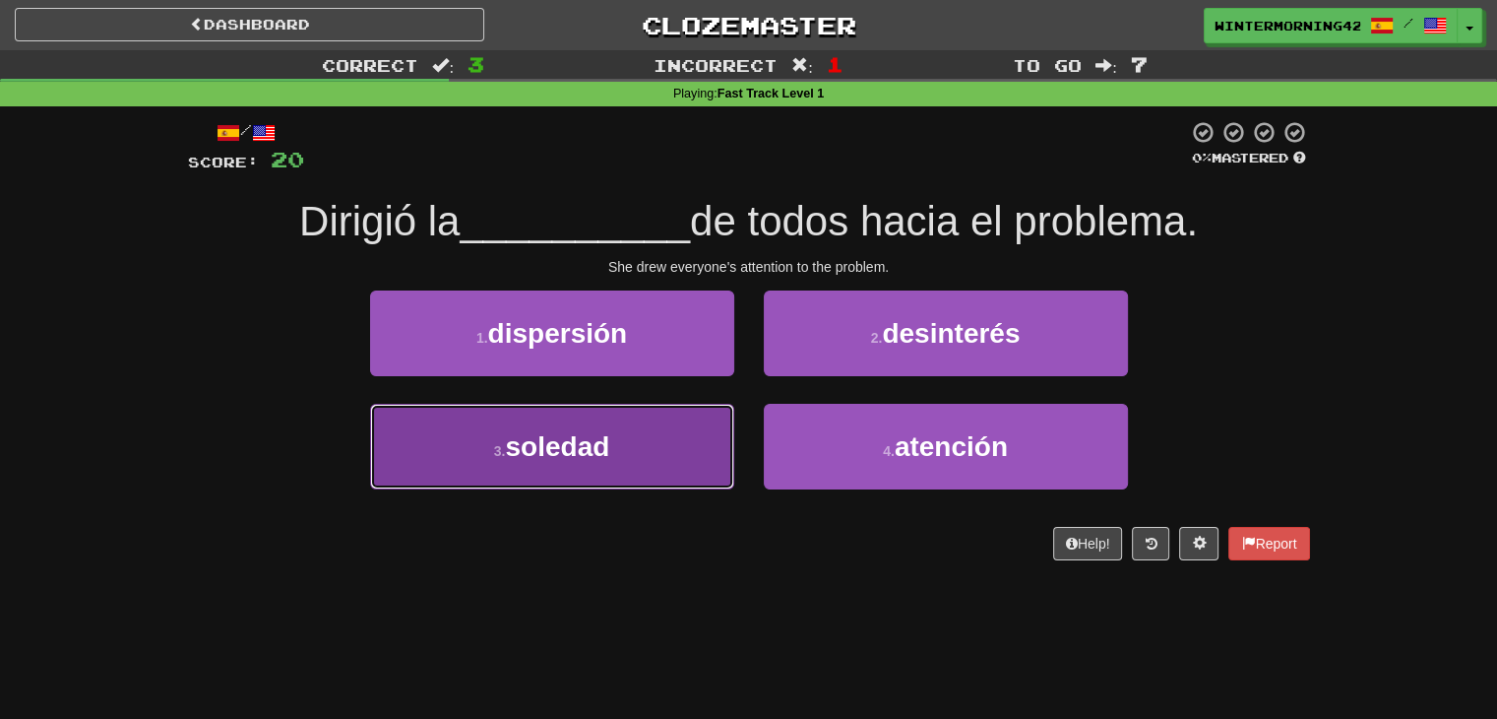
click at [576, 418] on button "3 . soledad" at bounding box center [552, 447] width 364 height 86
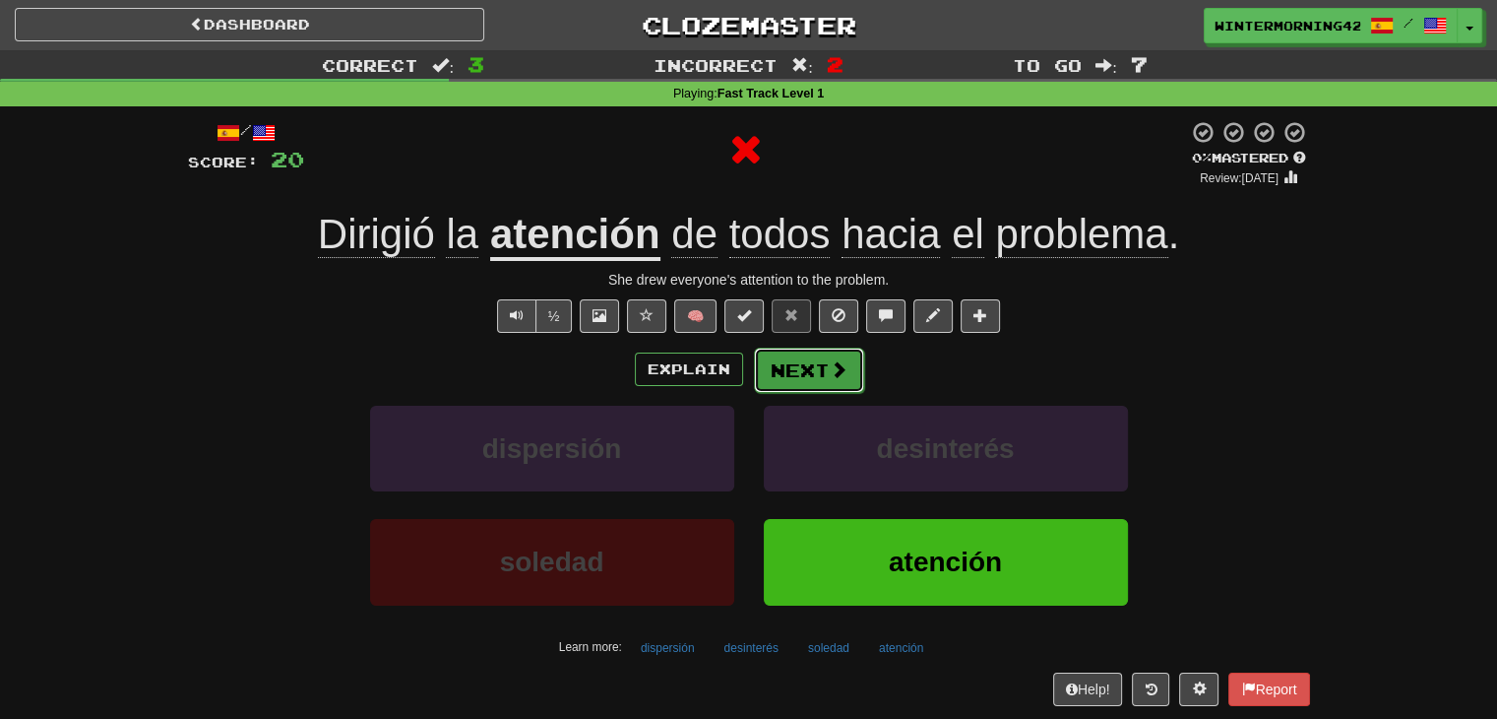
click at [795, 379] on button "Next" at bounding box center [809, 369] width 110 height 45
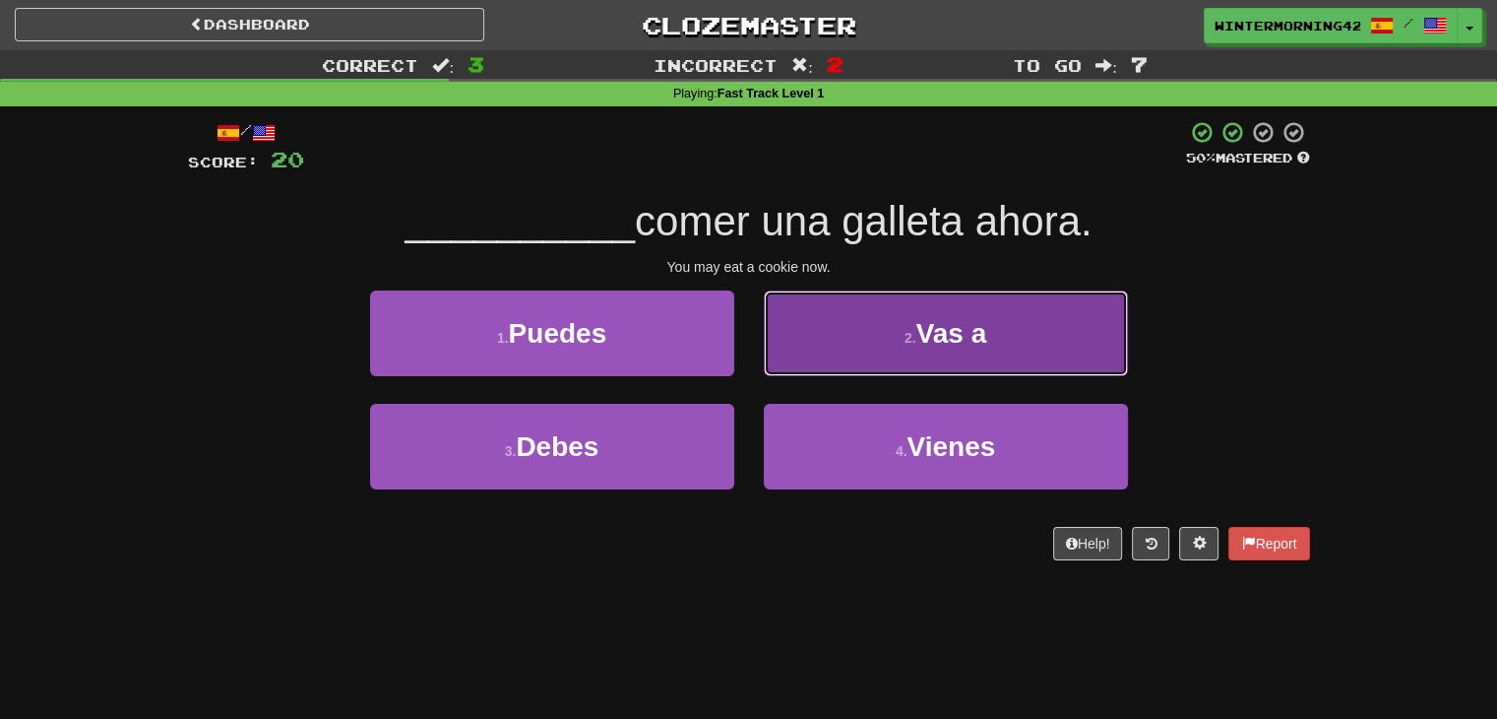
click at [838, 345] on button "2 . Vas a" at bounding box center [946, 333] width 364 height 86
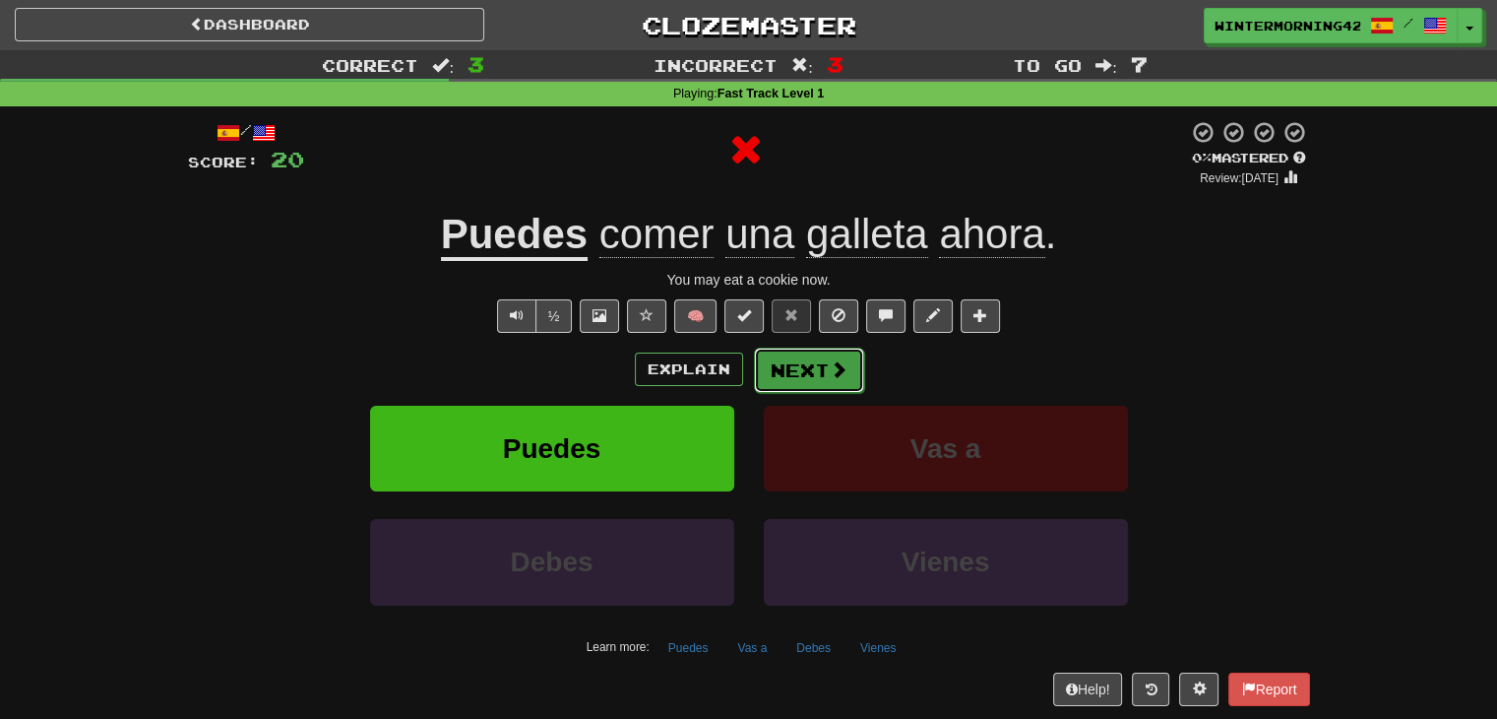
click at [821, 356] on button "Next" at bounding box center [809, 369] width 110 height 45
